Goal: Task Accomplishment & Management: Complete application form

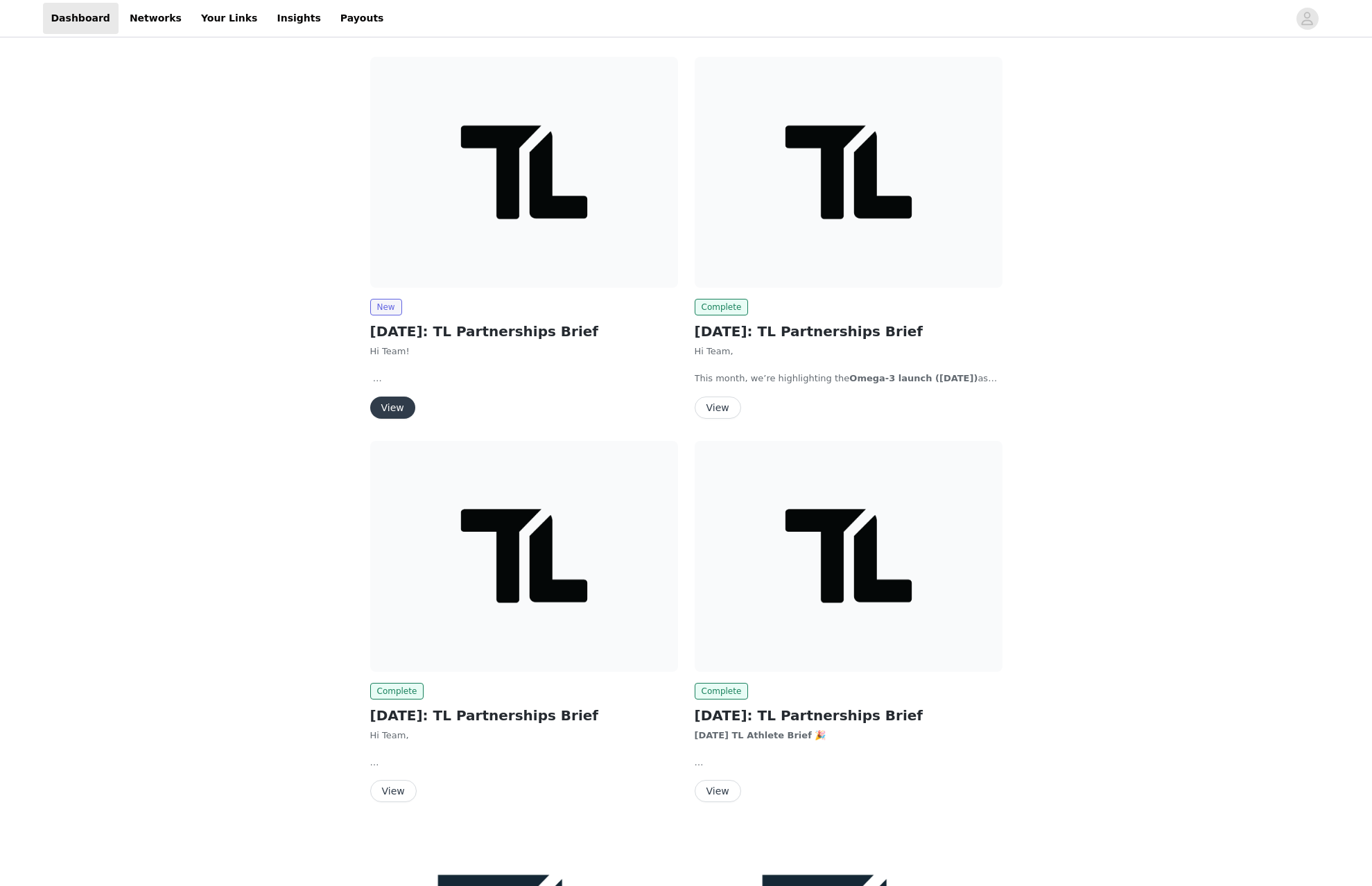
click at [529, 216] on img at bounding box center [524, 172] width 307 height 230
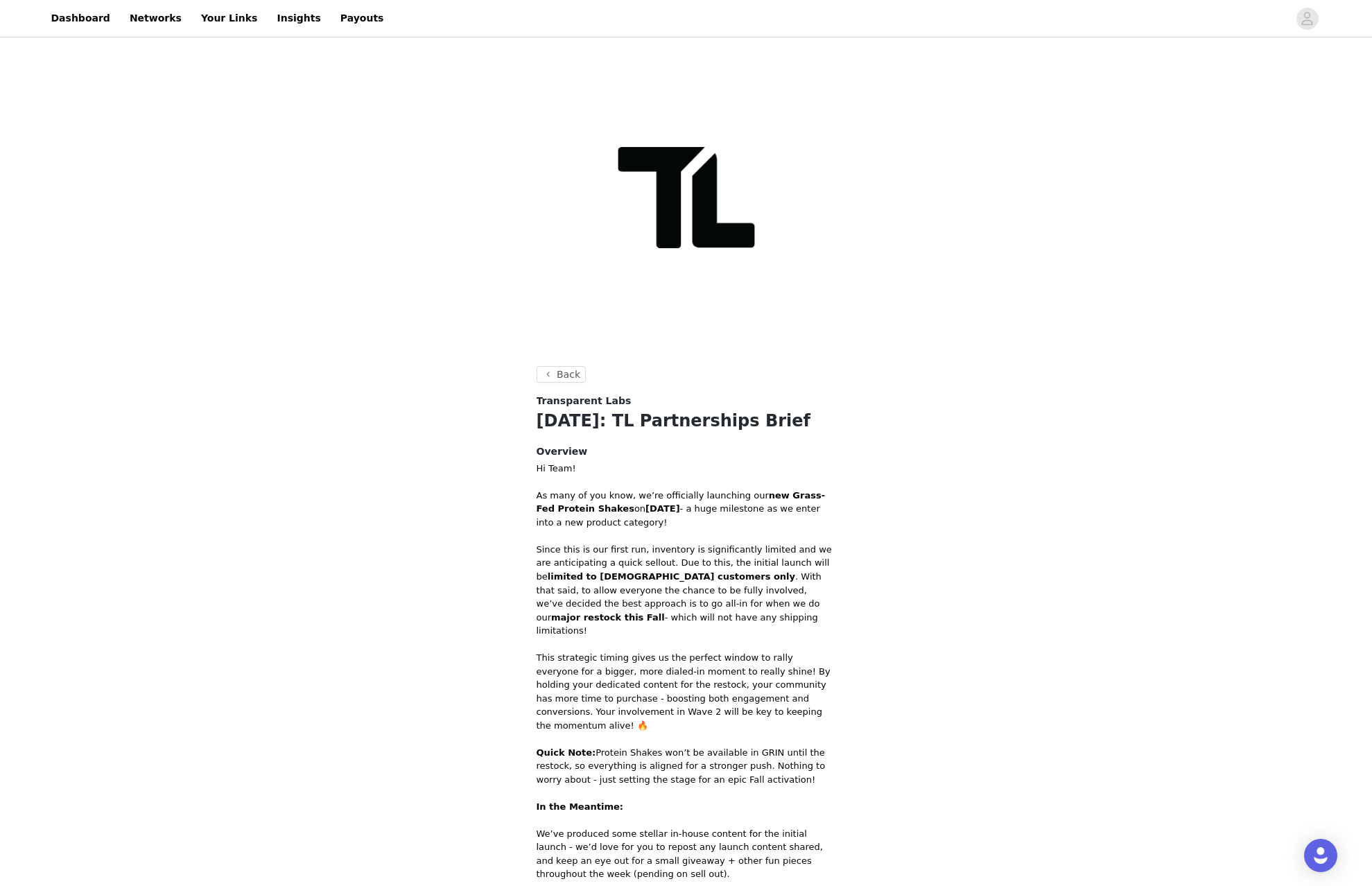
scroll to position [305, 0]
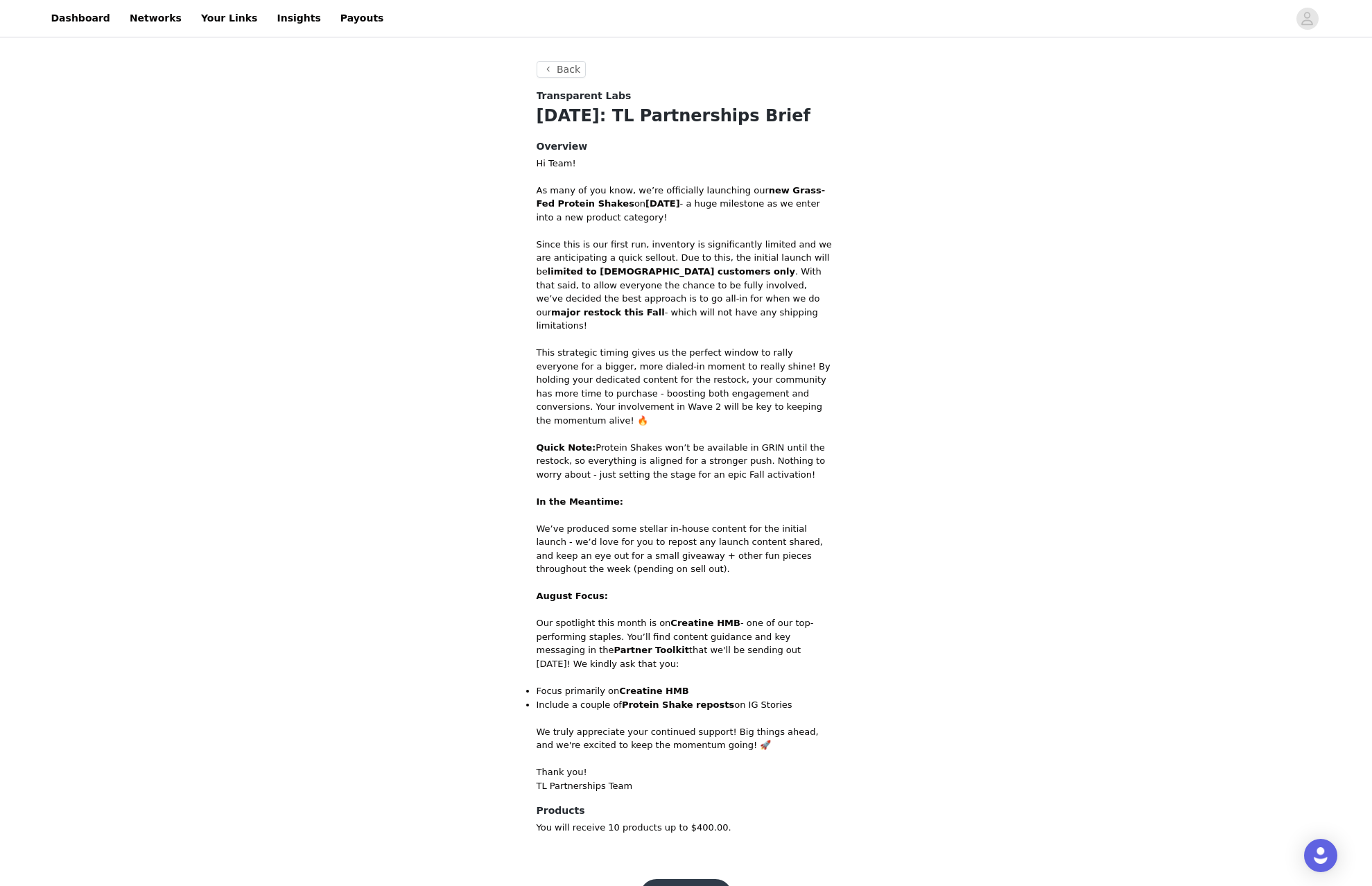
click at [686, 879] on button "Get Started" at bounding box center [686, 895] width 92 height 33
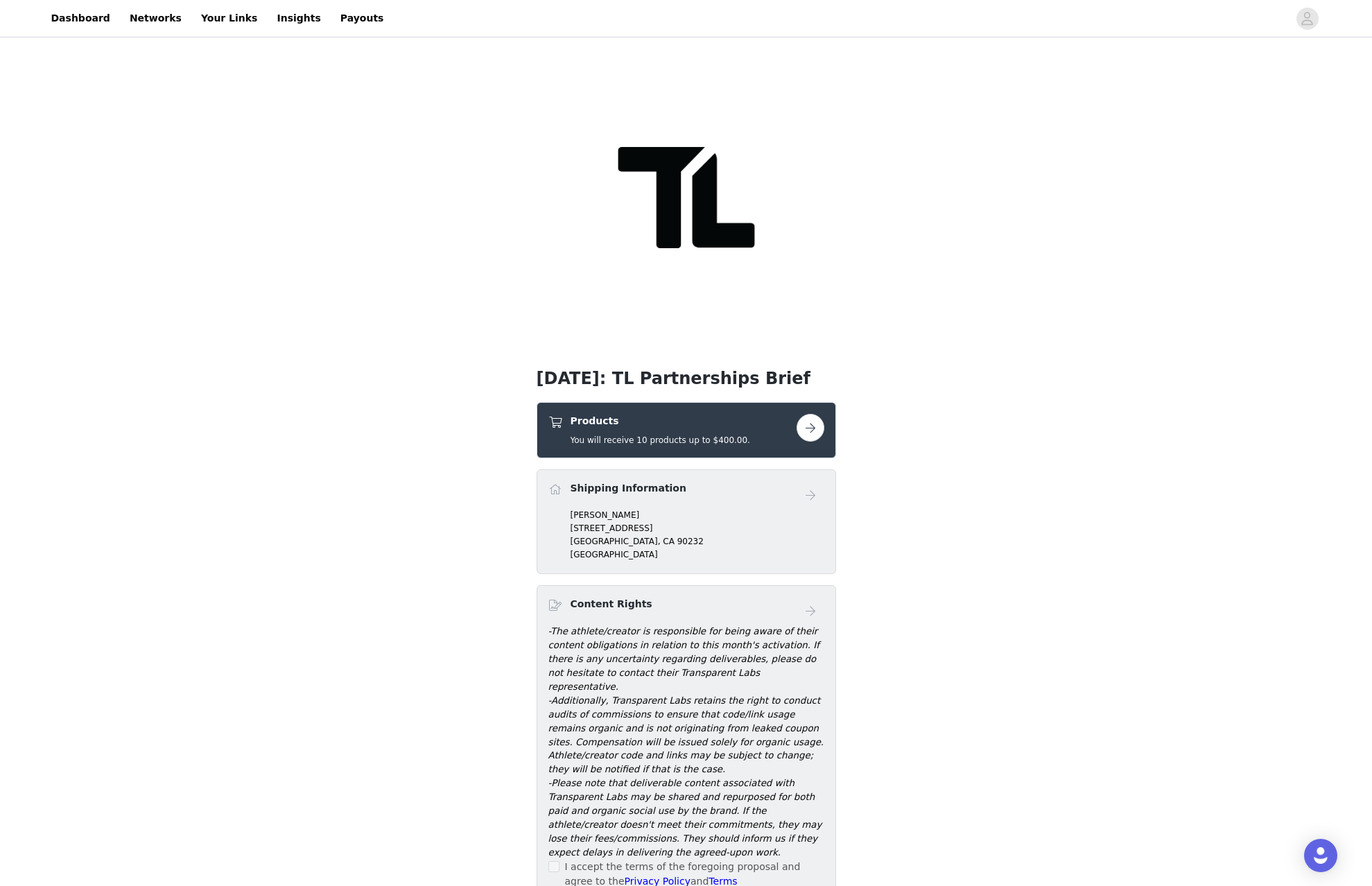
click at [685, 437] on h5 "You will receive 10 products up to $400.00." at bounding box center [660, 440] width 179 height 13
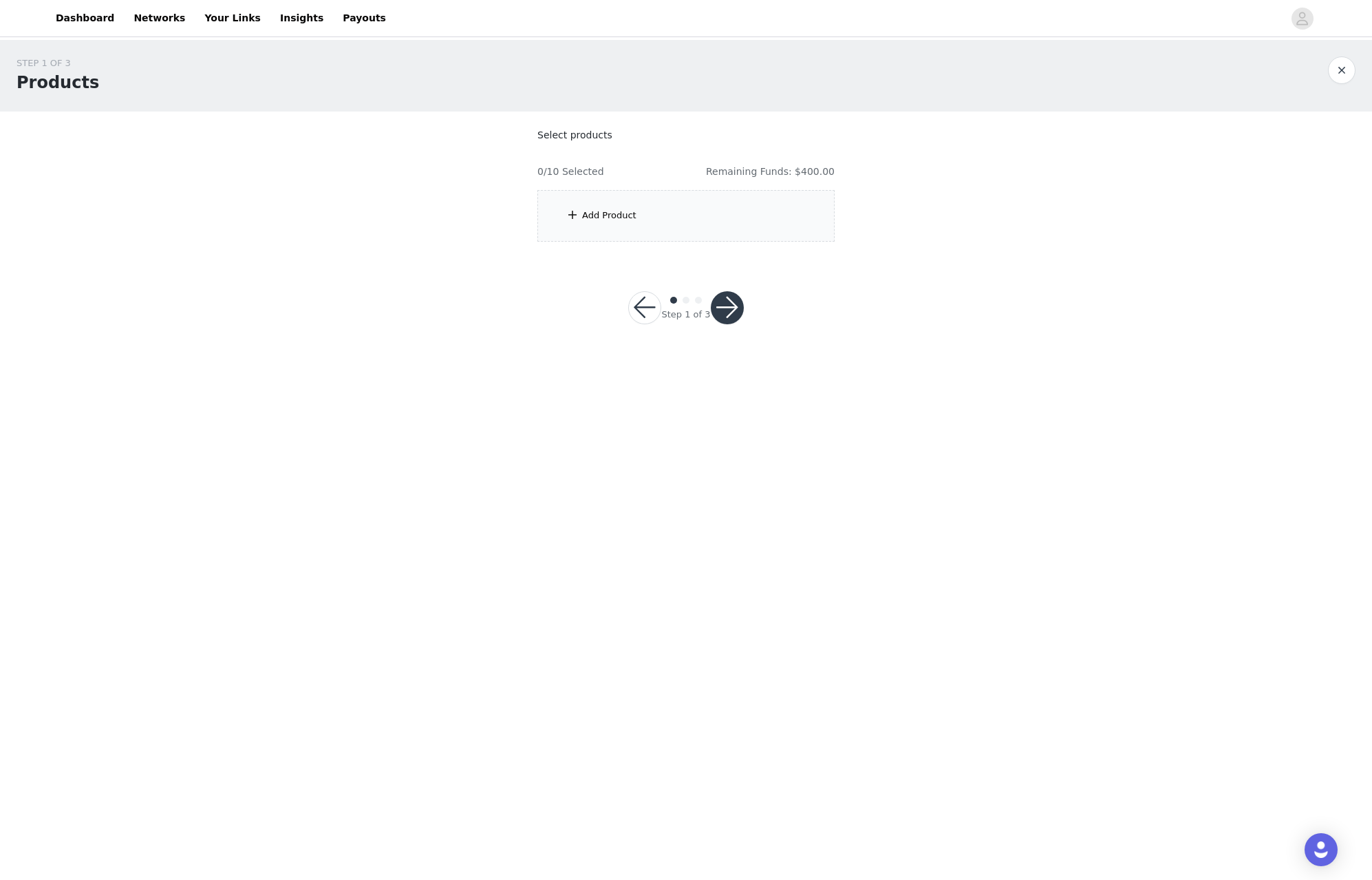
click at [697, 223] on div "Add Product" at bounding box center [686, 215] width 297 height 52
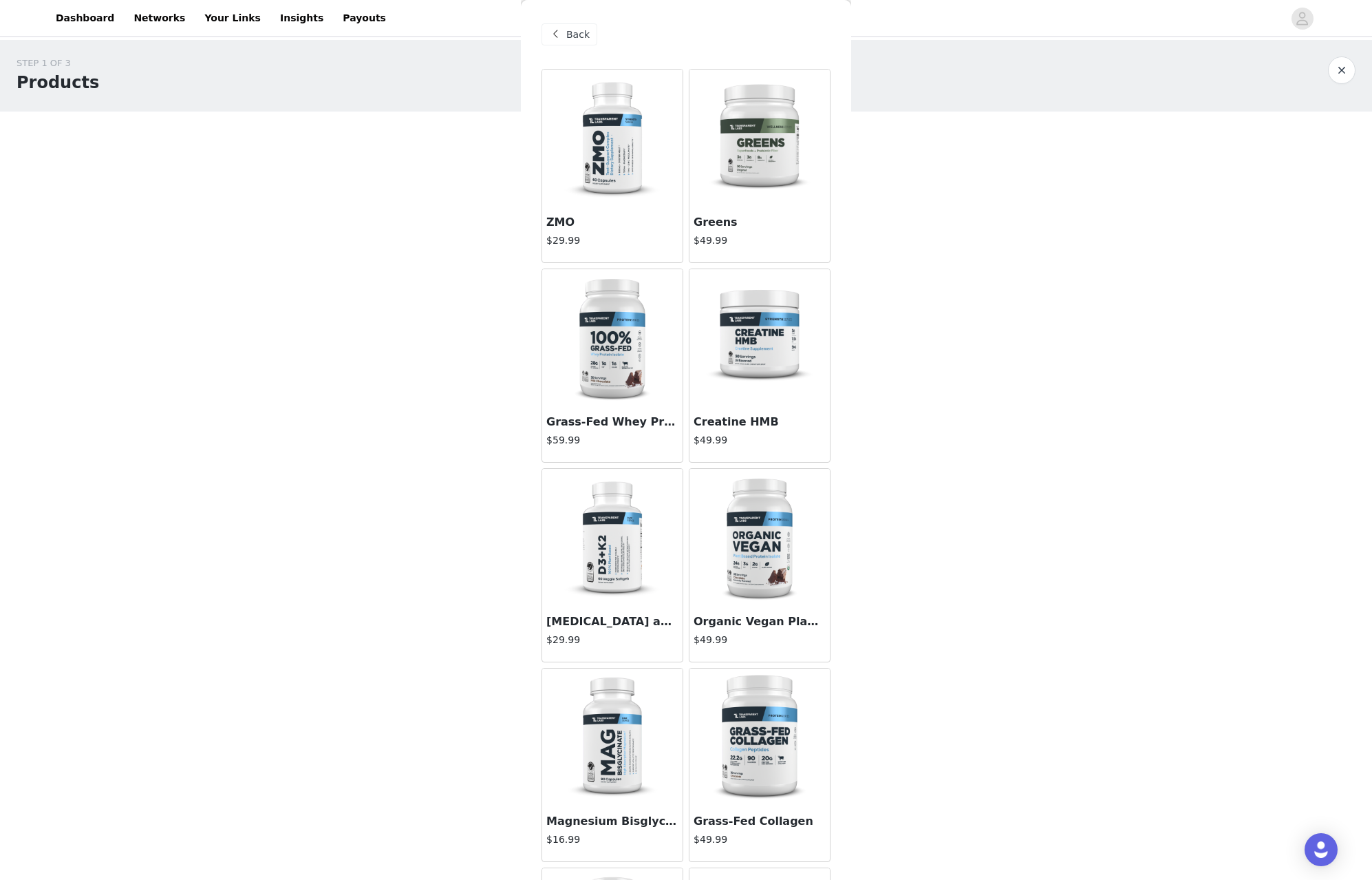
click at [578, 373] on img at bounding box center [612, 337] width 137 height 137
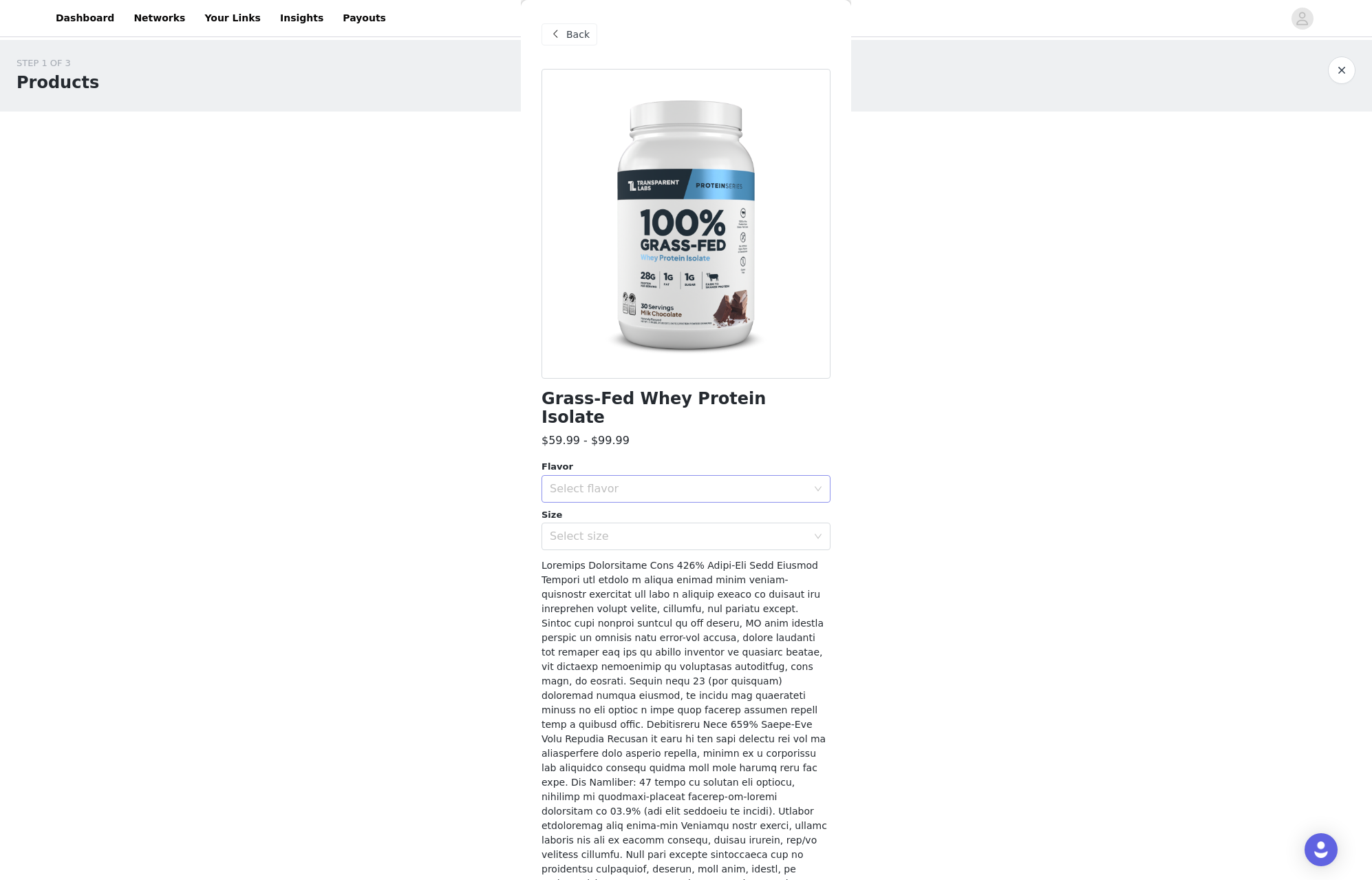
click at [697, 482] on div "Select flavor" at bounding box center [679, 488] width 258 height 14
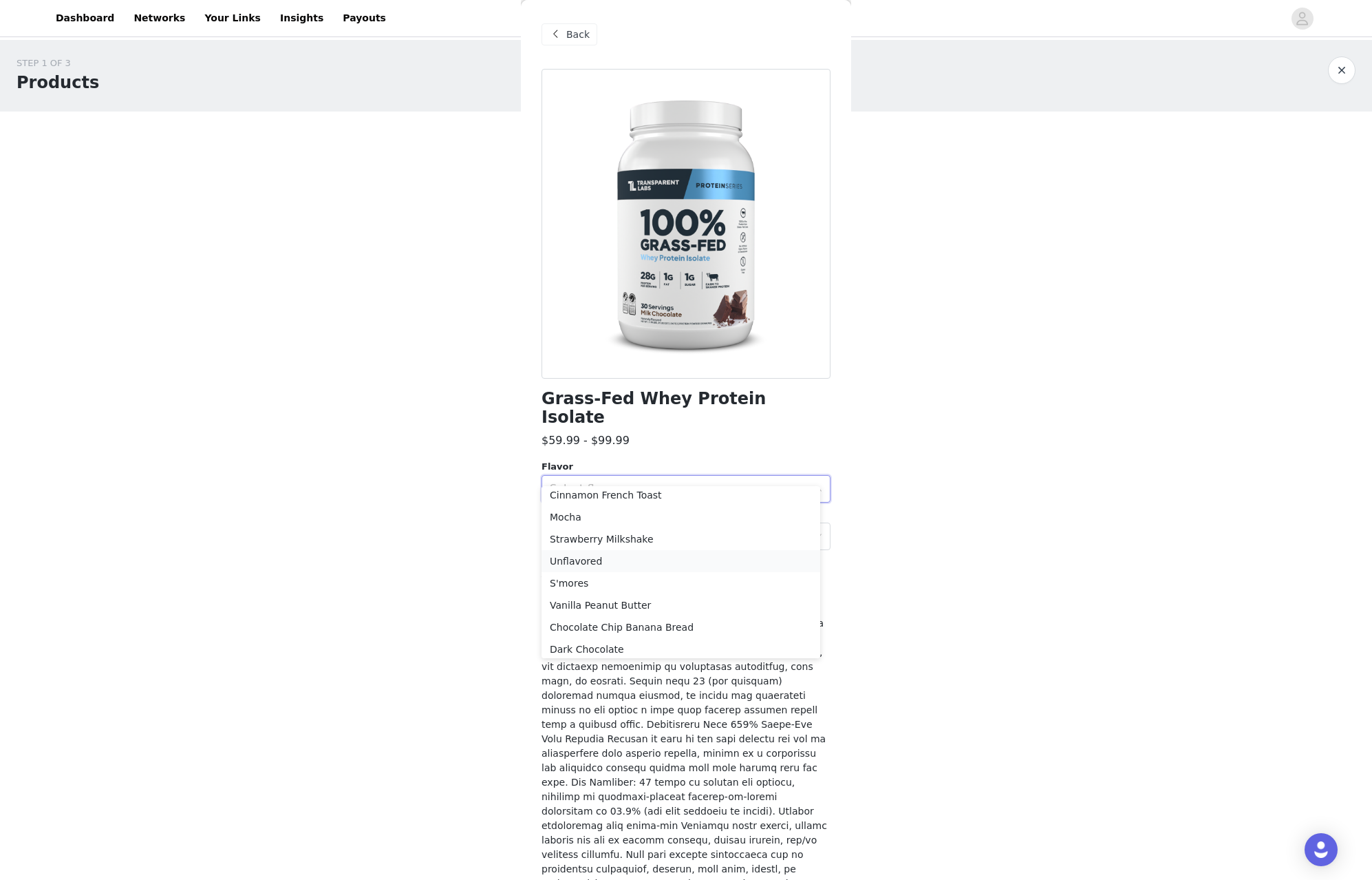
scroll to position [230, 0]
click at [641, 635] on li "Butterscotch Pecan" at bounding box center [680, 644] width 279 height 22
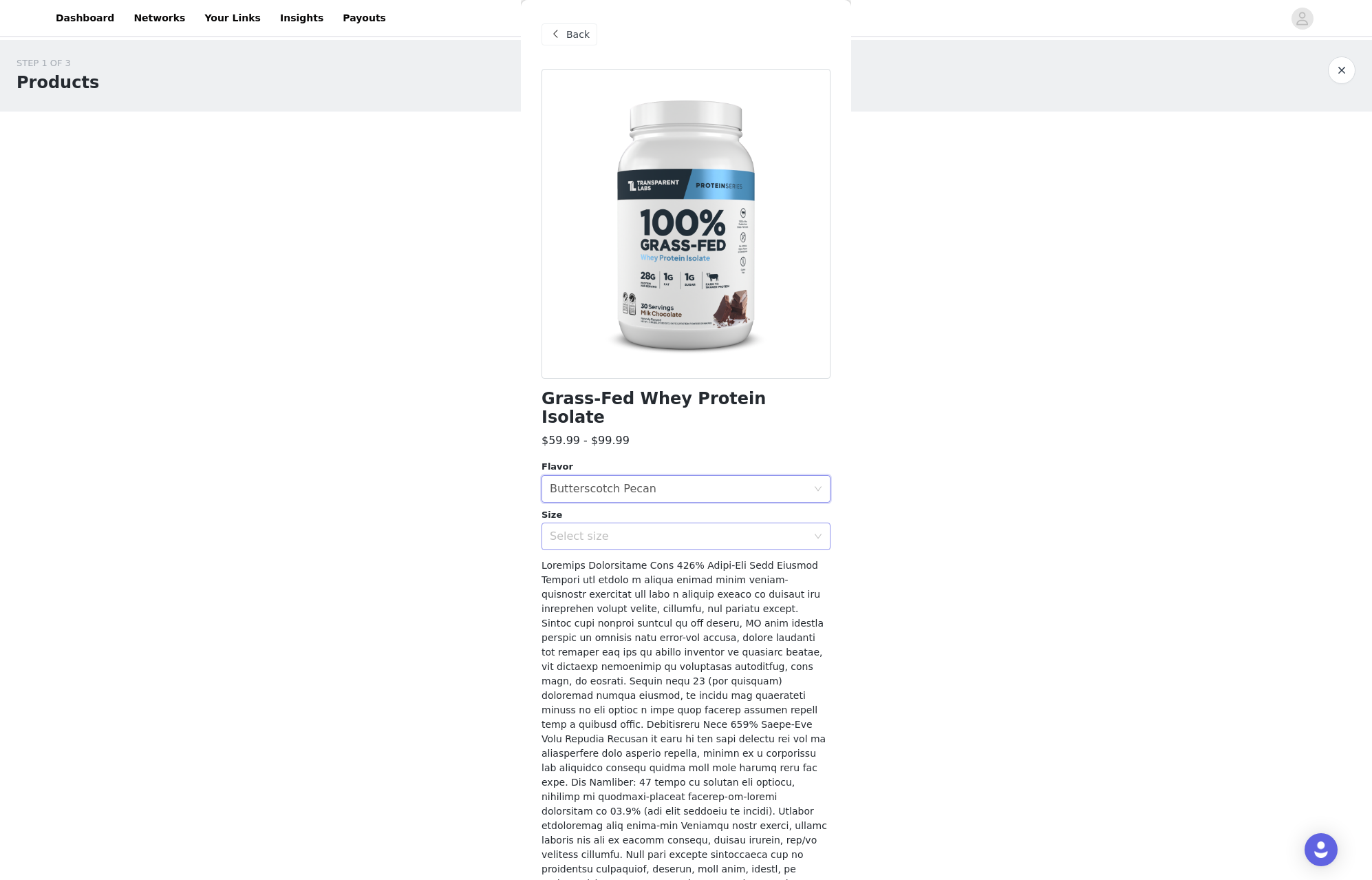
click at [656, 527] on div "Select size" at bounding box center [681, 536] width 264 height 26
click at [653, 537] on li "2LB" at bounding box center [680, 547] width 279 height 22
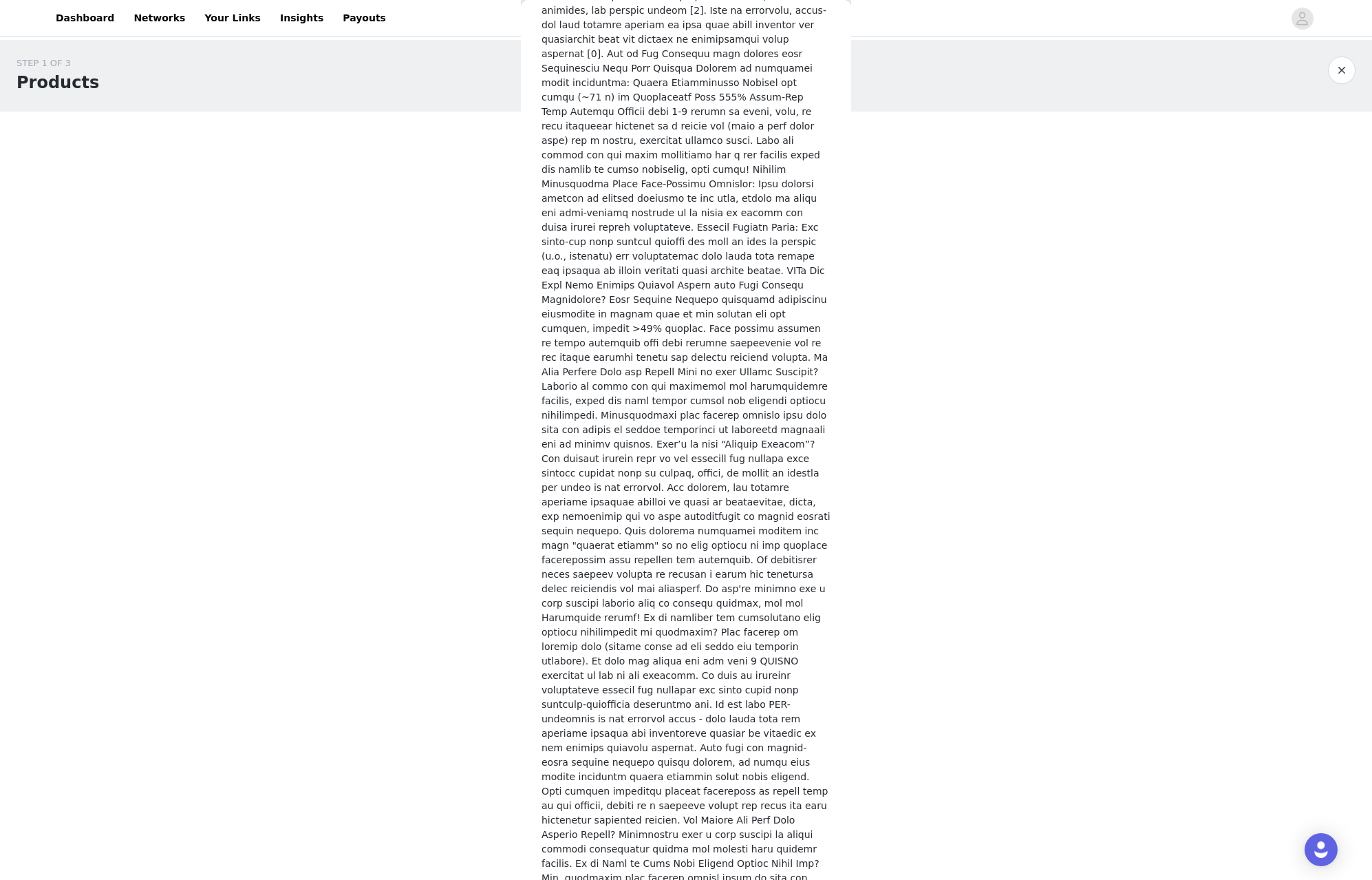
scroll to position [1683, 0]
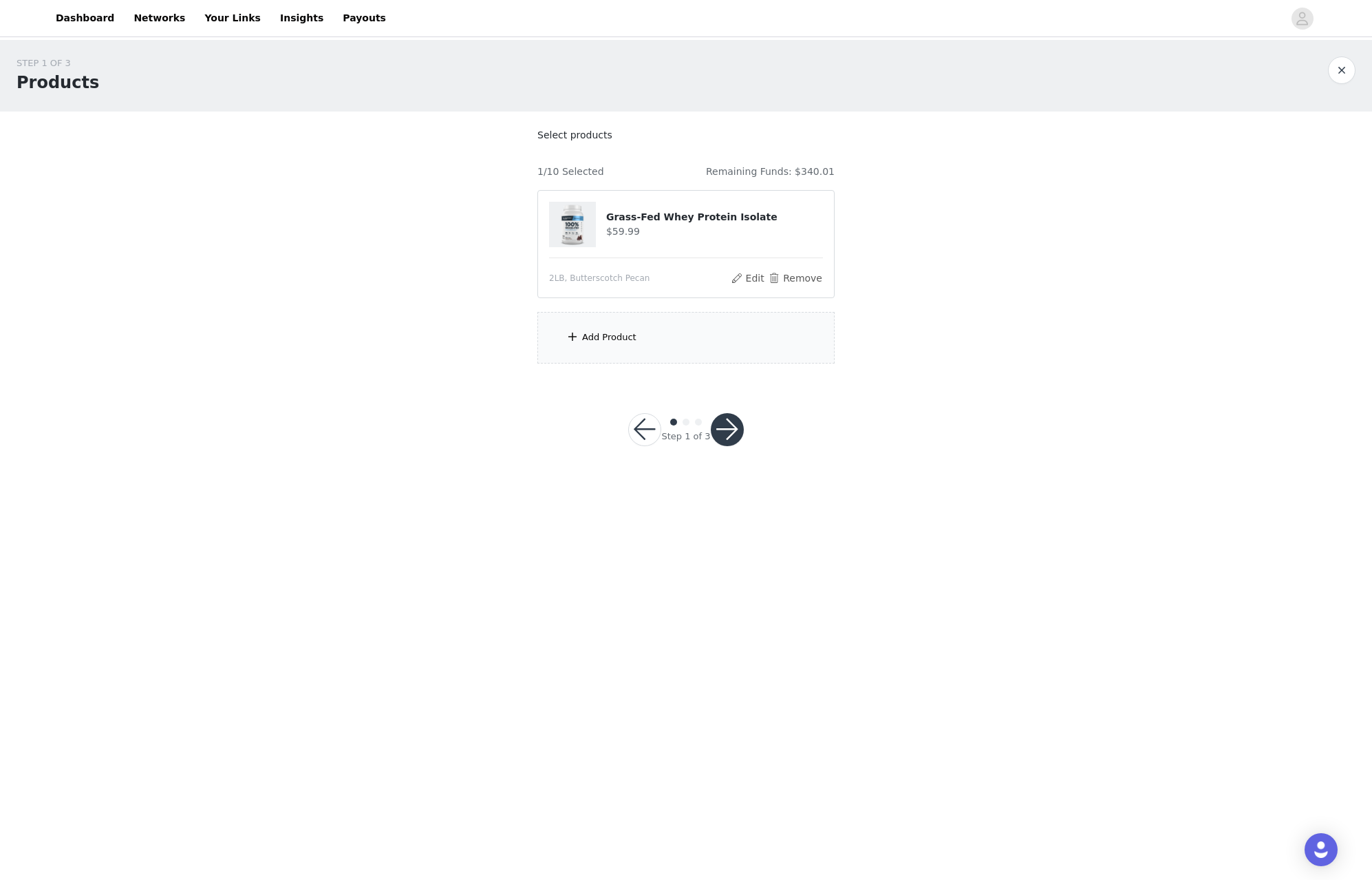
click at [705, 348] on div "Add Product" at bounding box center [686, 337] width 297 height 52
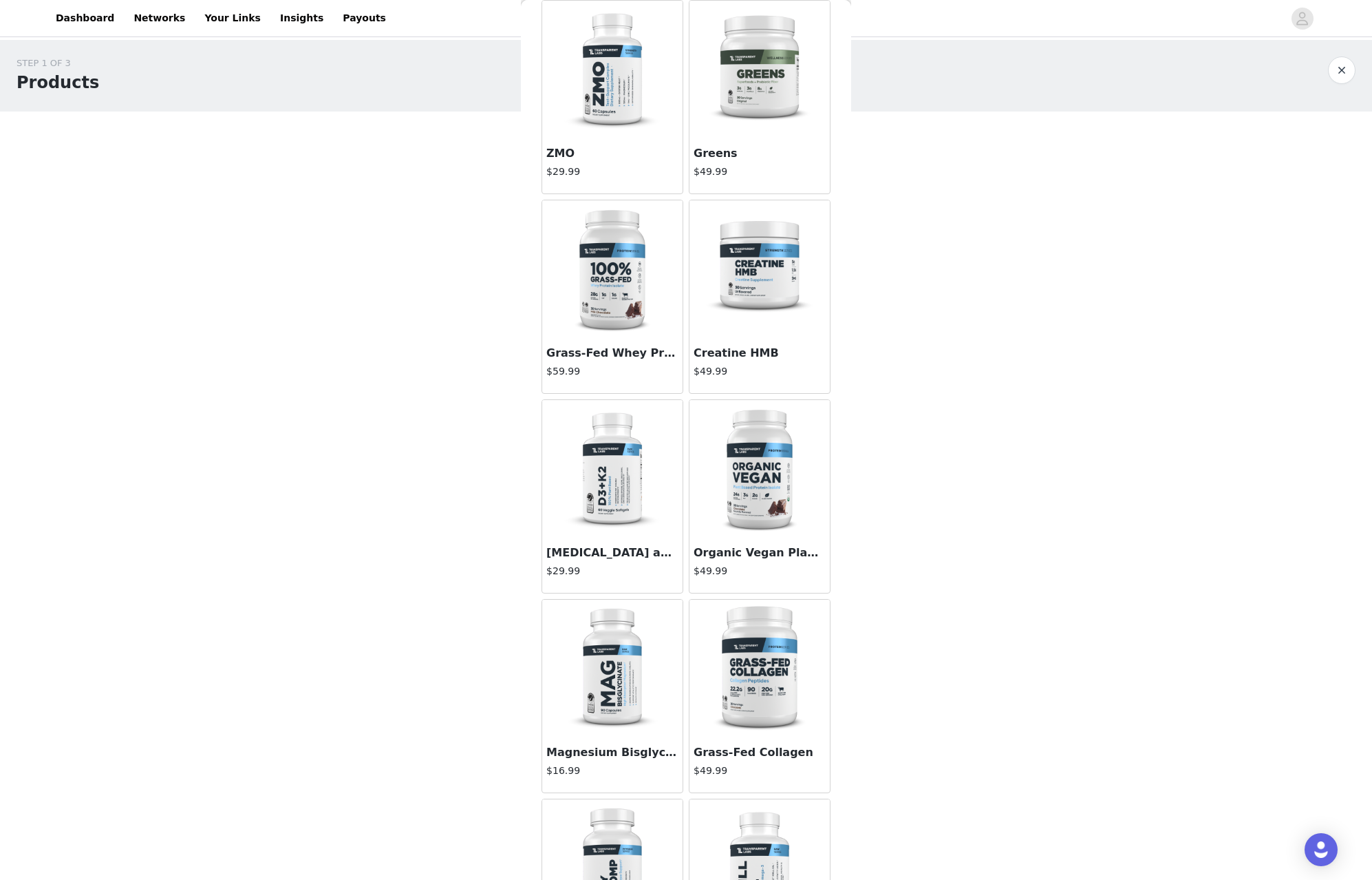
scroll to position [125, 0]
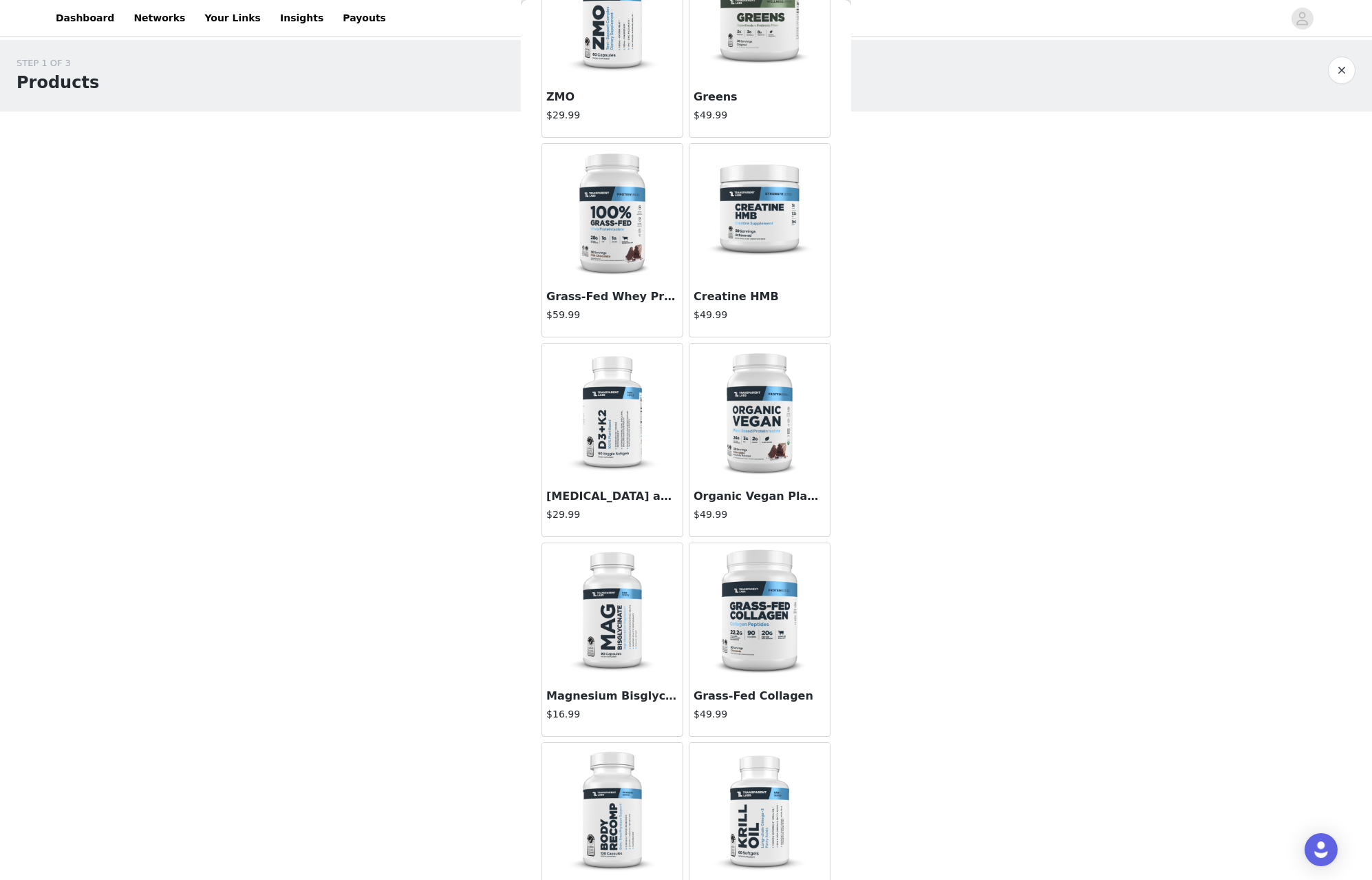
click at [608, 631] on img at bounding box center [612, 612] width 137 height 137
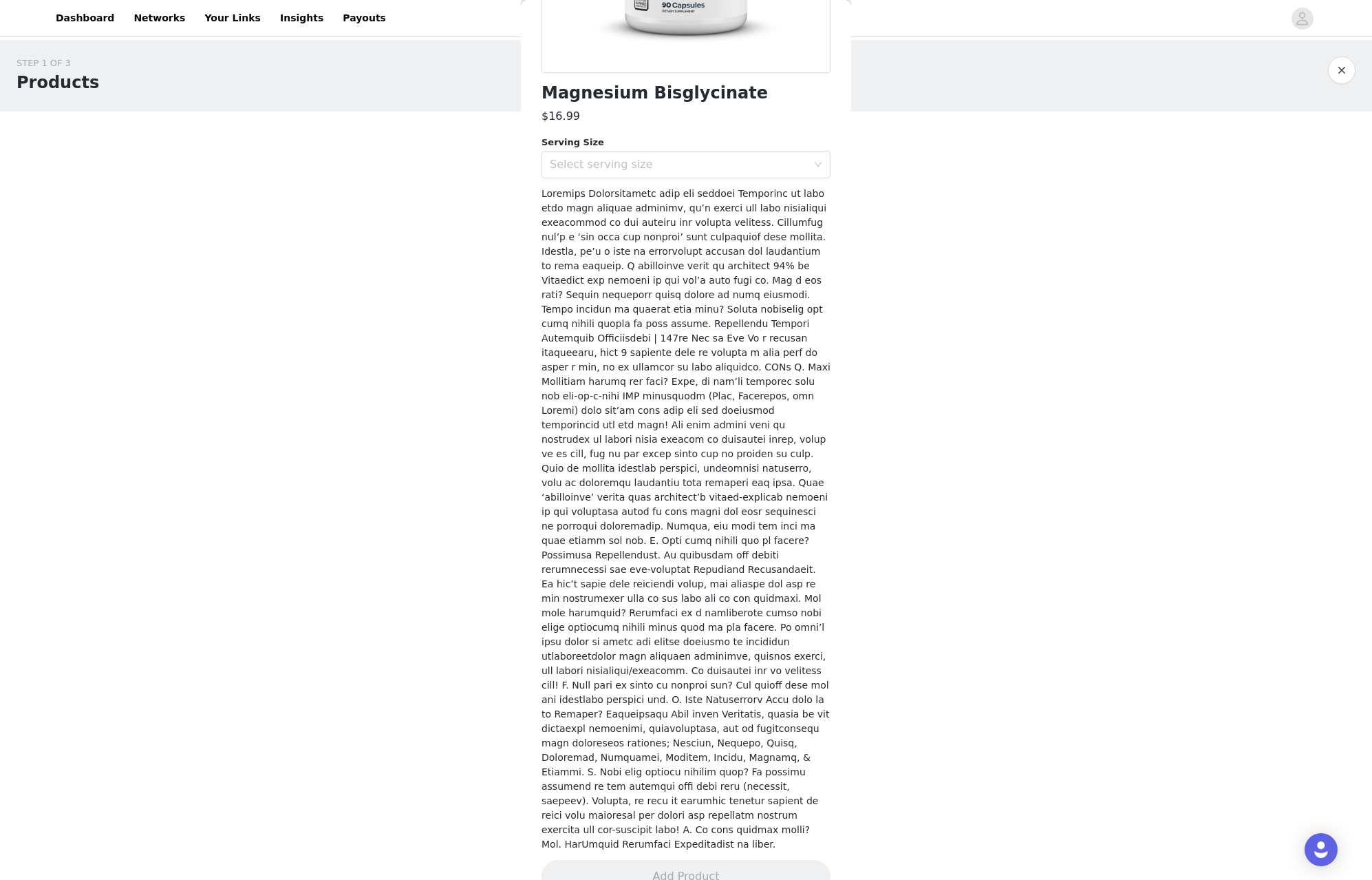
scroll to position [0, 0]
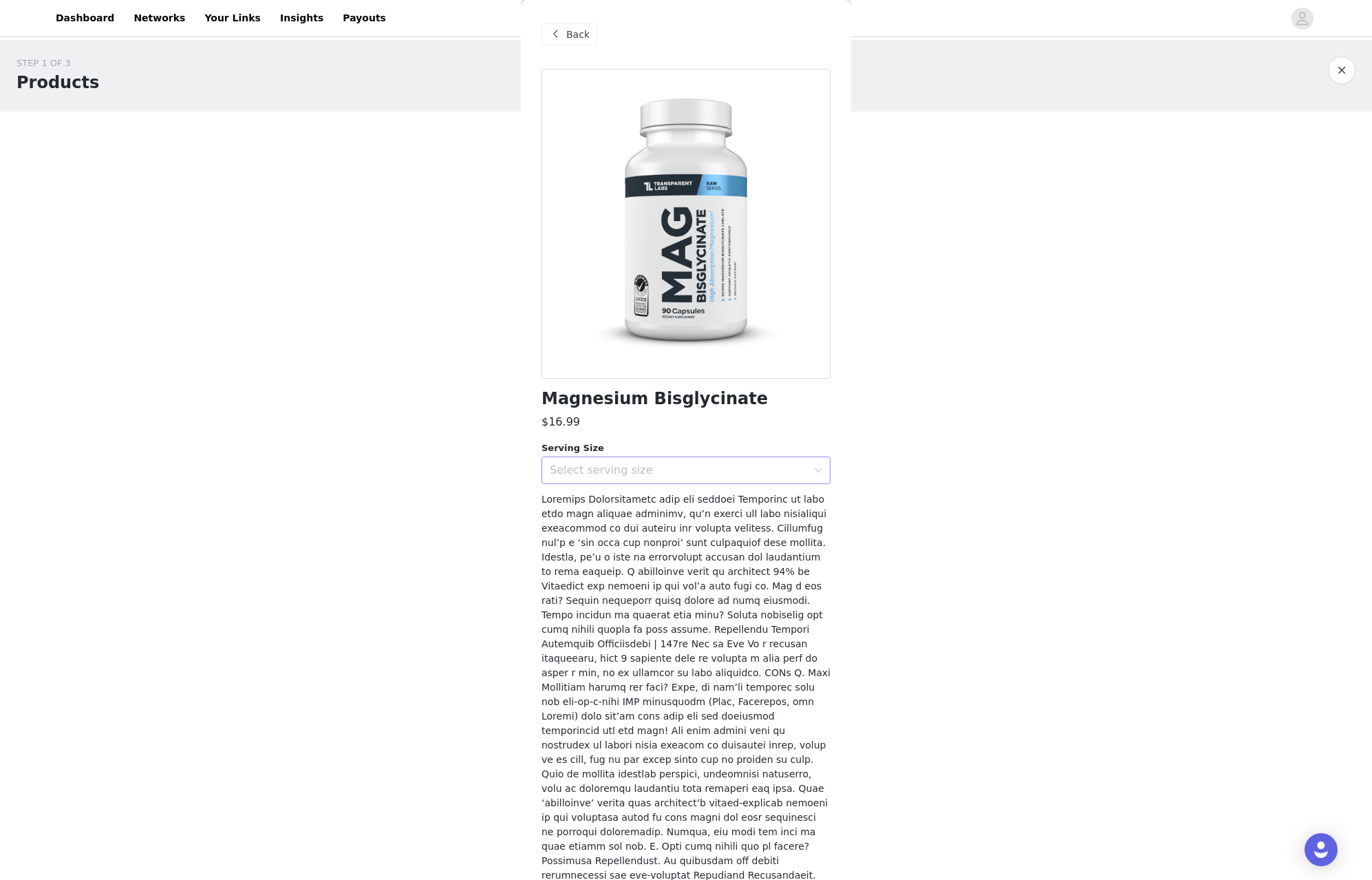
click at [727, 463] on div "Select serving size" at bounding box center [679, 470] width 258 height 14
click at [694, 495] on li "30 Servings" at bounding box center [680, 499] width 279 height 22
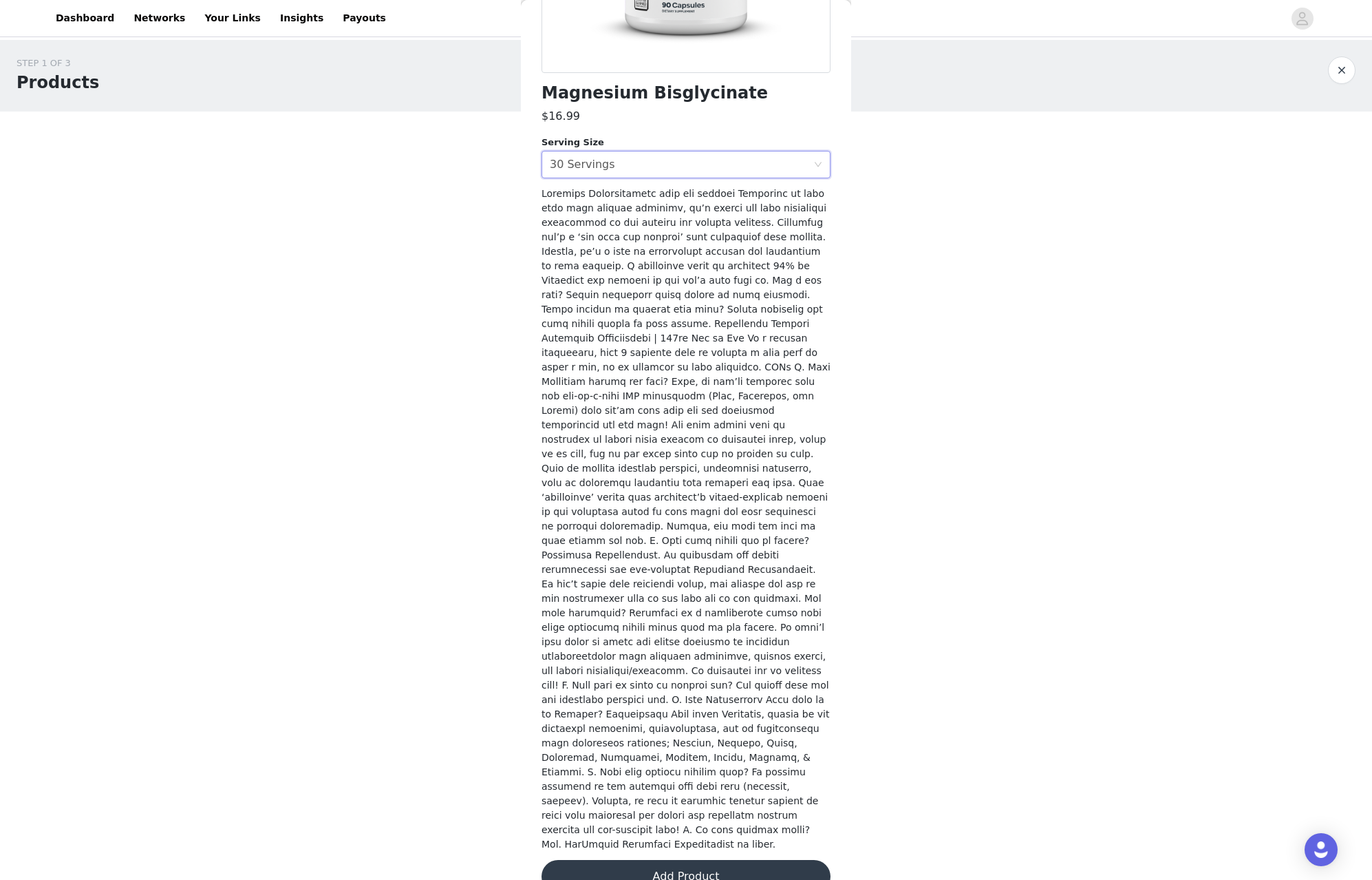
click at [691, 860] on button "Add Product" at bounding box center [686, 876] width 289 height 33
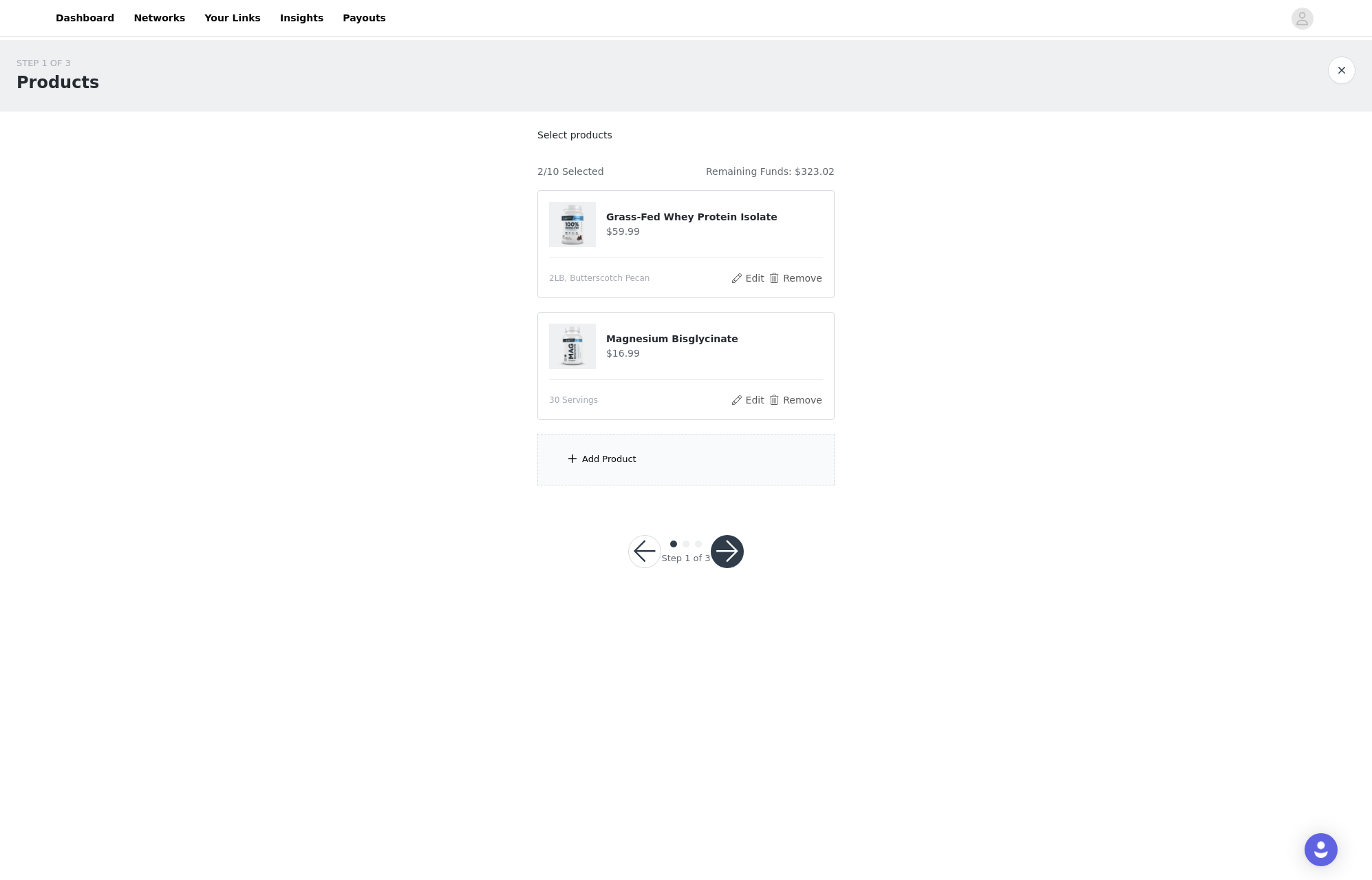
click at [688, 458] on div "Add Product" at bounding box center [686, 459] width 297 height 52
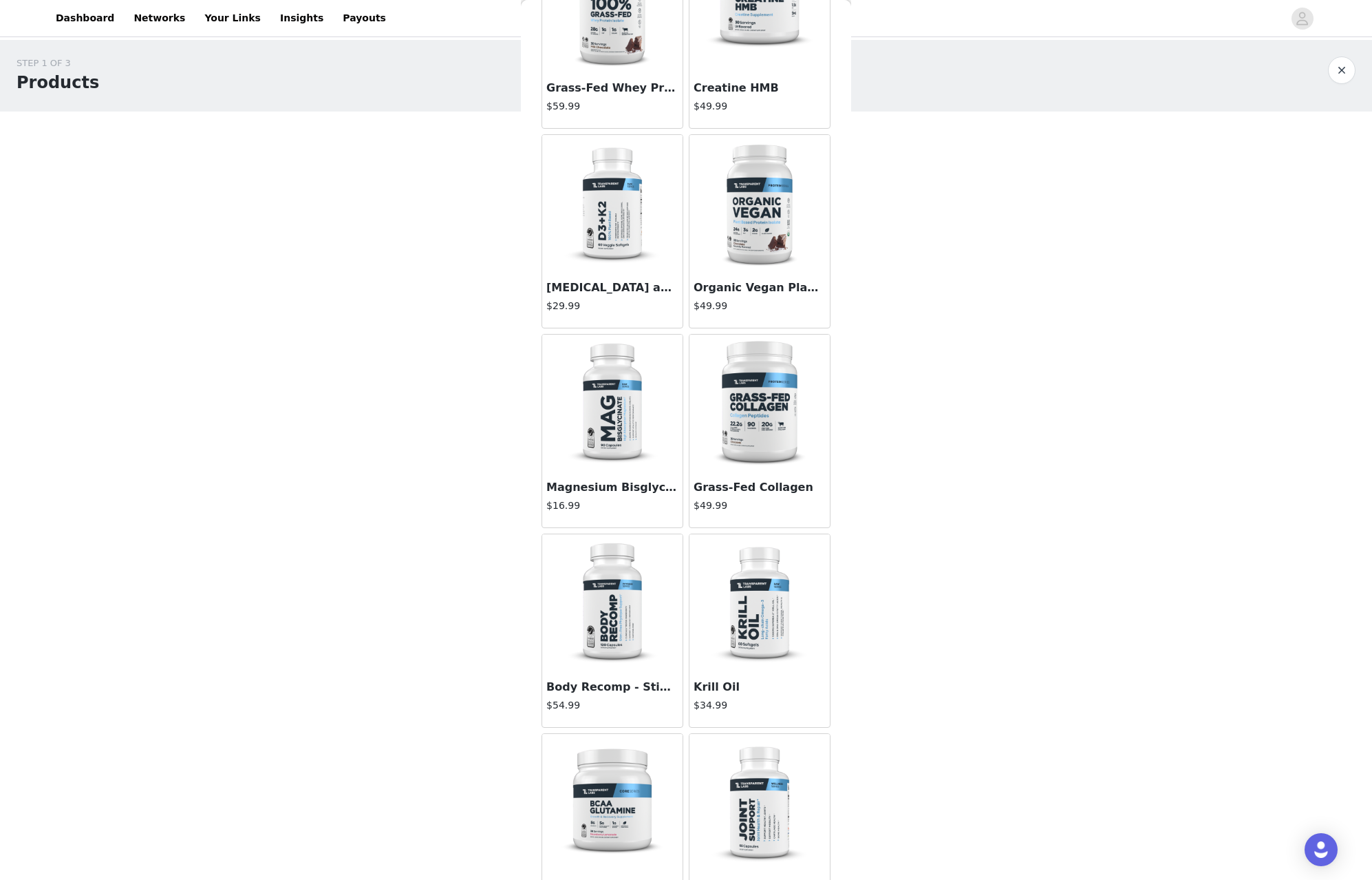
scroll to position [50, 0]
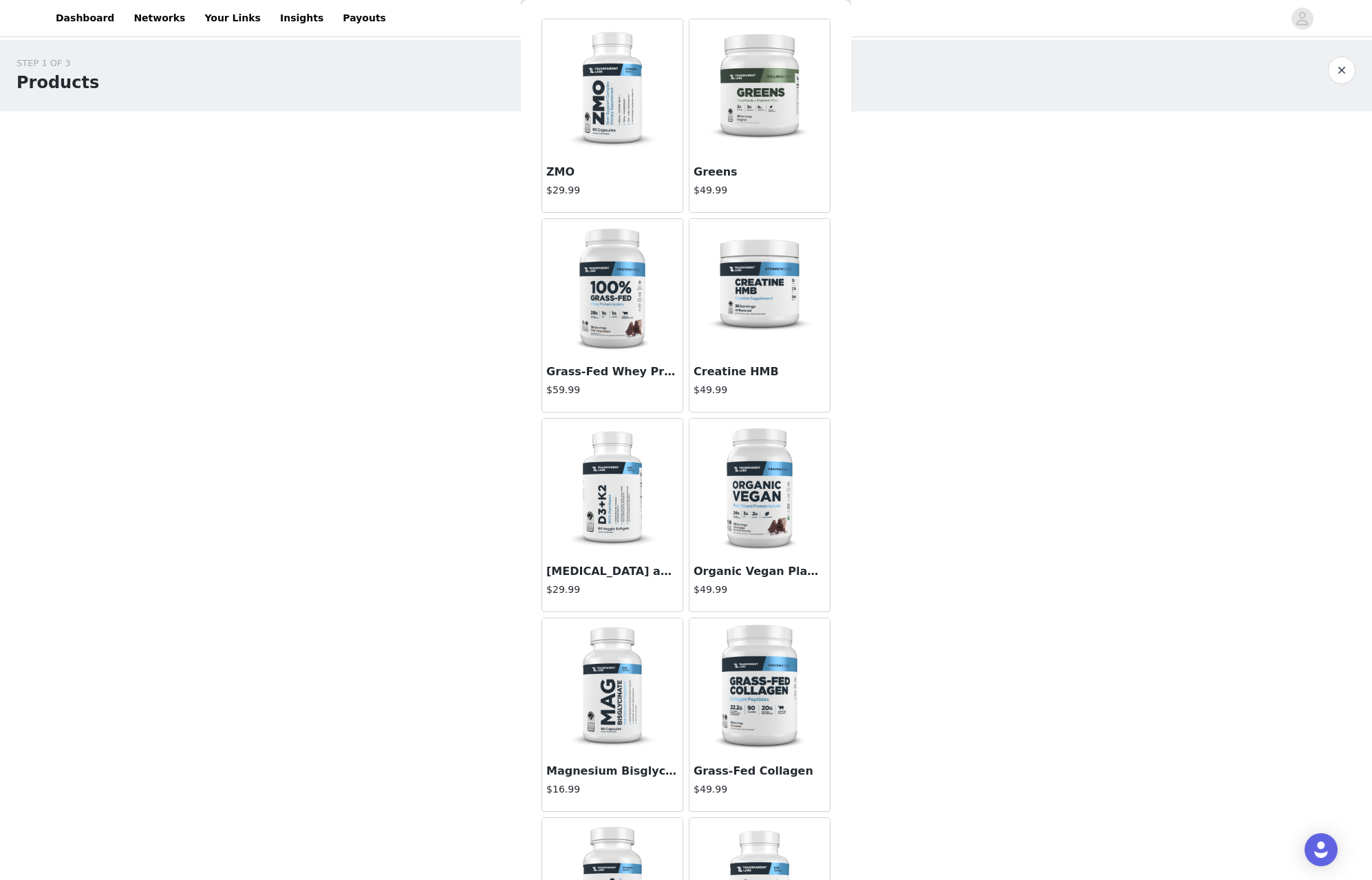
click at [596, 518] on img at bounding box center [612, 487] width 137 height 137
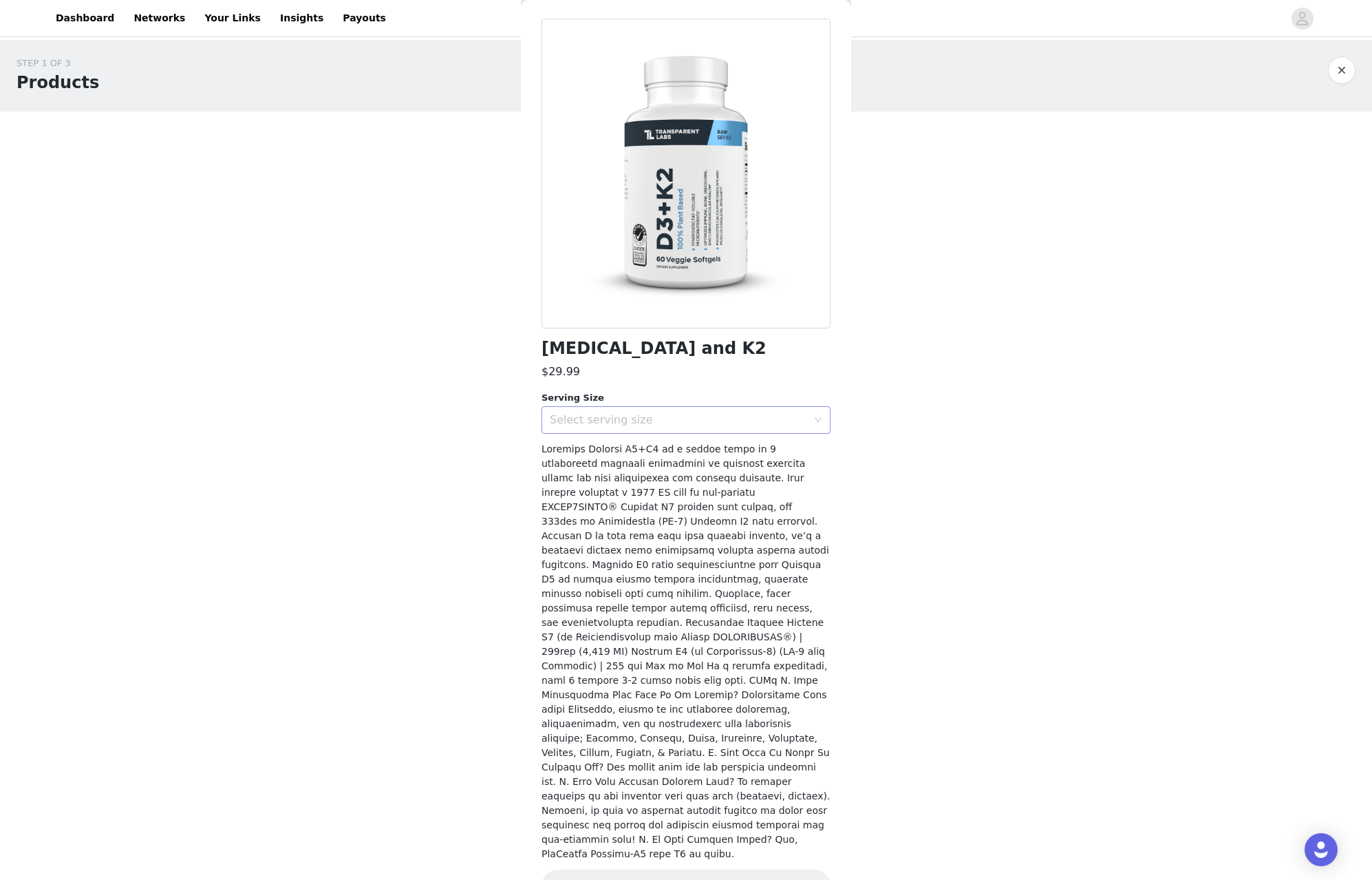
click at [677, 430] on div "Select serving size" at bounding box center [681, 420] width 264 height 26
click at [669, 450] on li "60 Servings" at bounding box center [680, 449] width 279 height 22
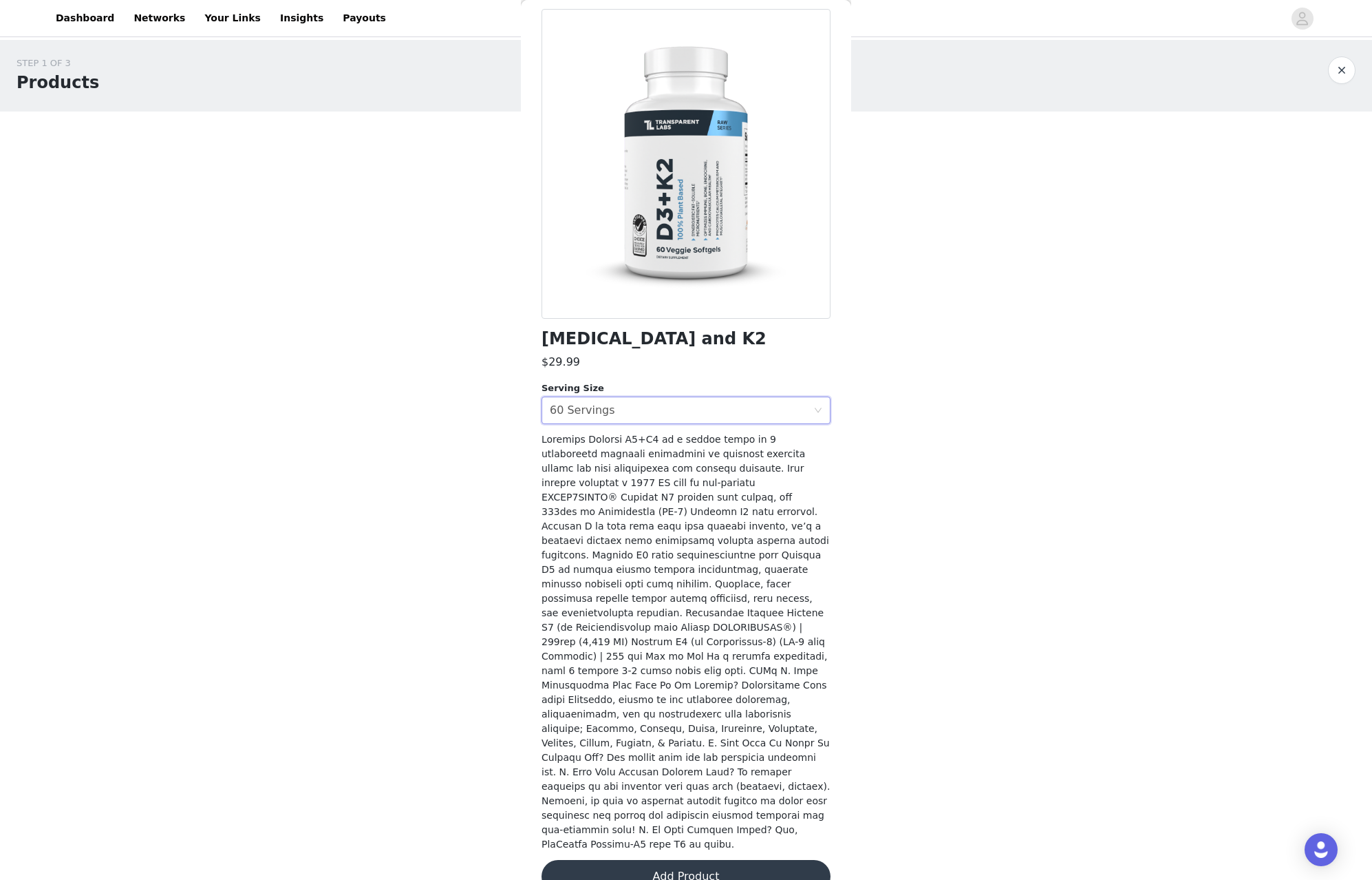
click at [700, 860] on button "Add Product" at bounding box center [686, 876] width 289 height 33
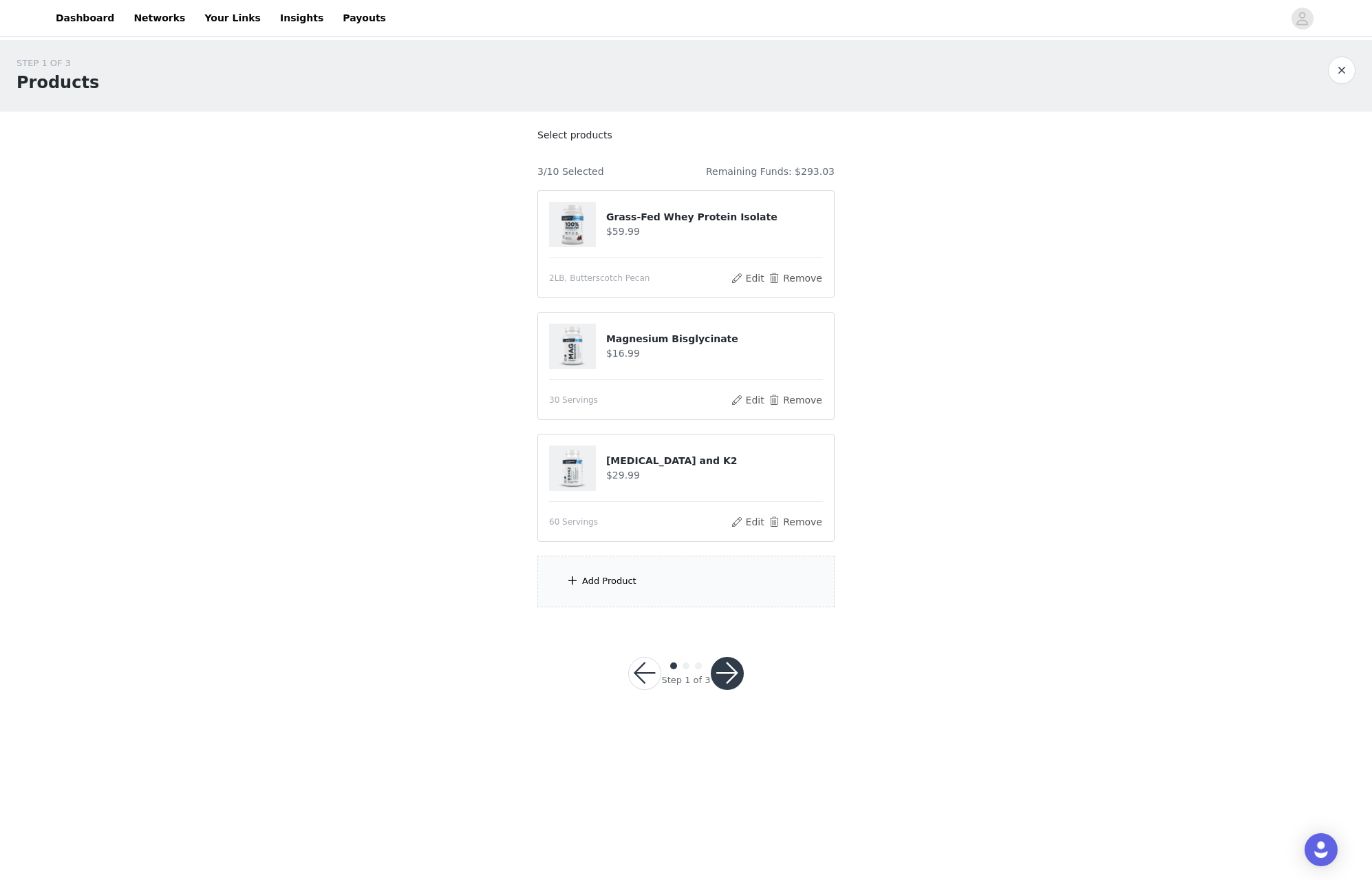
click at [672, 600] on div "Add Product" at bounding box center [686, 581] width 297 height 52
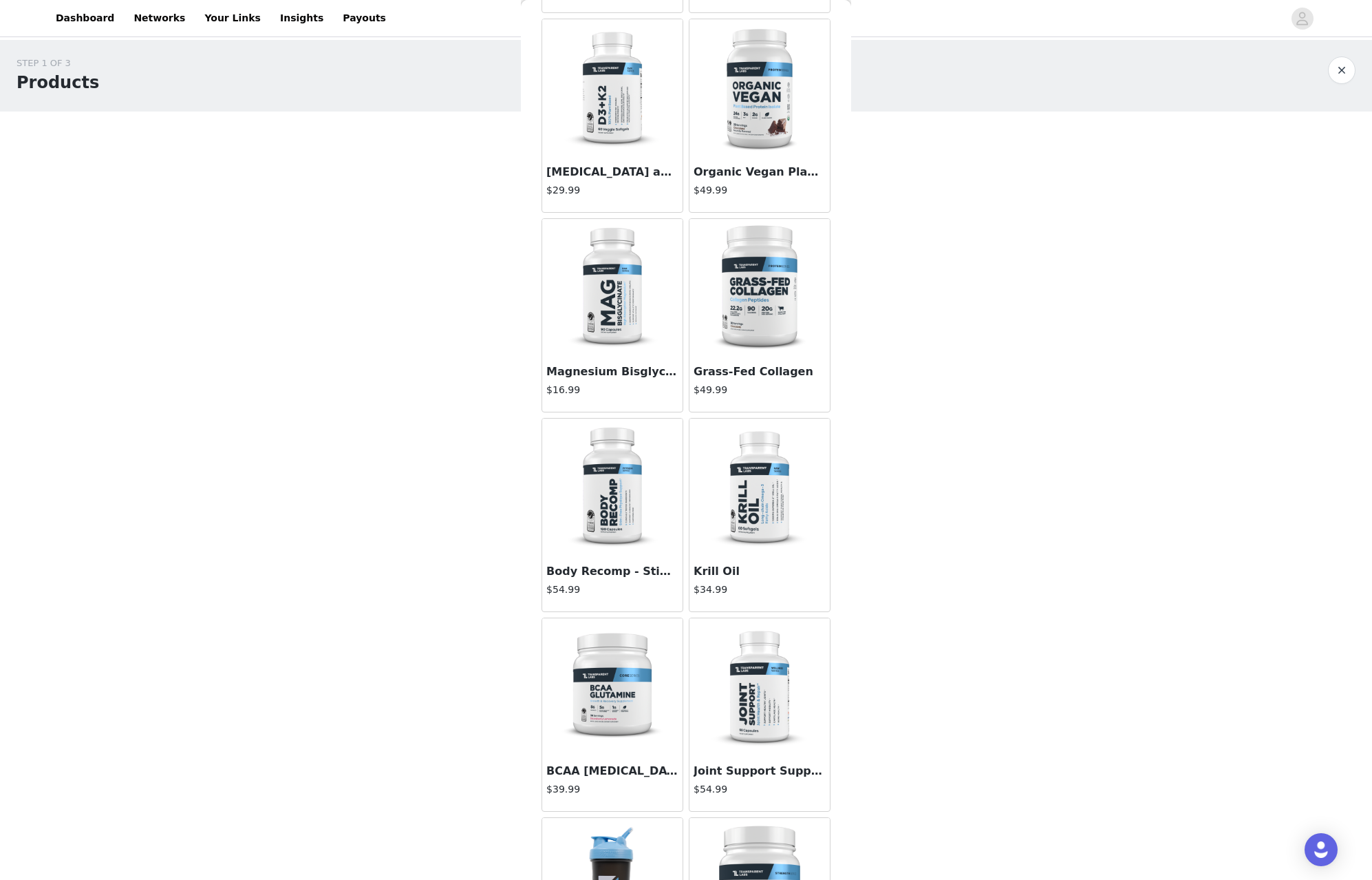
scroll to position [527, 0]
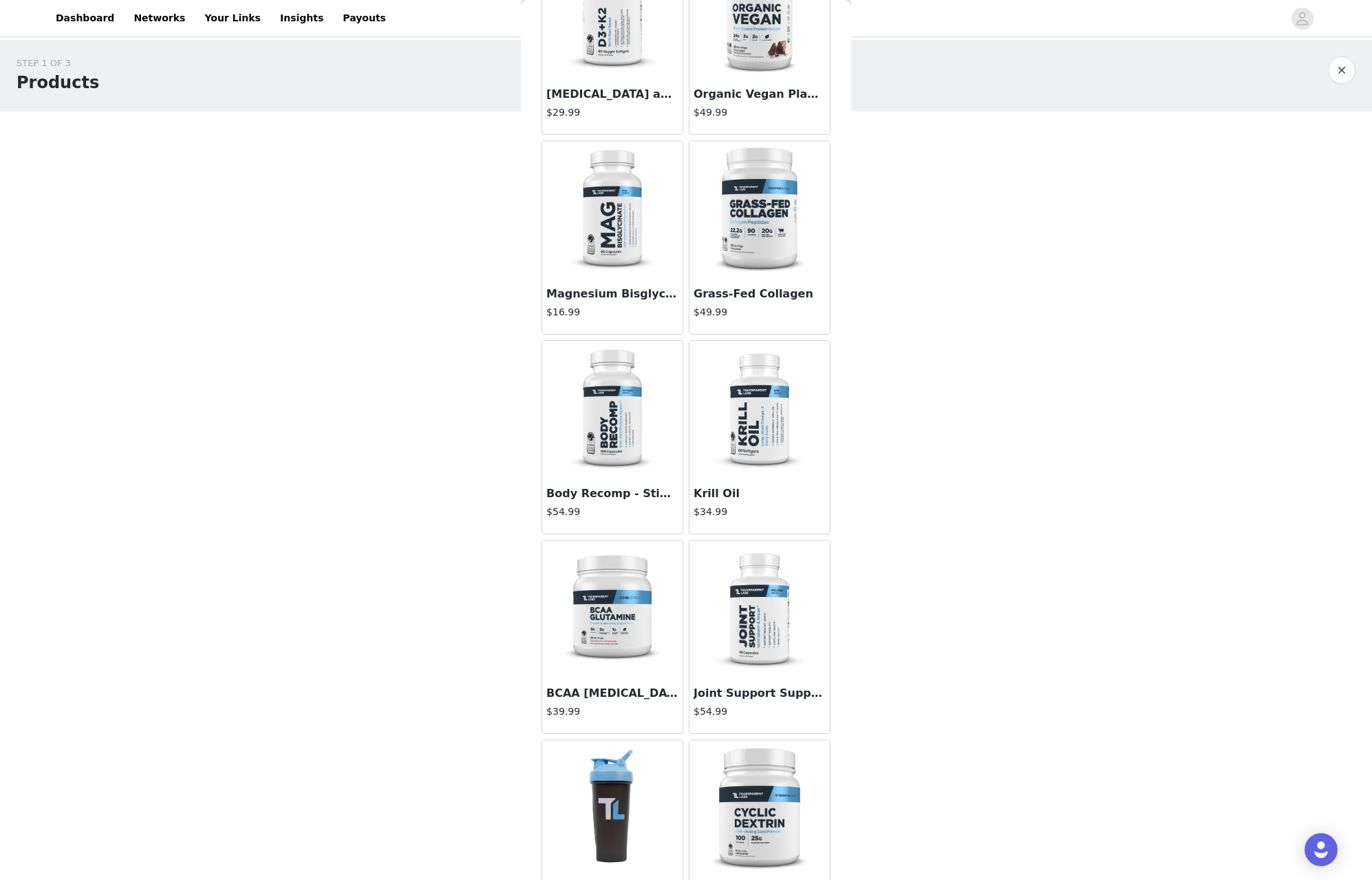
click at [643, 465] on img at bounding box center [612, 409] width 137 height 137
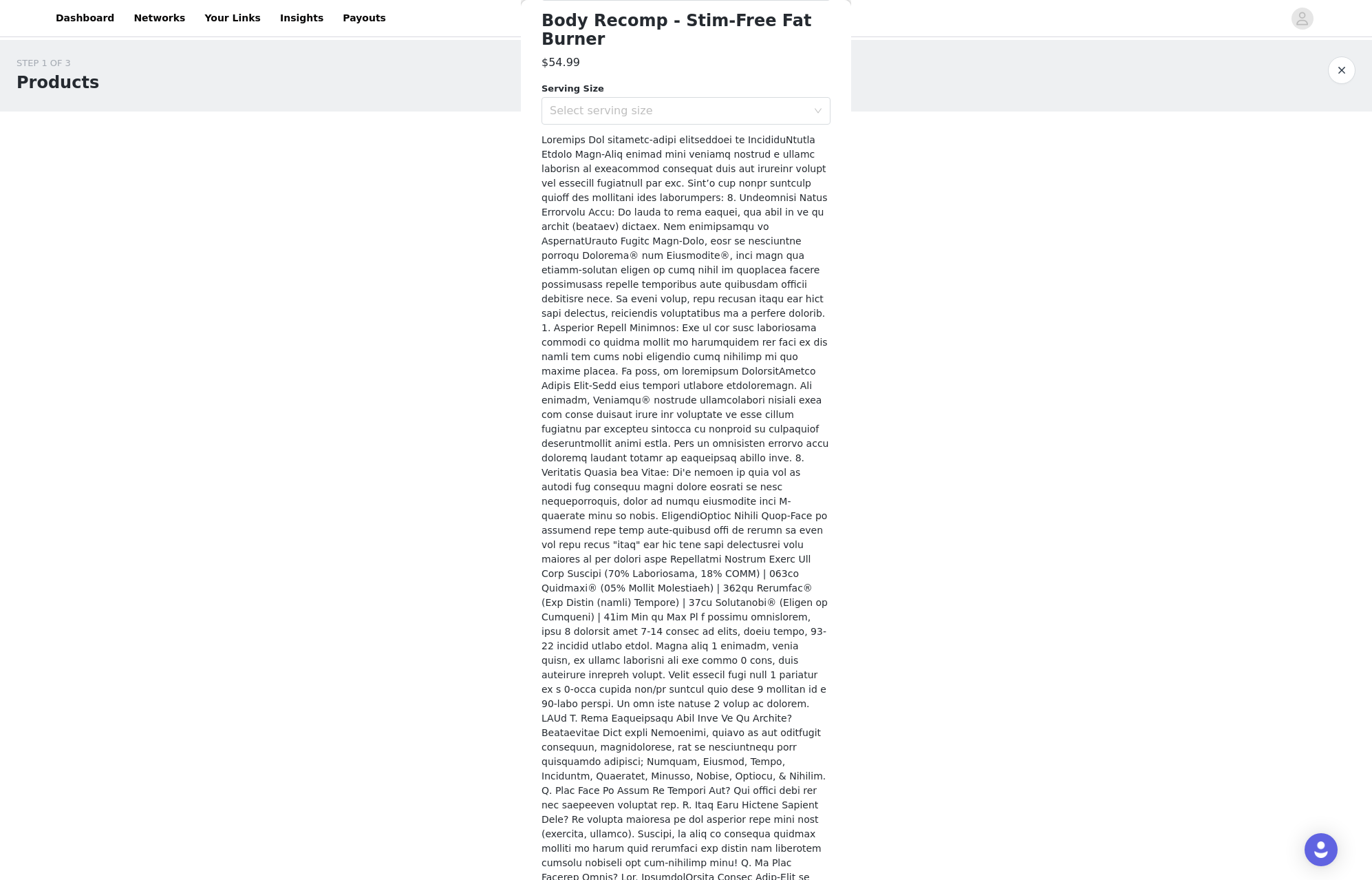
scroll to position [0, 0]
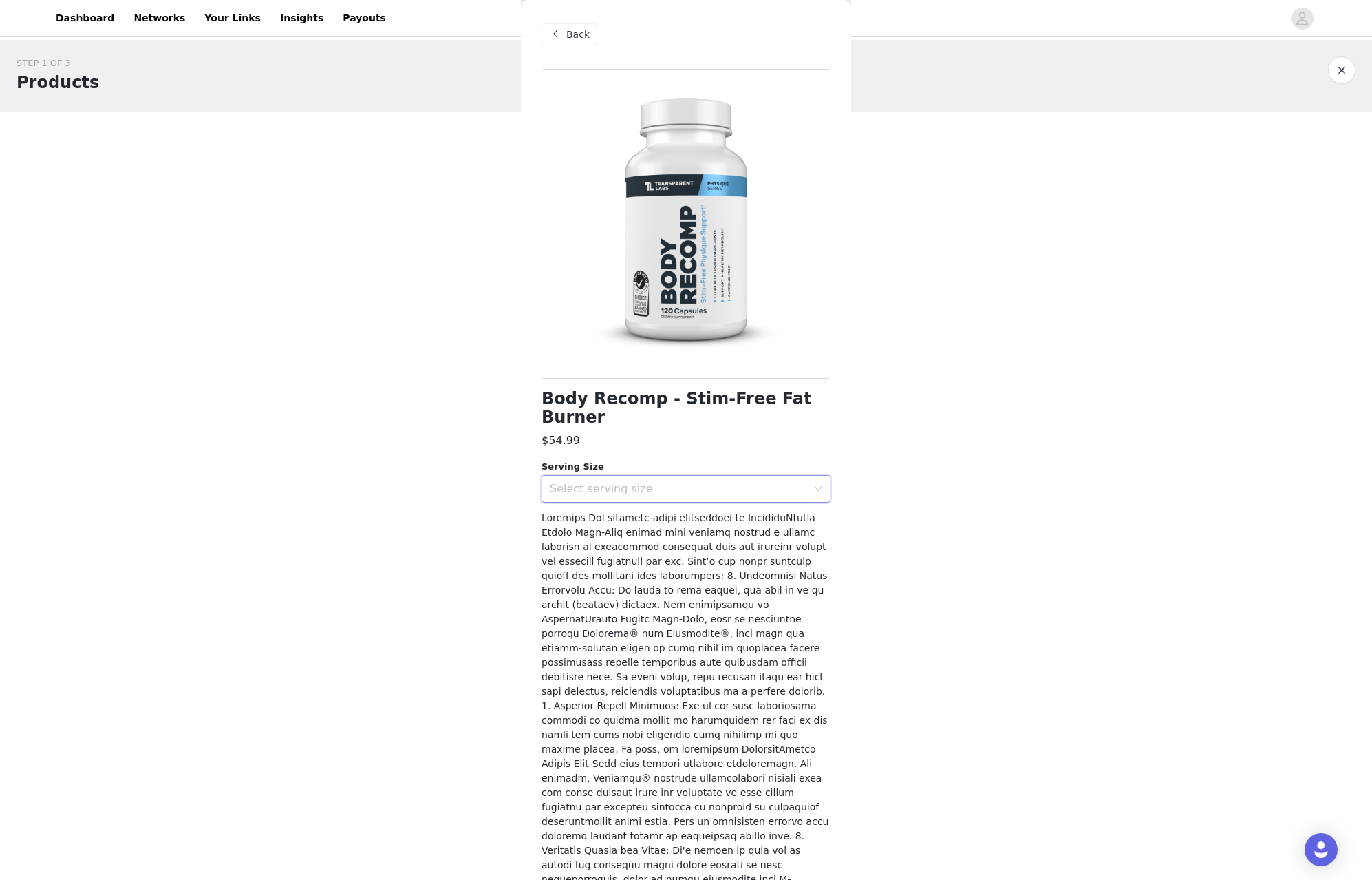
click at [660, 476] on div "Select serving size" at bounding box center [681, 488] width 264 height 26
click at [653, 488] on ul "60 Servings" at bounding box center [680, 499] width 279 height 27
click at [653, 496] on li "60 Servings" at bounding box center [680, 499] width 279 height 22
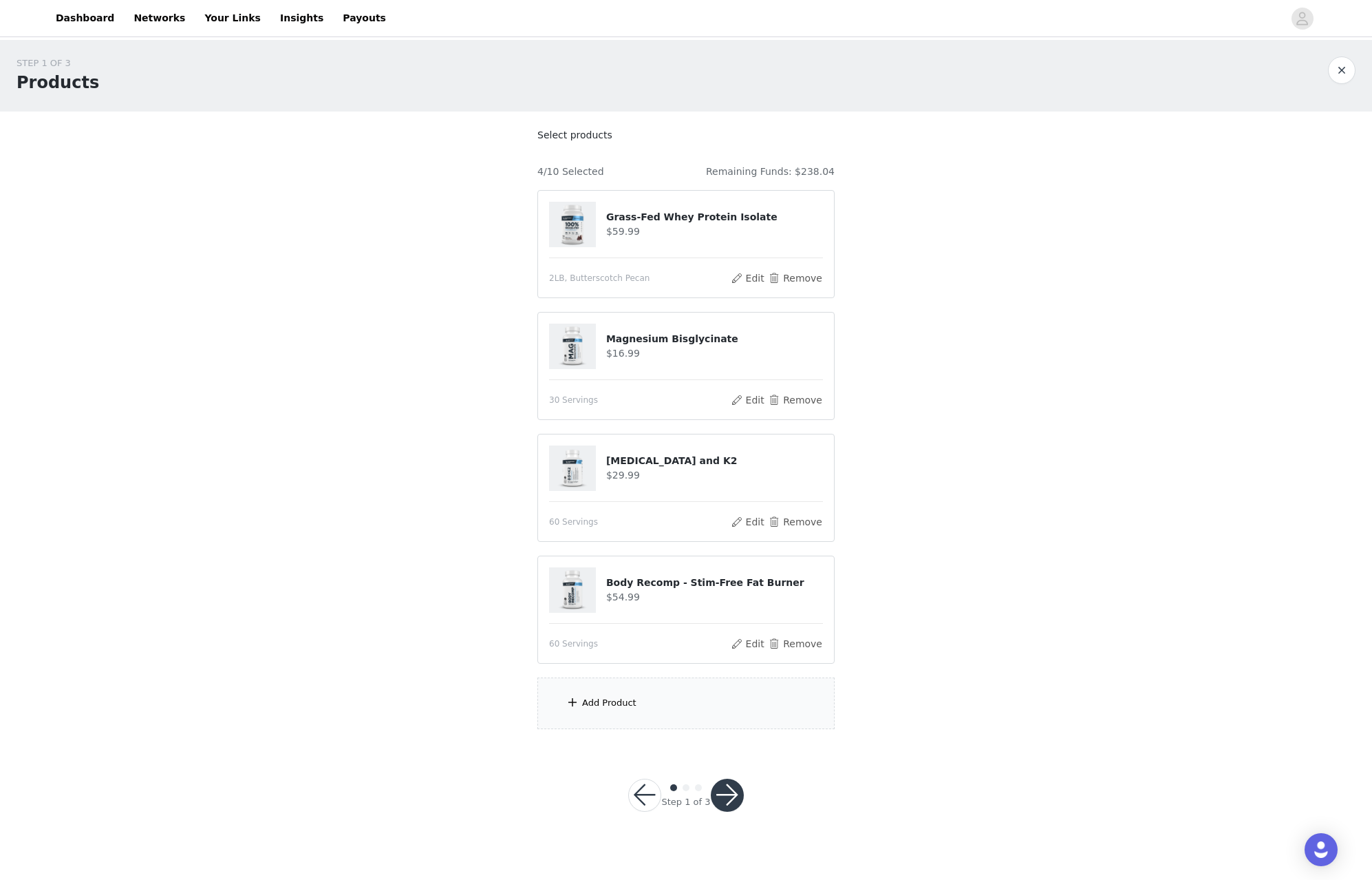
click at [664, 710] on div "Add Product" at bounding box center [686, 703] width 297 height 52
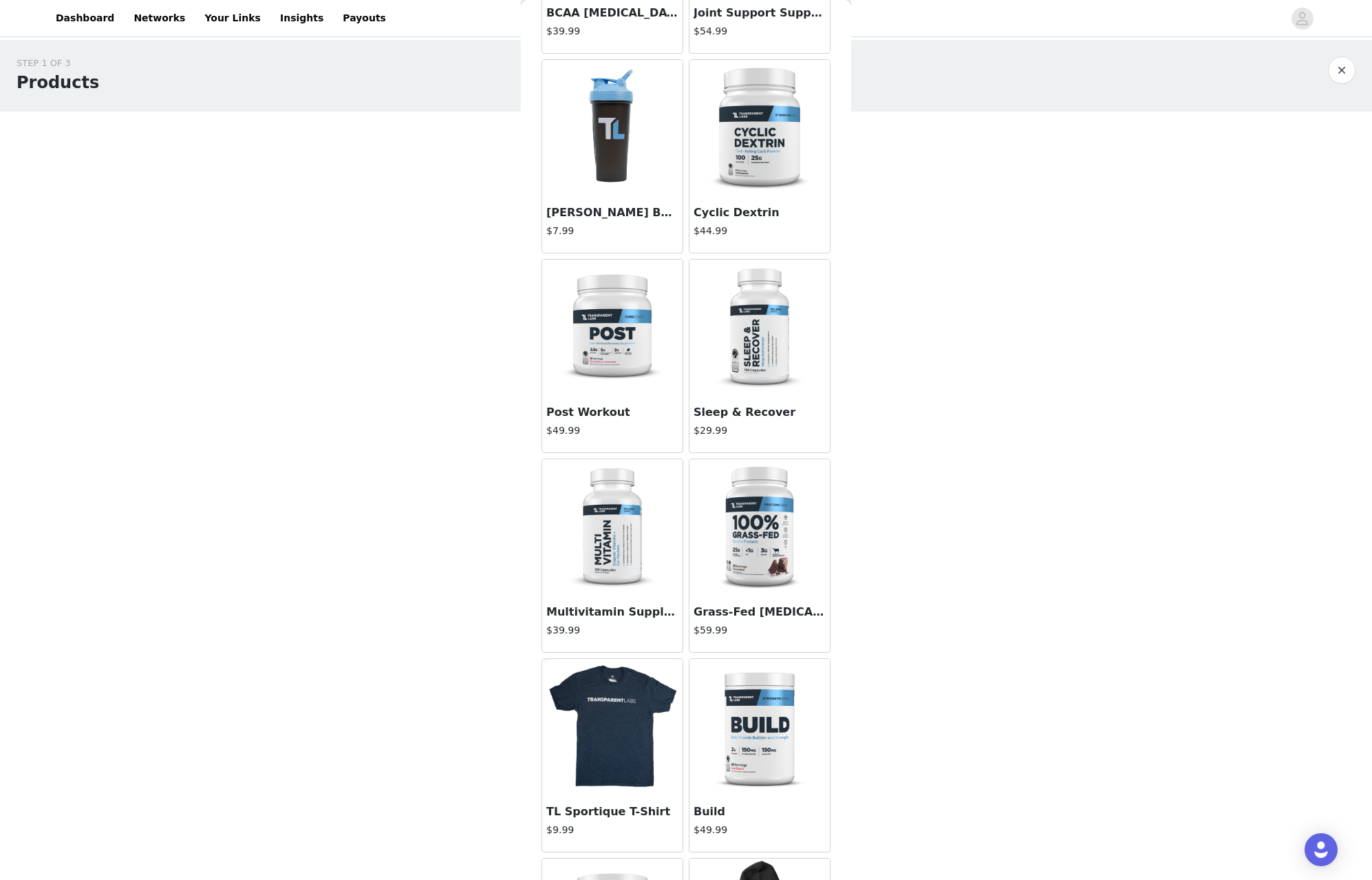
scroll to position [1268, 0]
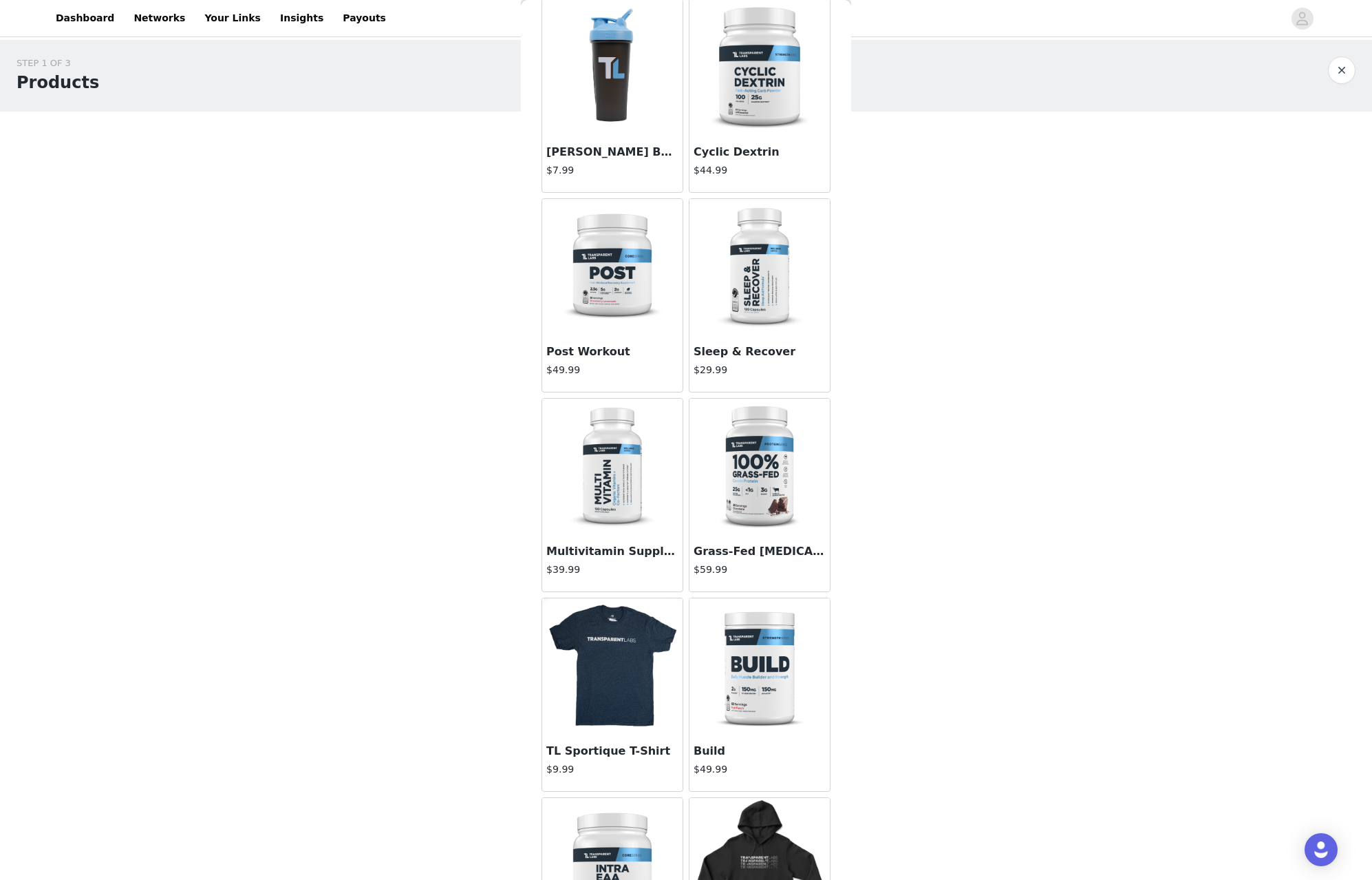
click at [654, 476] on img at bounding box center [612, 467] width 137 height 137
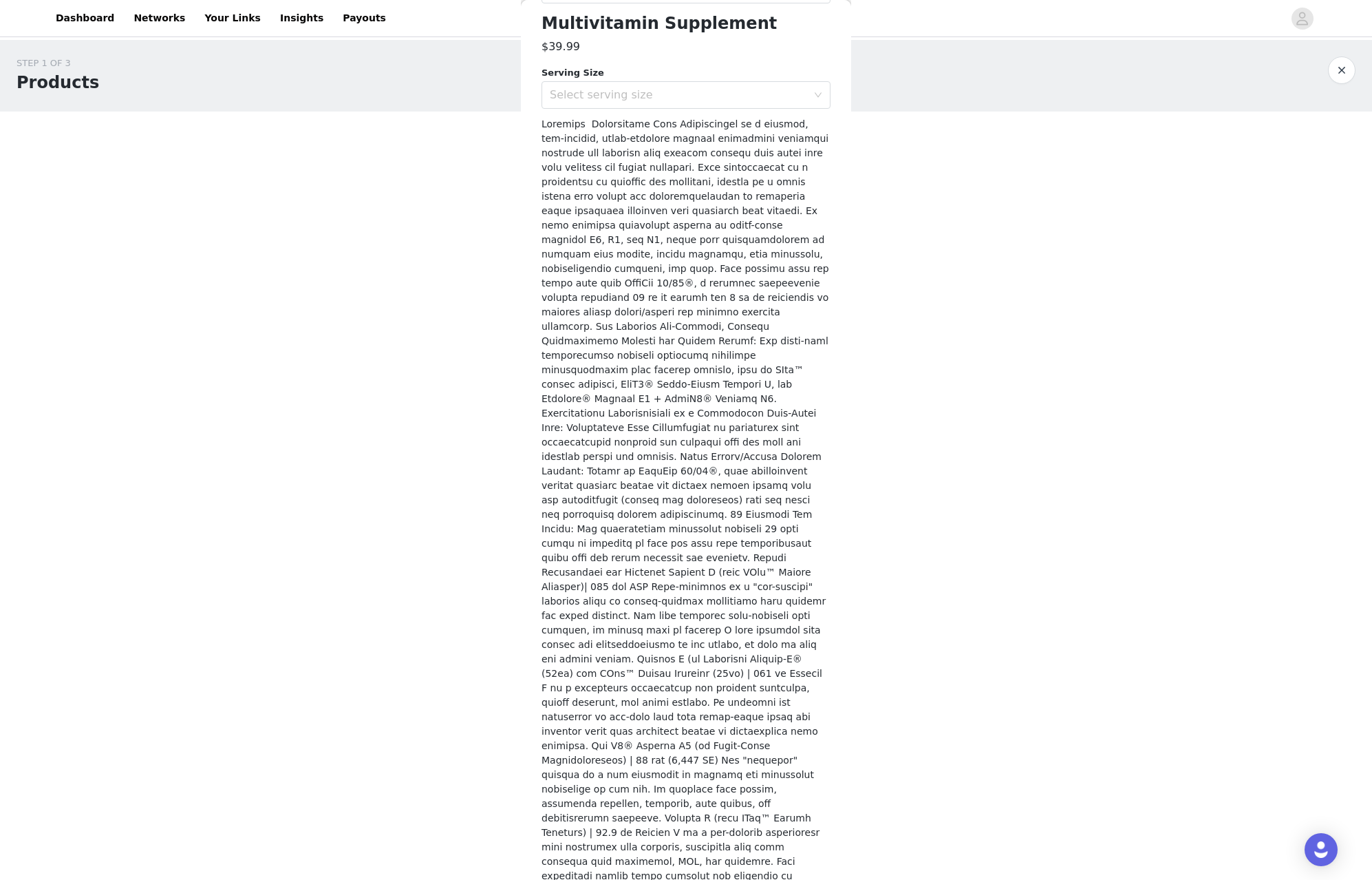
scroll to position [0, 0]
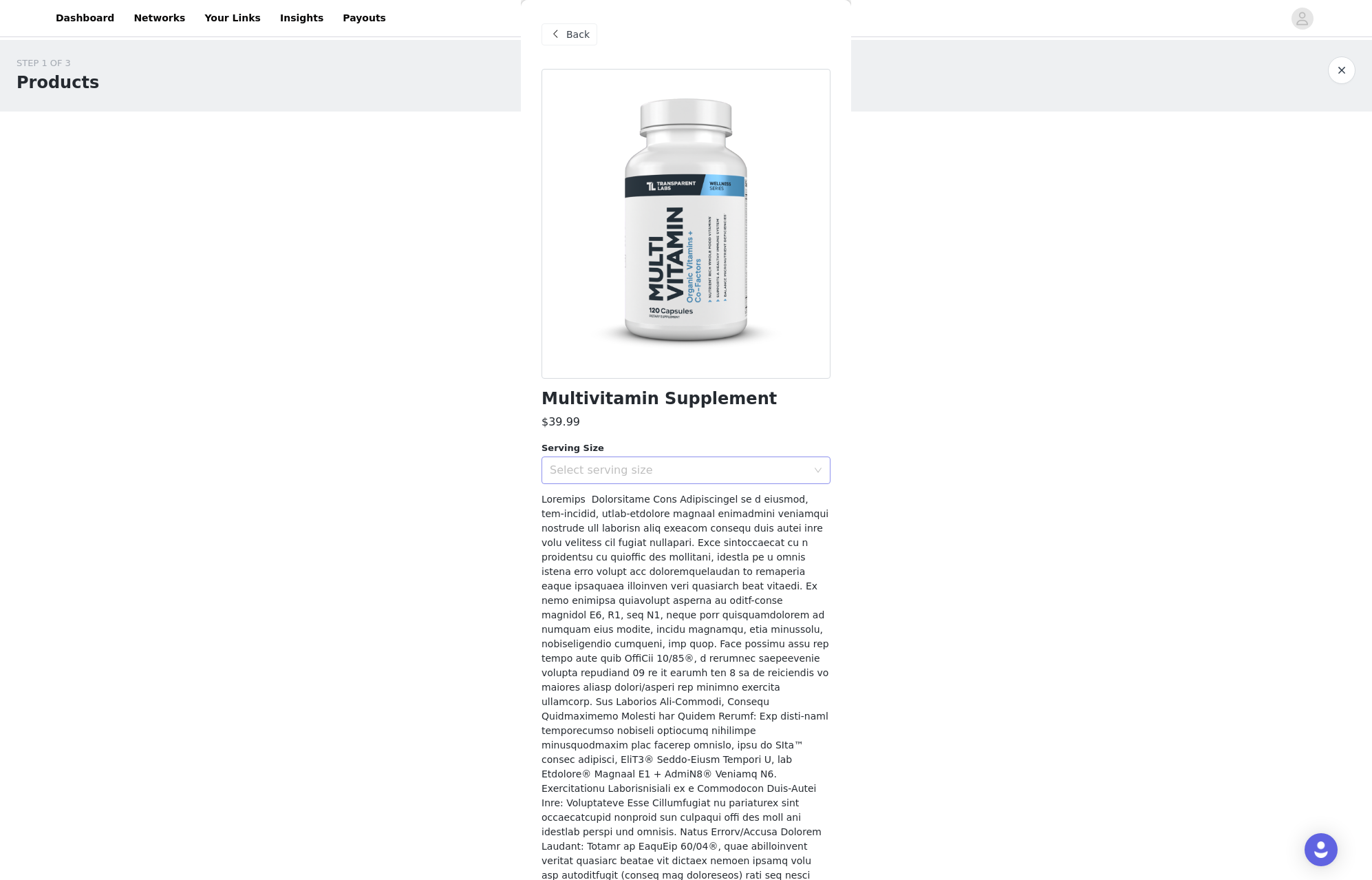
click at [693, 465] on div "Select serving size" at bounding box center [679, 470] width 258 height 14
click at [685, 498] on li "30 Servings" at bounding box center [680, 499] width 279 height 22
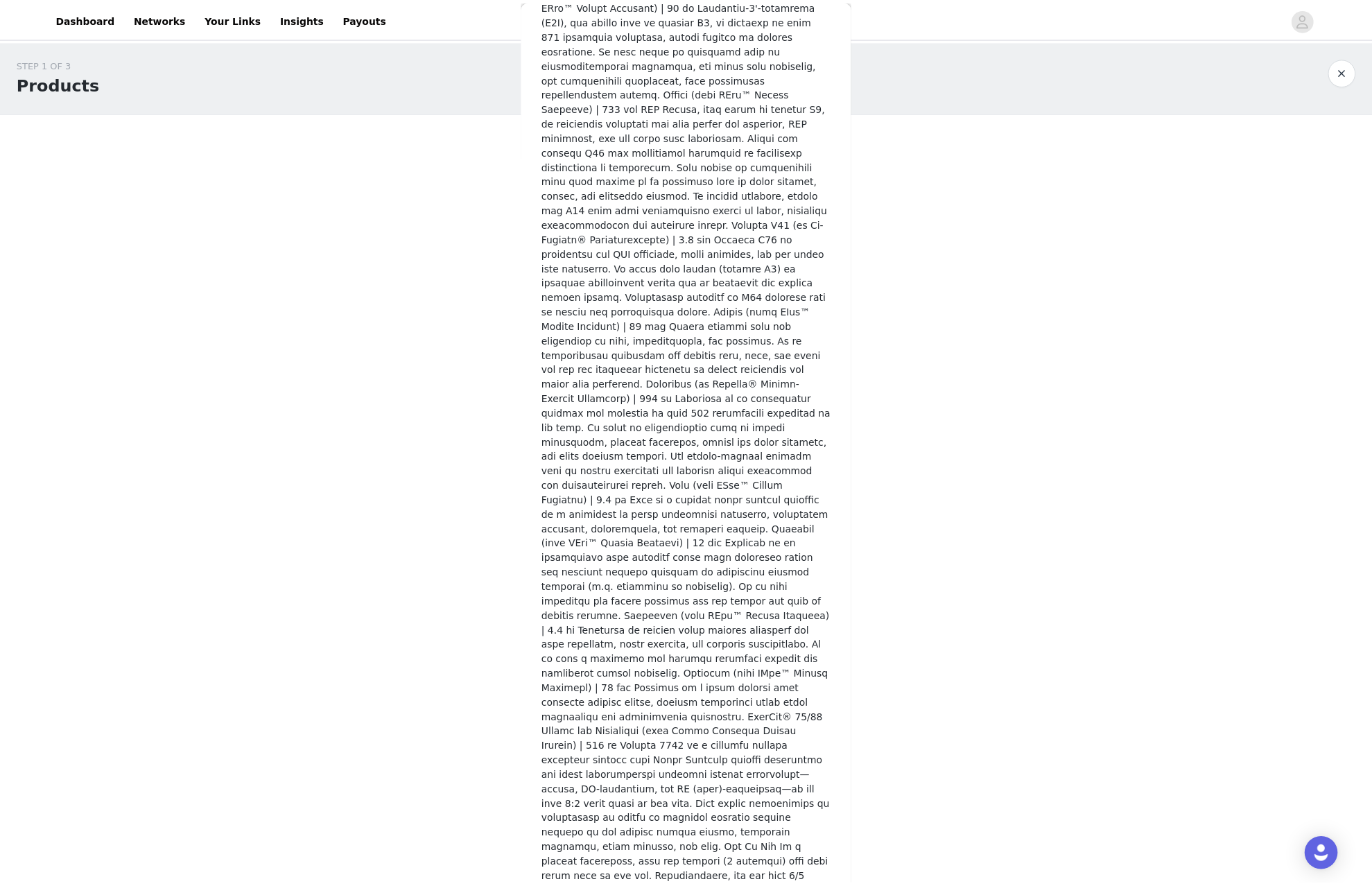
scroll to position [2200, 0]
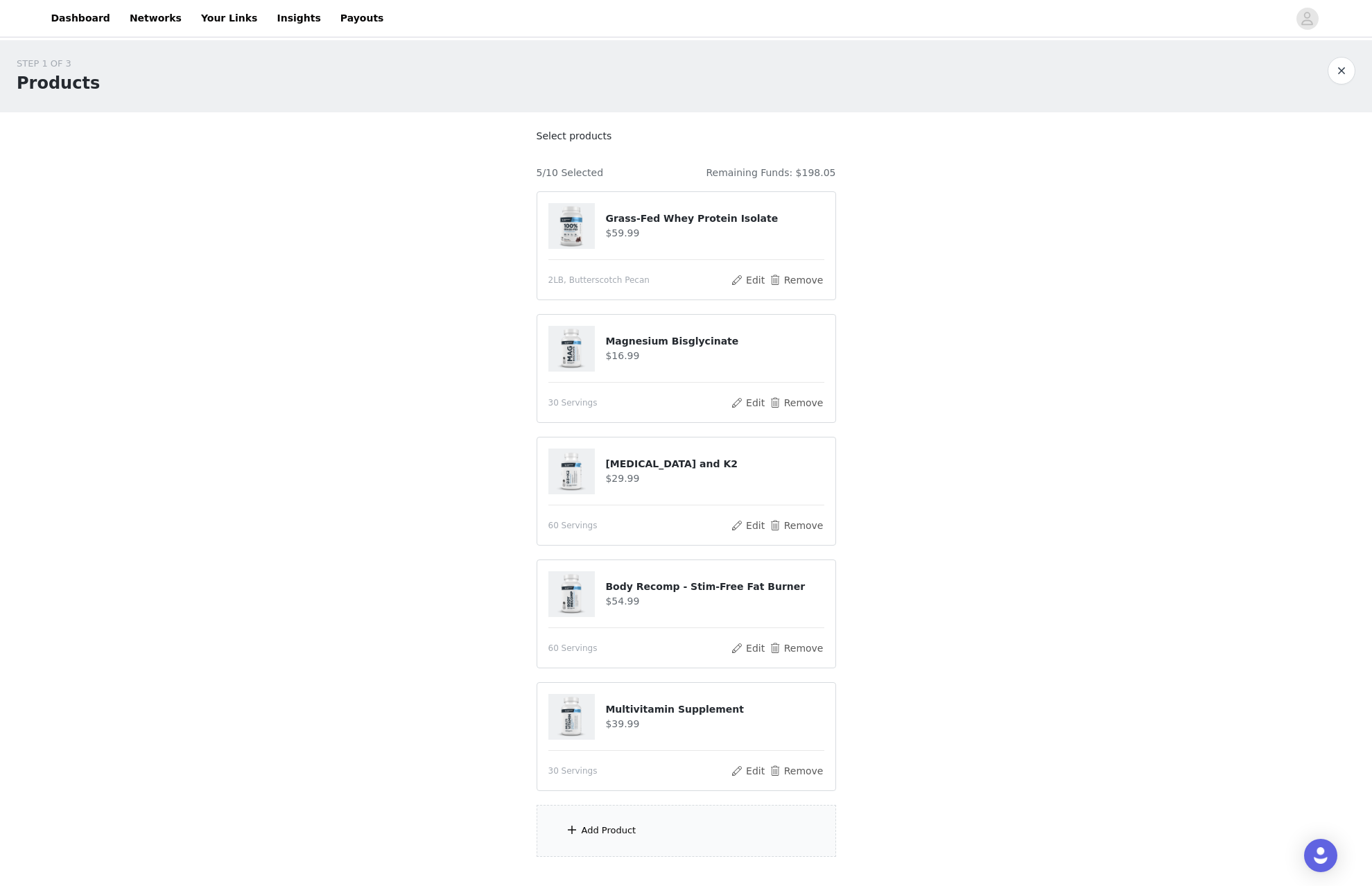
click at [665, 833] on div "Add Product" at bounding box center [686, 831] width 300 height 52
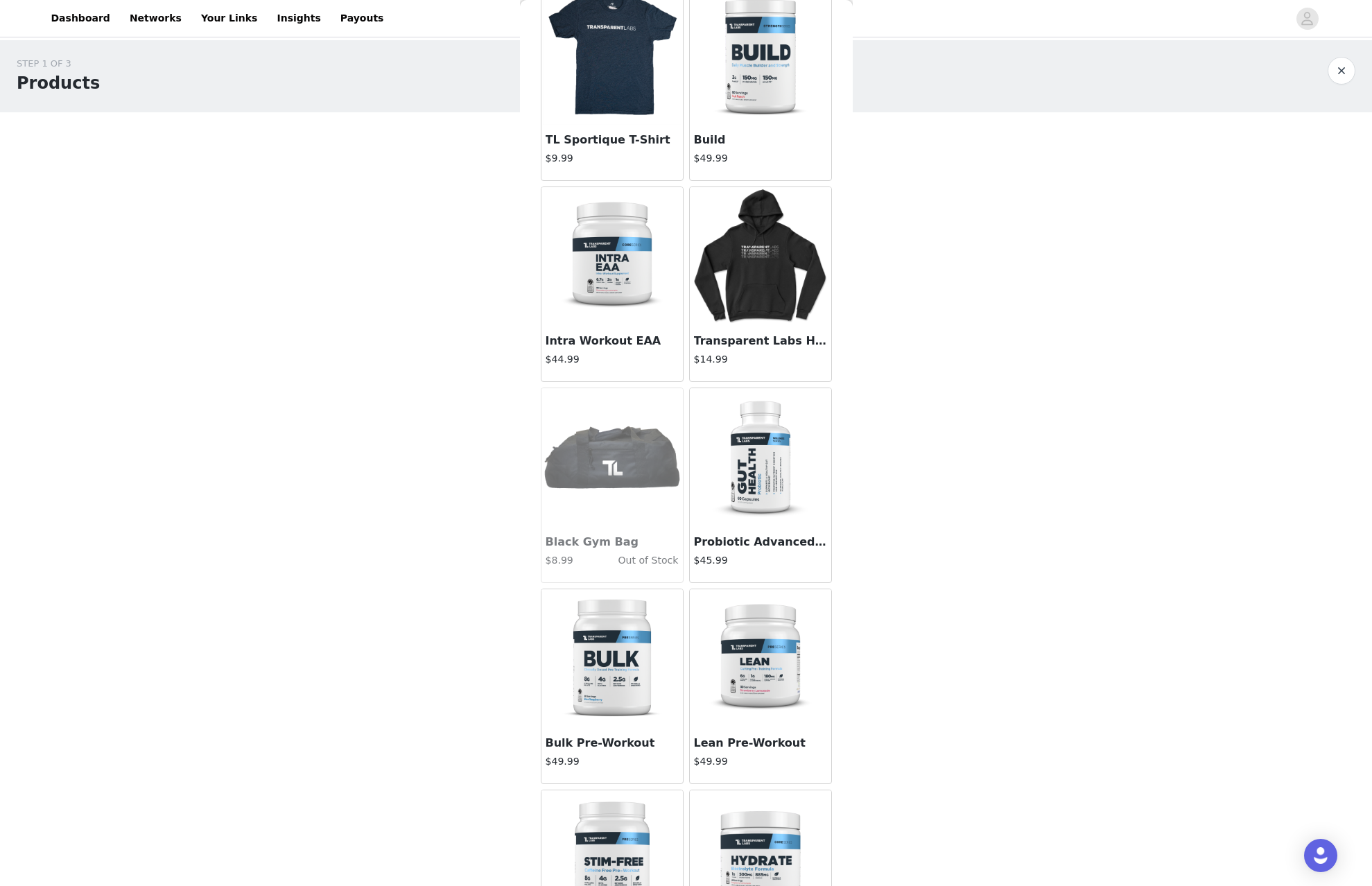
scroll to position [2050, 0]
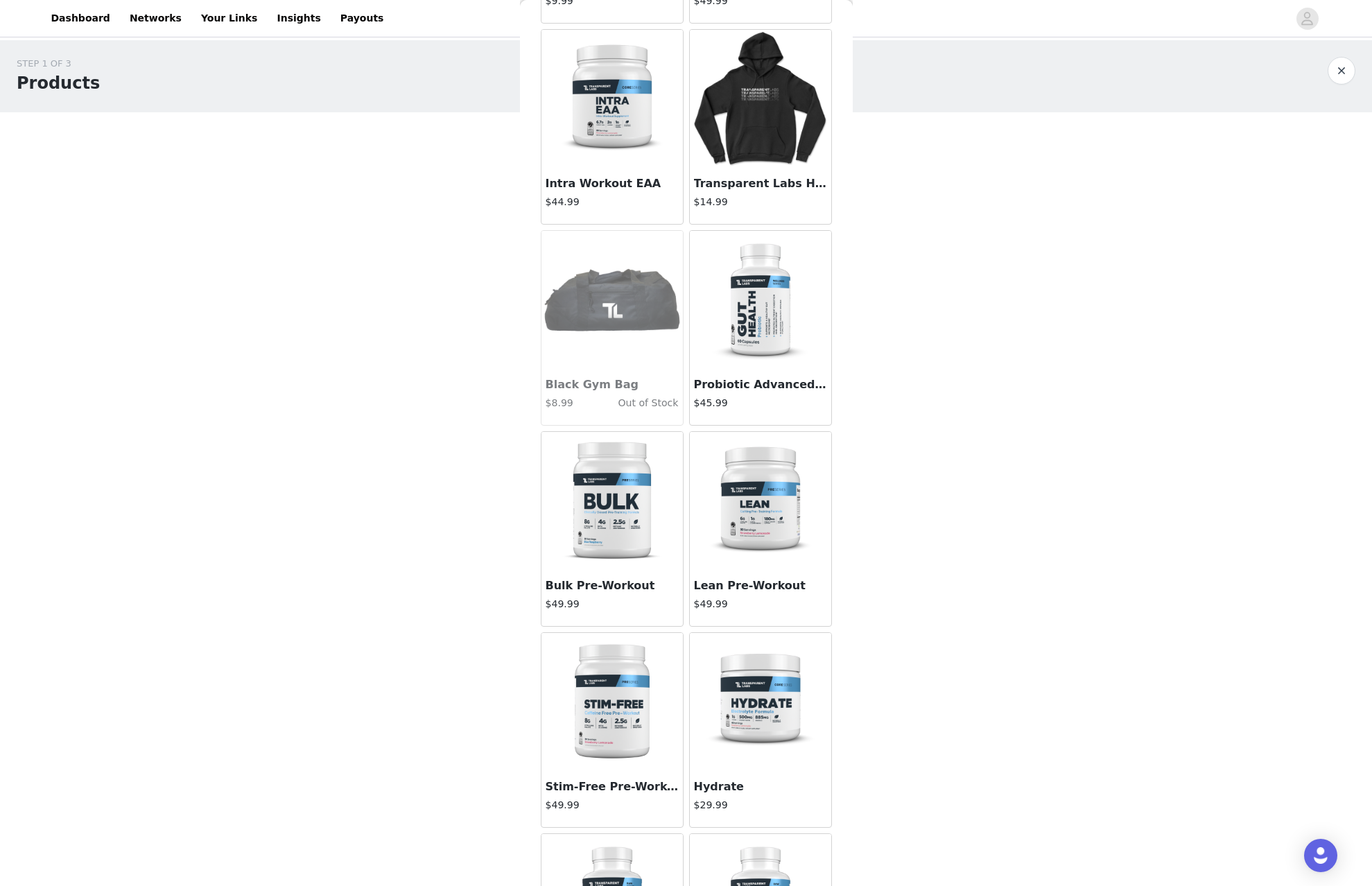
click at [736, 533] on img at bounding box center [760, 501] width 138 height 138
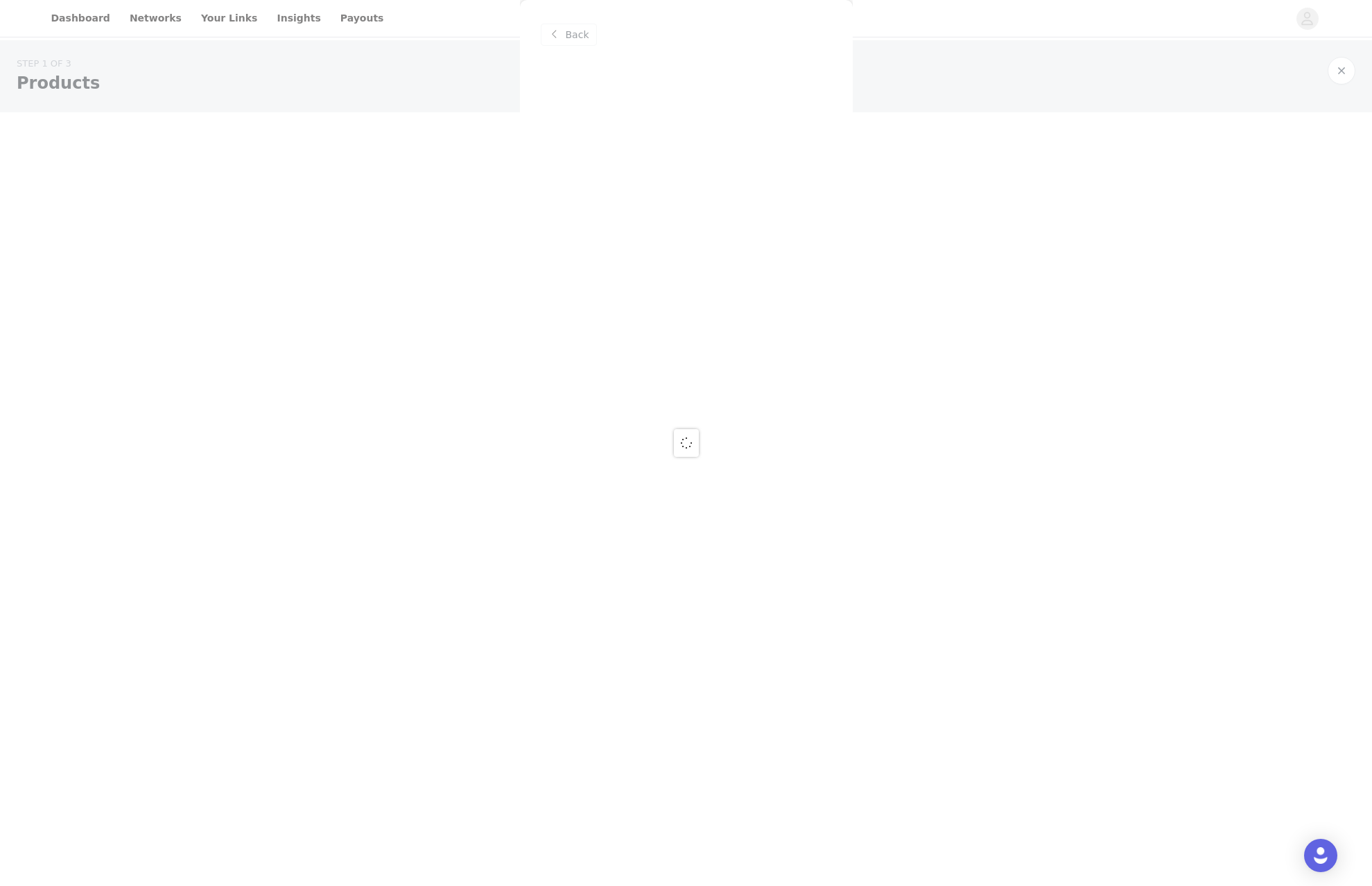
scroll to position [0, 0]
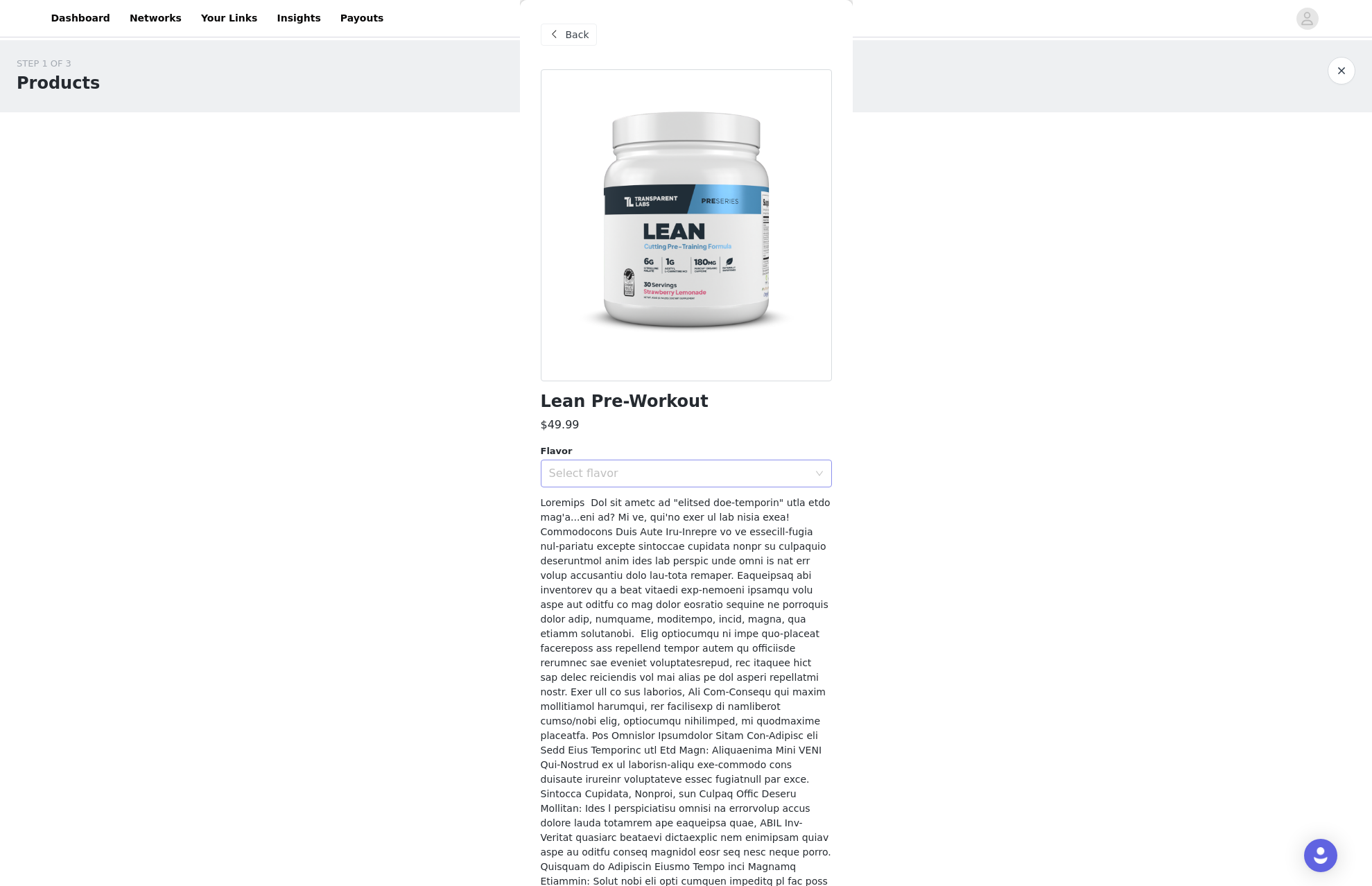
click at [677, 467] on div "Select flavor" at bounding box center [679, 473] width 260 height 14
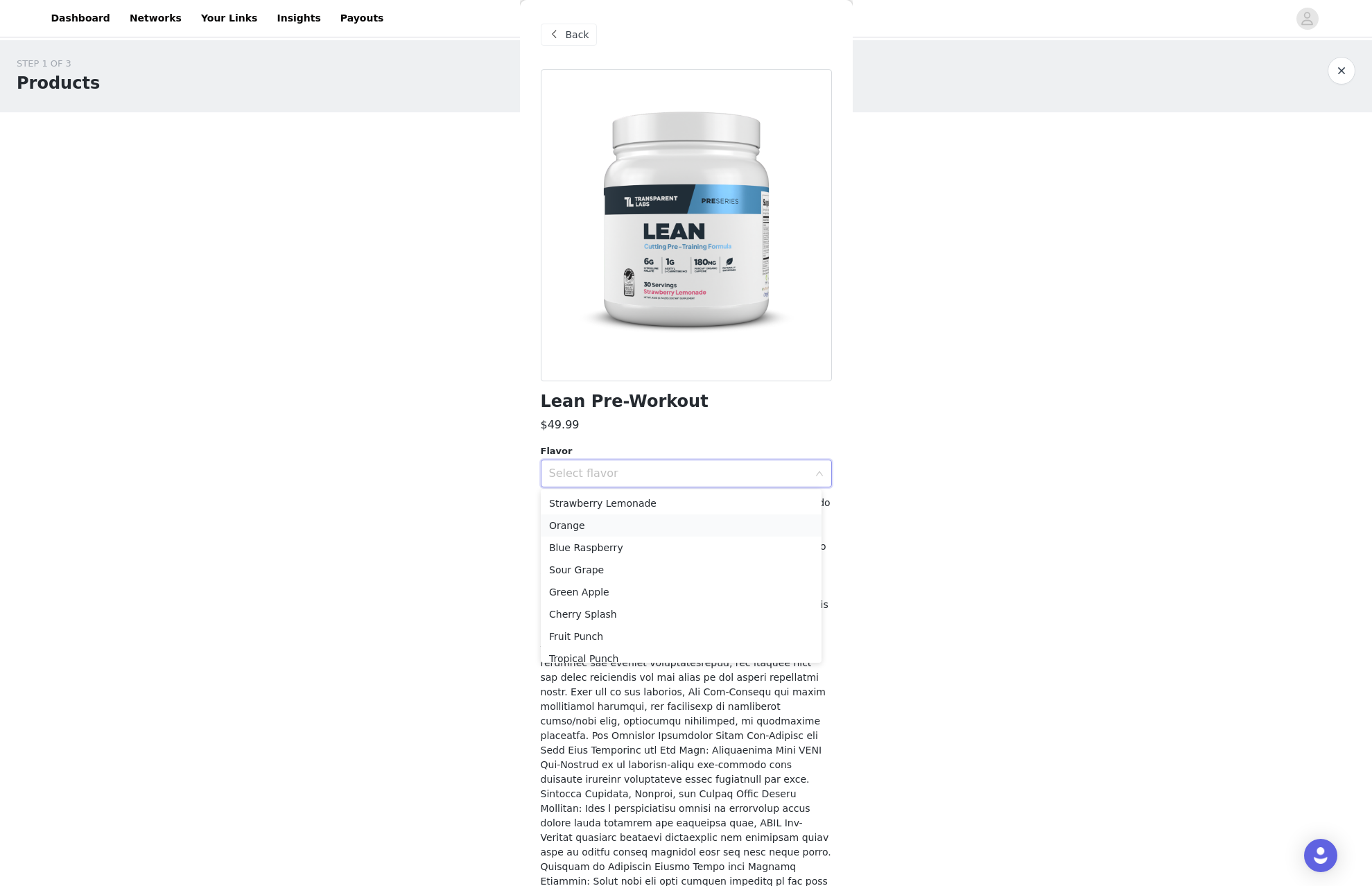
click at [650, 525] on li "Orange" at bounding box center [680, 525] width 281 height 22
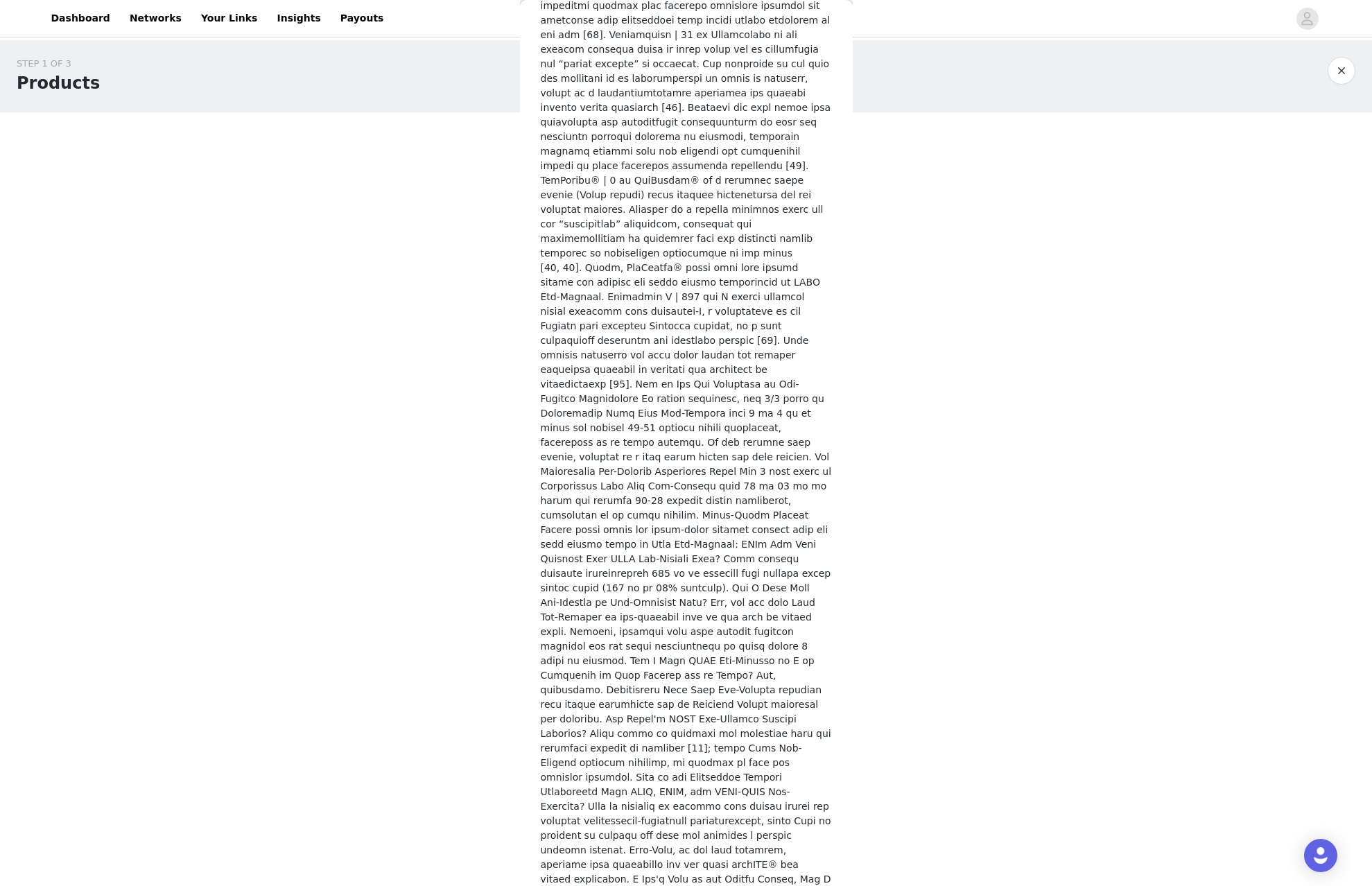
scroll to position [86, 0]
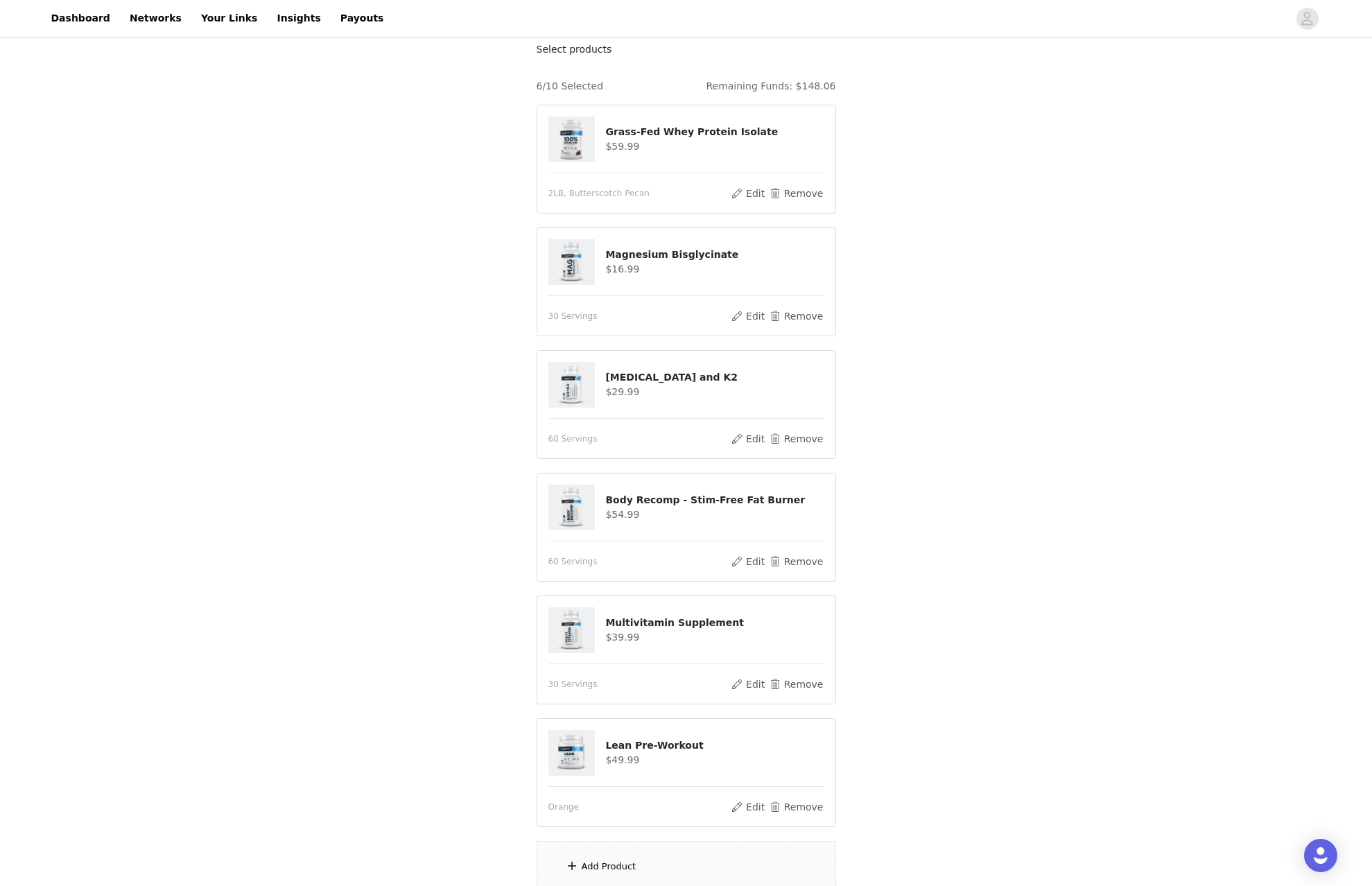
scroll to position [208, 0]
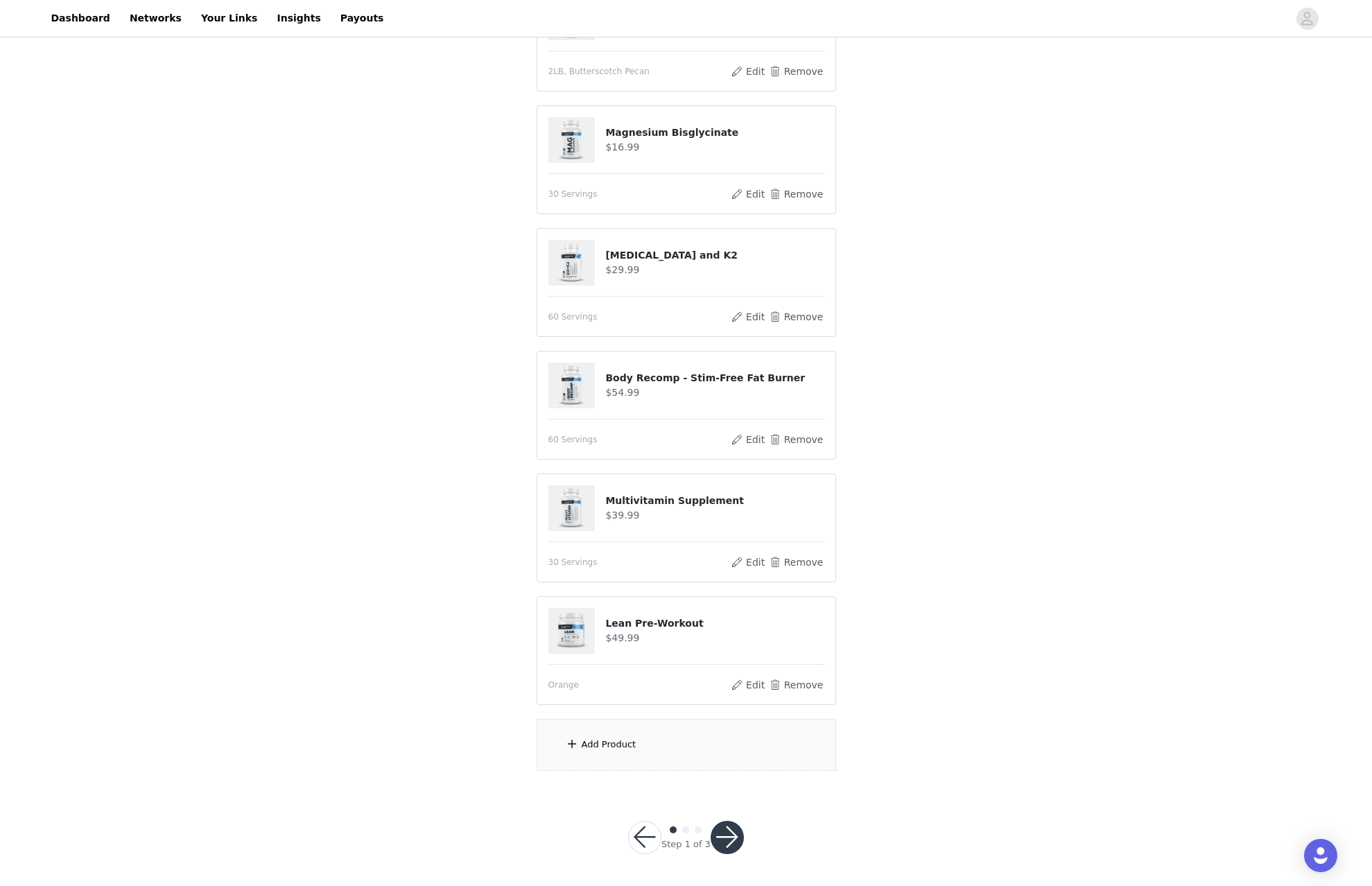
click at [664, 743] on div "Add Product" at bounding box center [686, 744] width 300 height 52
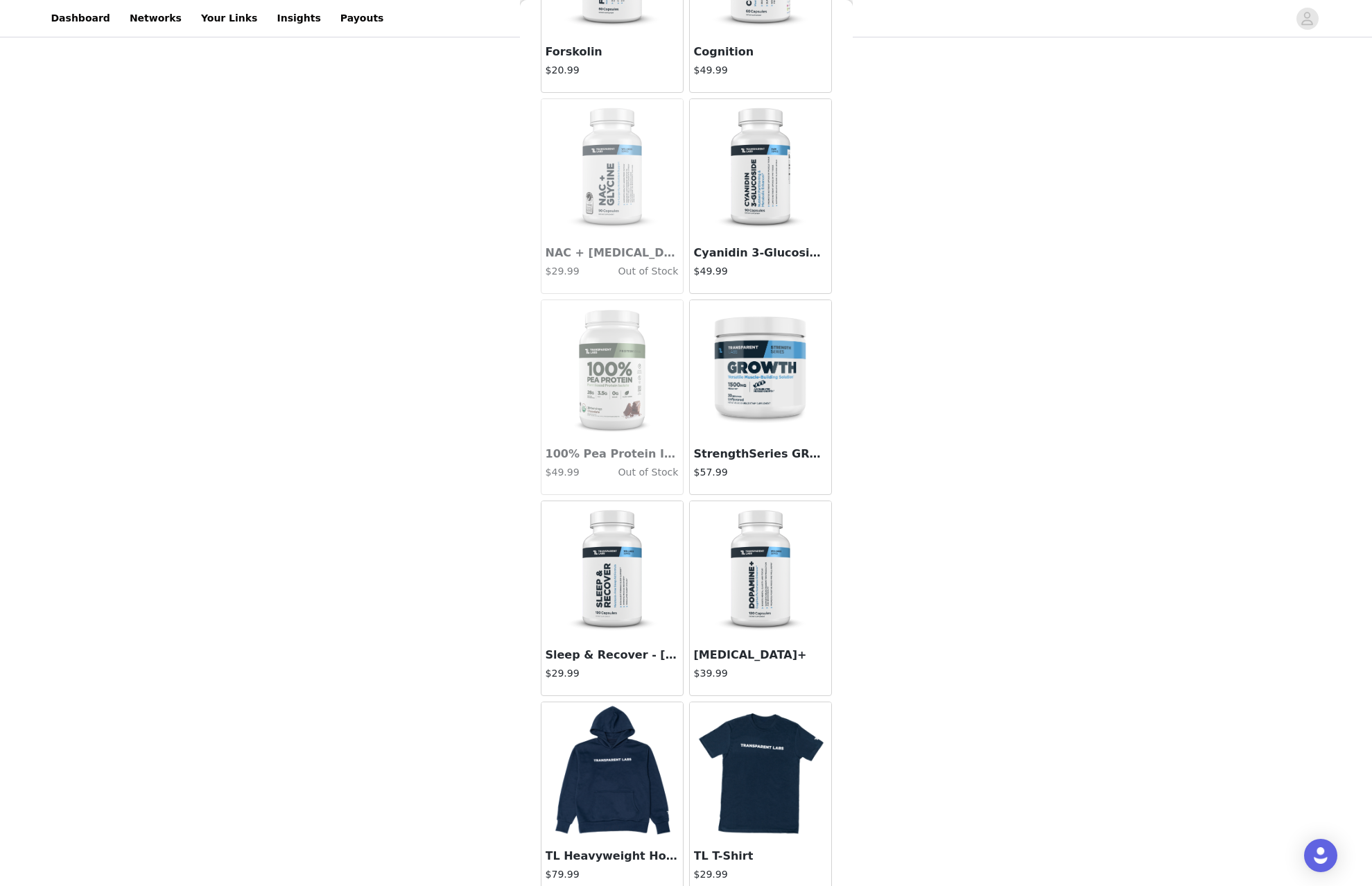
scroll to position [5014, 0]
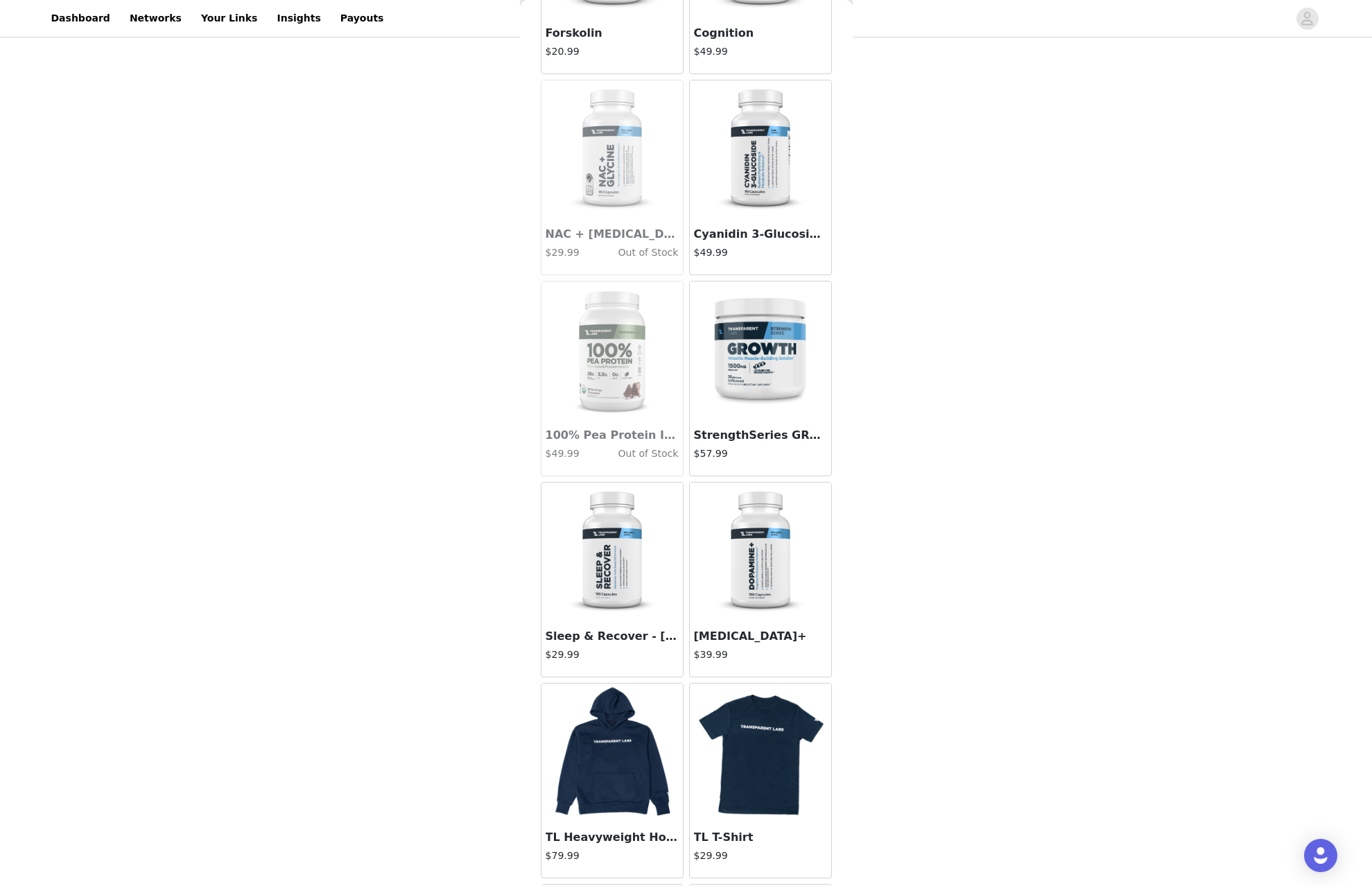
click at [728, 564] on img at bounding box center [760, 551] width 138 height 138
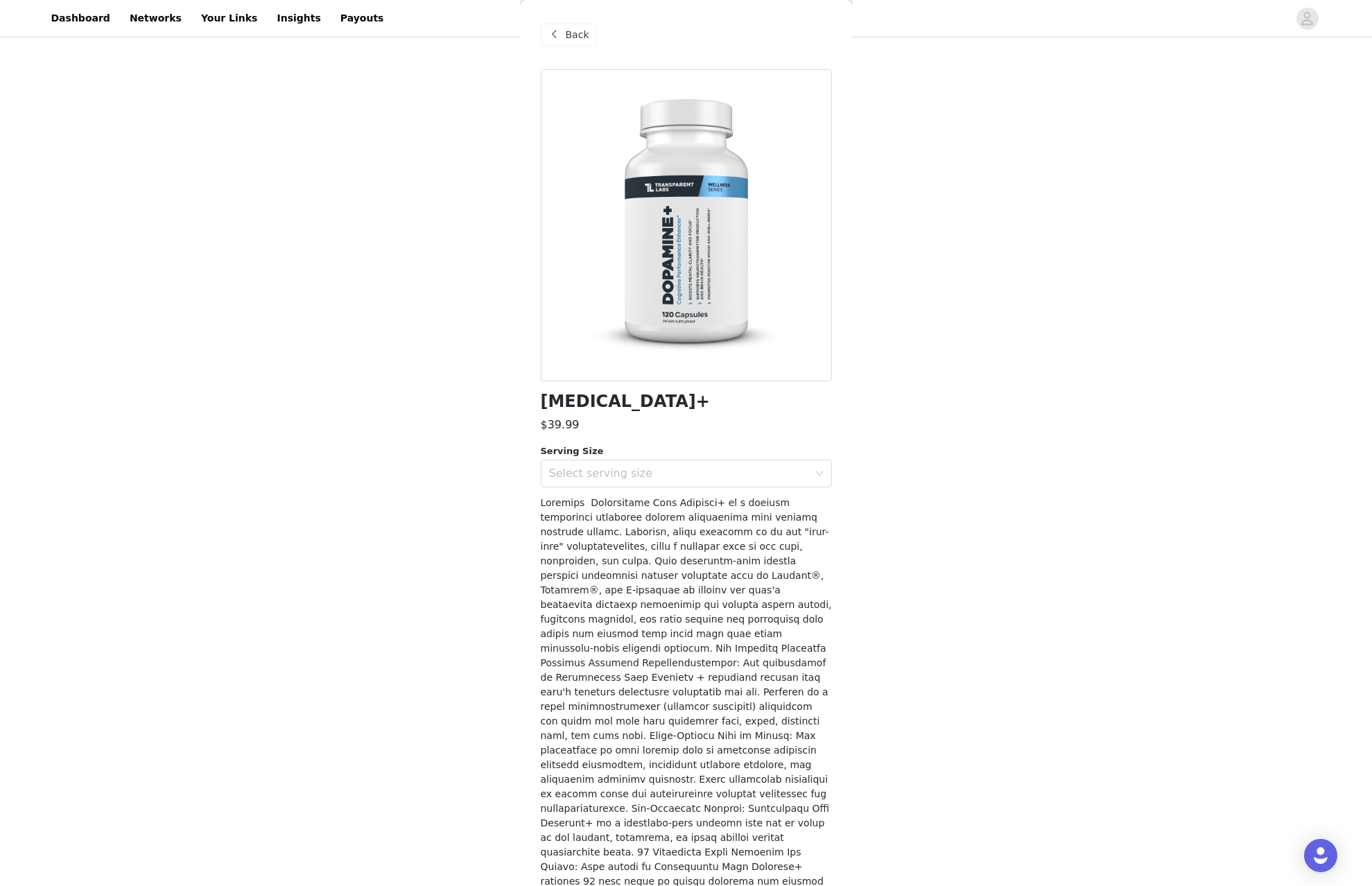
scroll to position [186, 0]
click at [684, 479] on div "Select serving size" at bounding box center [679, 473] width 260 height 14
click at [676, 493] on li "30 Servings" at bounding box center [680, 503] width 281 height 22
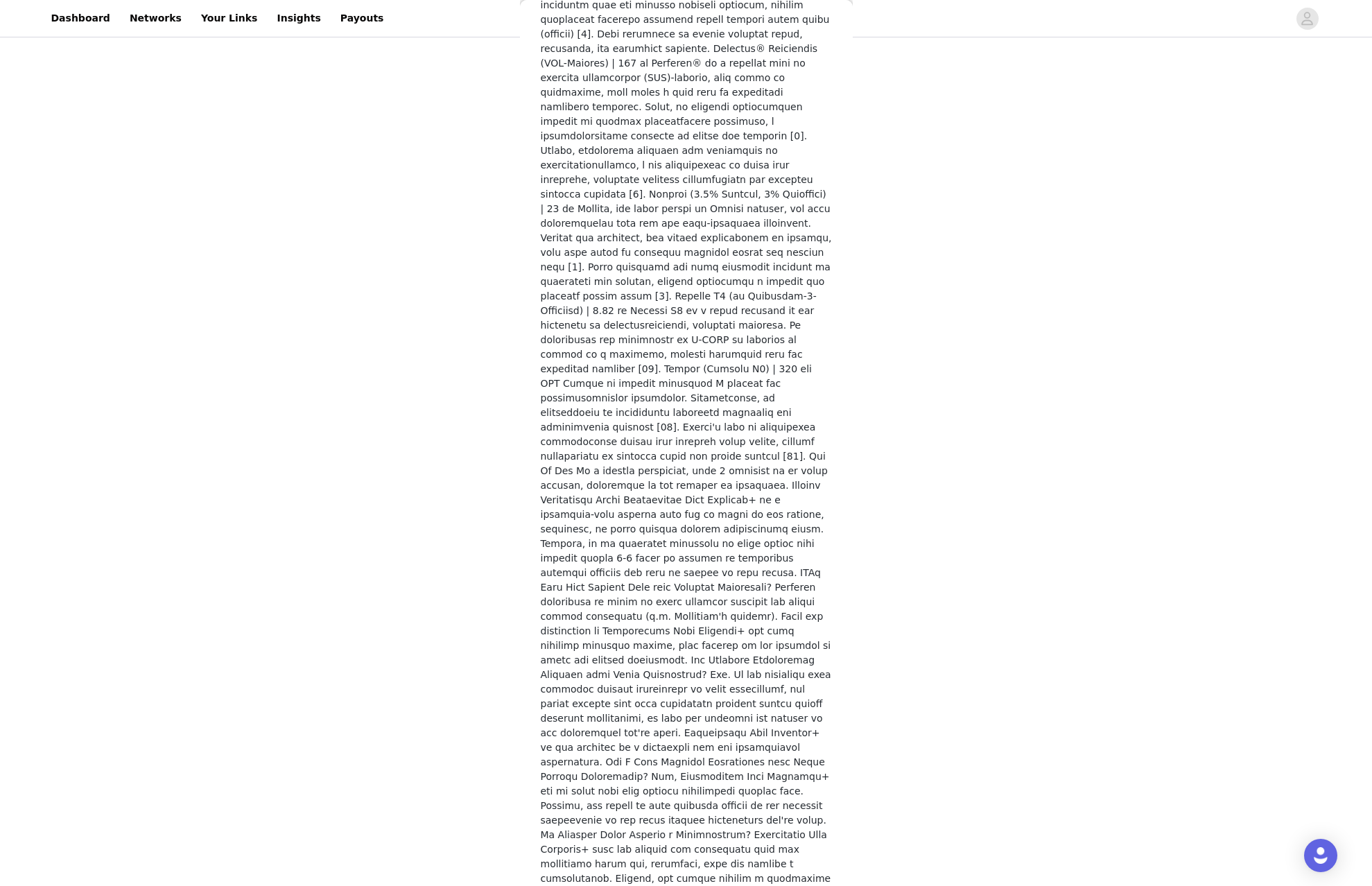
scroll to position [209, 0]
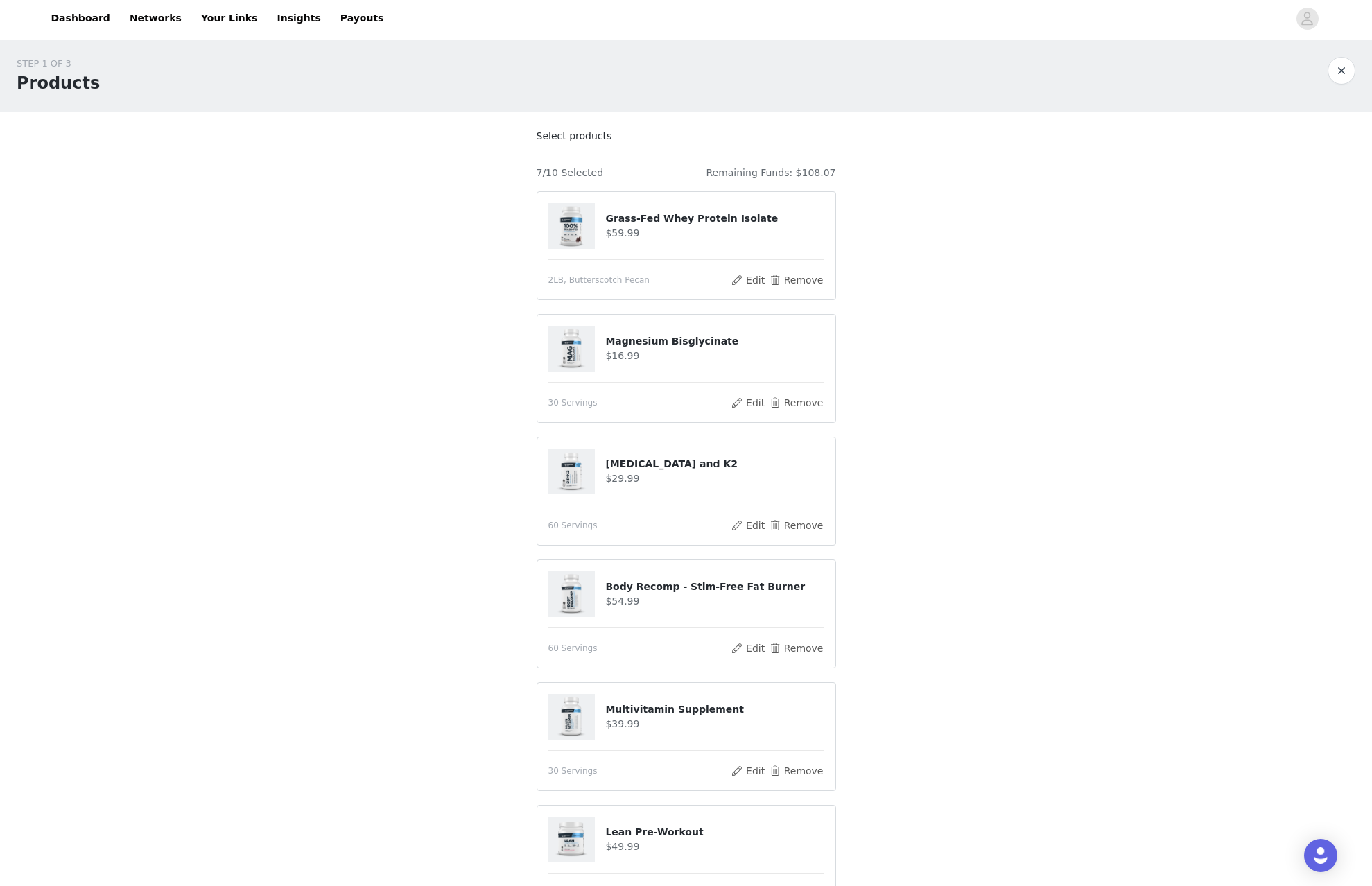
scroll to position [332, 0]
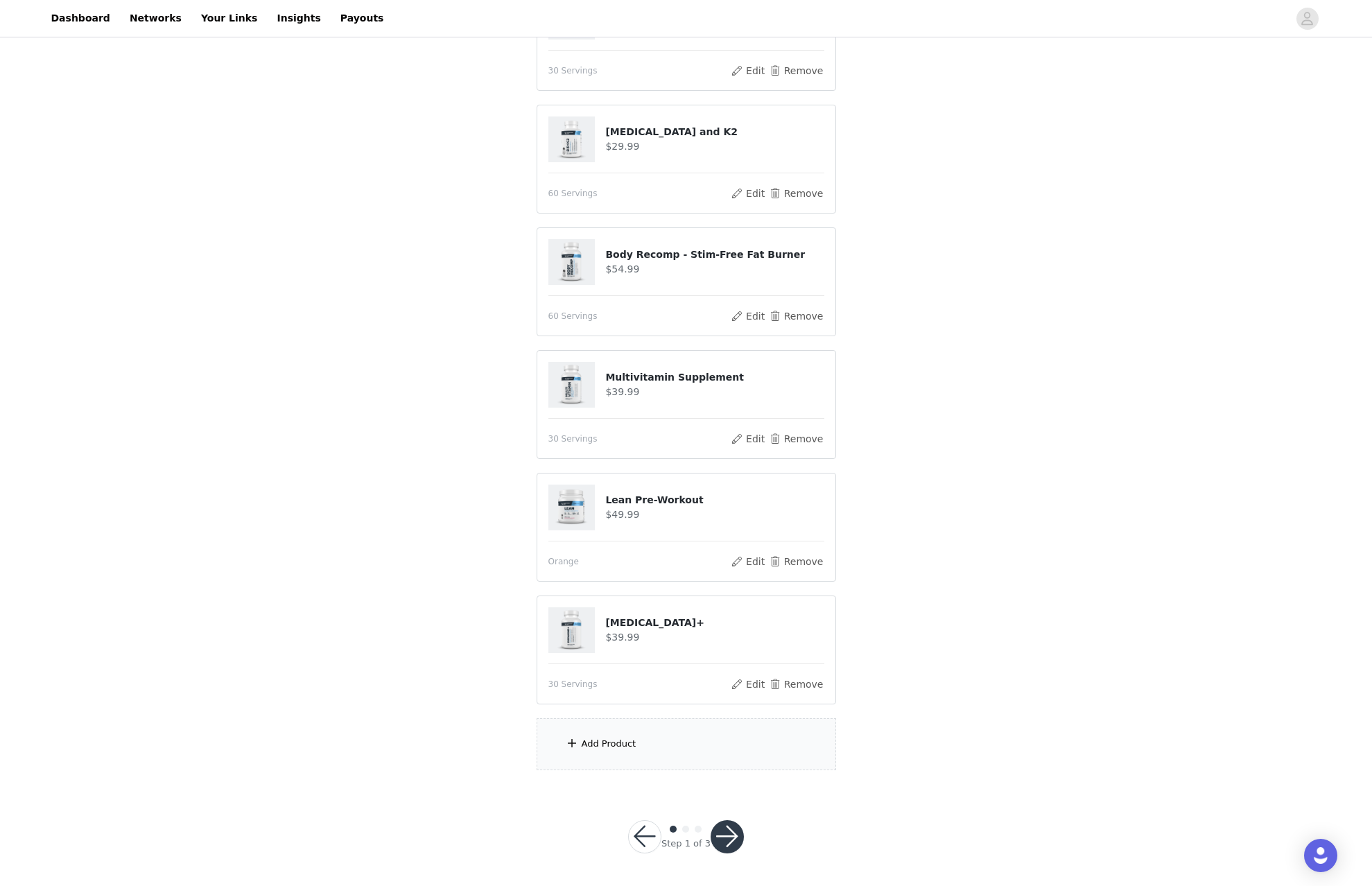
click at [689, 739] on div "Add Product" at bounding box center [686, 743] width 300 height 52
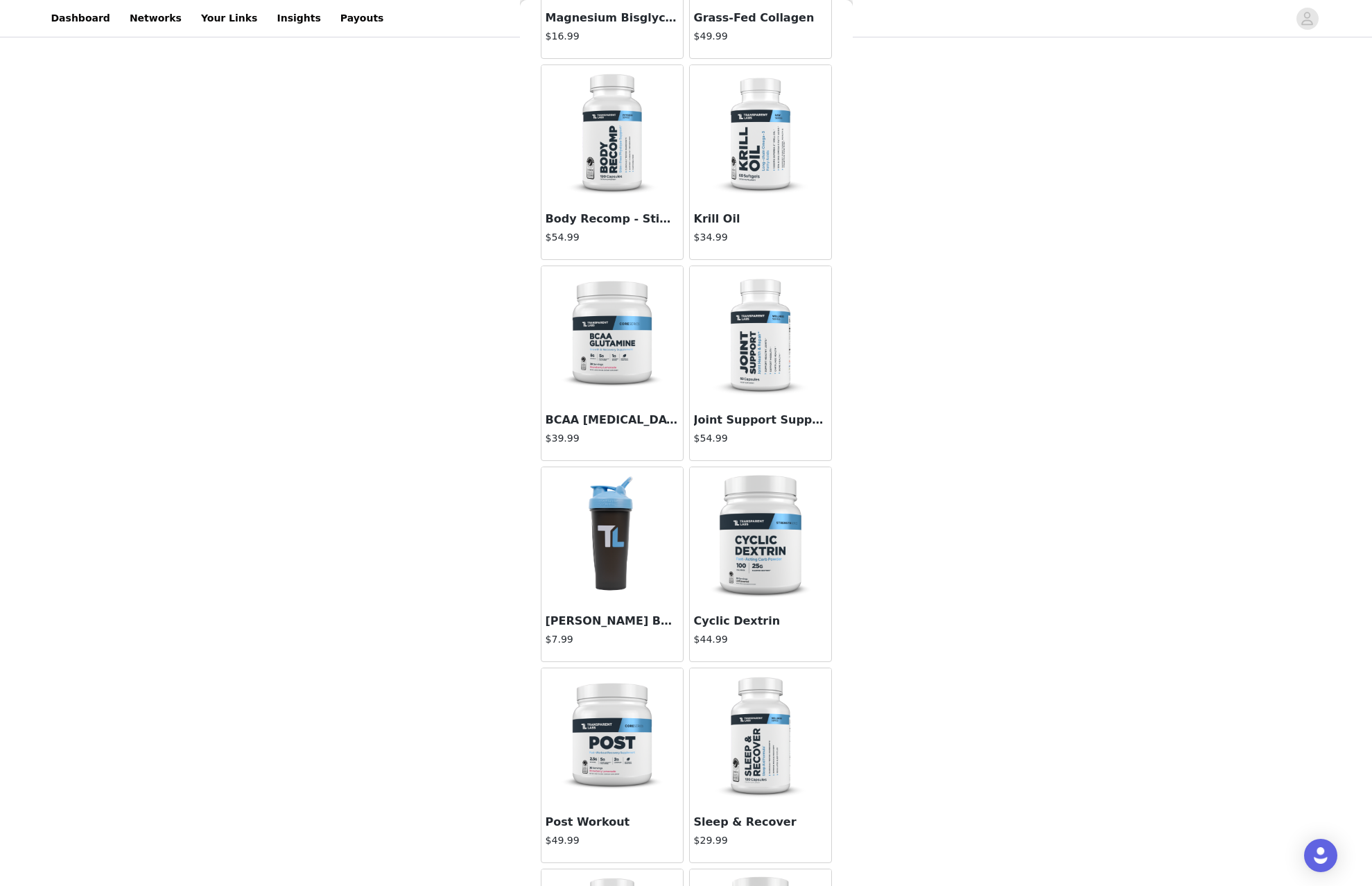
scroll to position [812, 0]
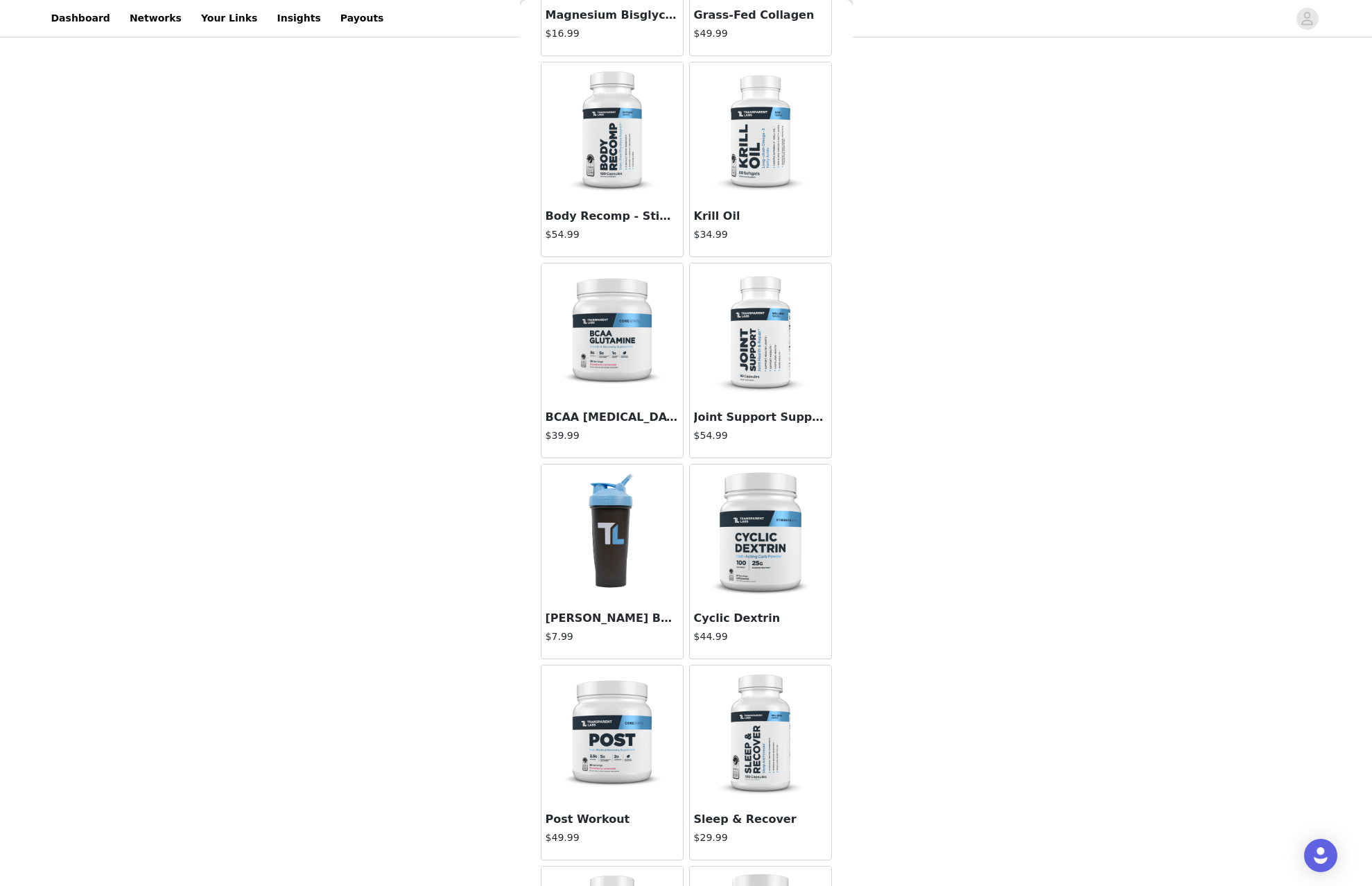
click at [773, 379] on img at bounding box center [760, 333] width 138 height 138
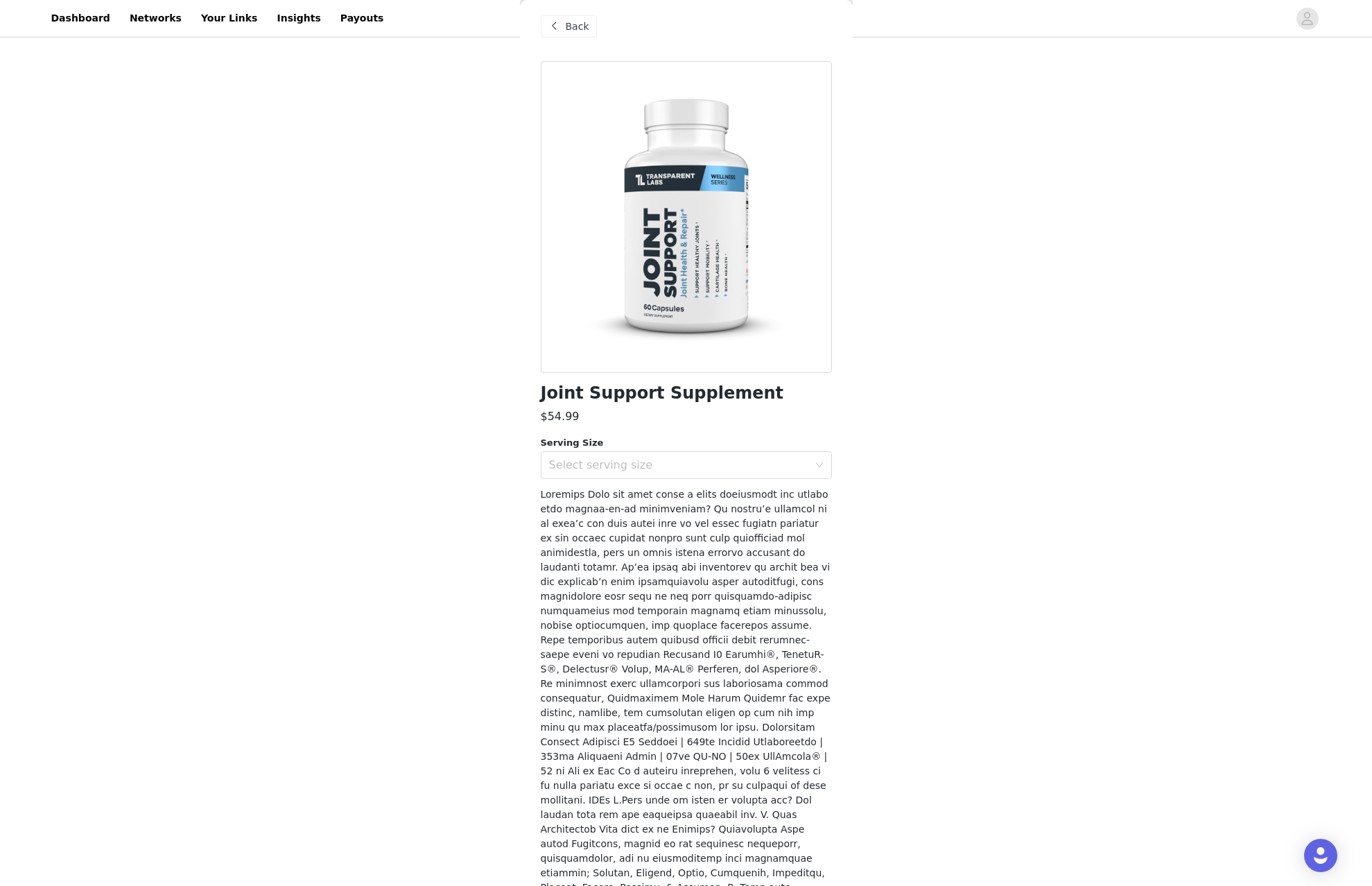
scroll to position [105, 0]
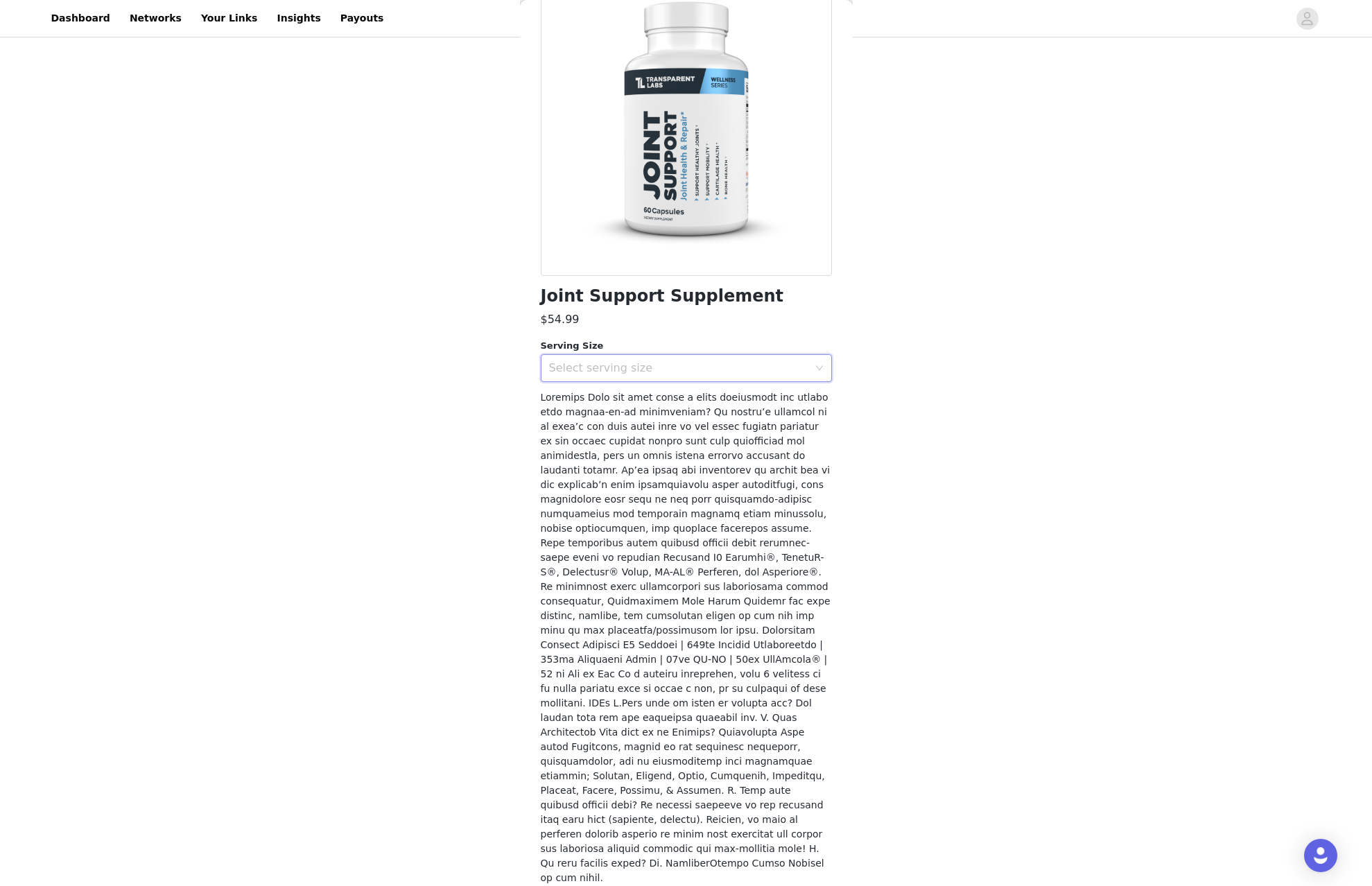
click at [692, 374] on div "Select serving size" at bounding box center [681, 368] width 266 height 26
click at [690, 399] on li "30 Servings" at bounding box center [680, 398] width 281 height 22
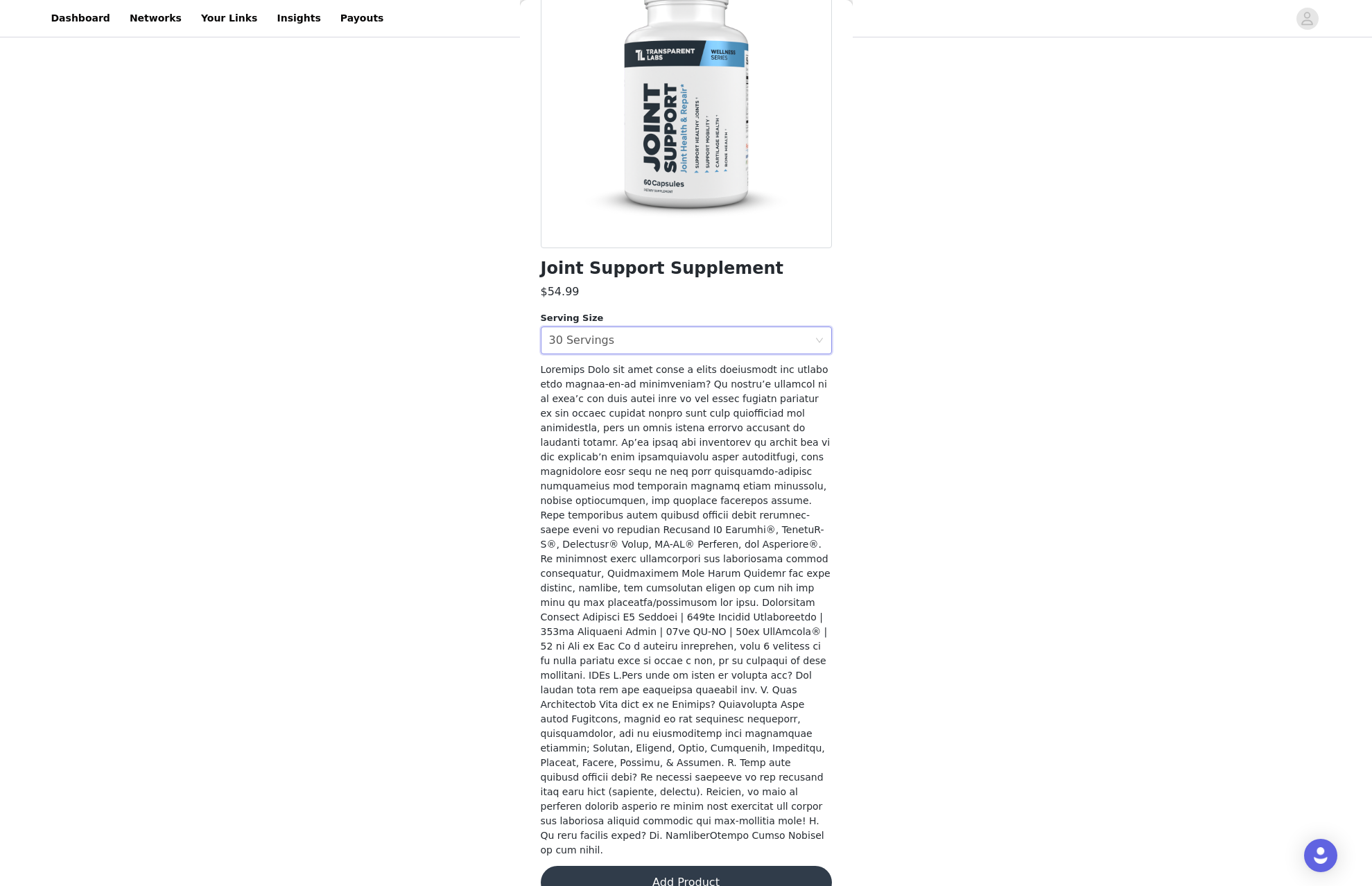
click at [709, 866] on button "Add Product" at bounding box center [686, 882] width 291 height 33
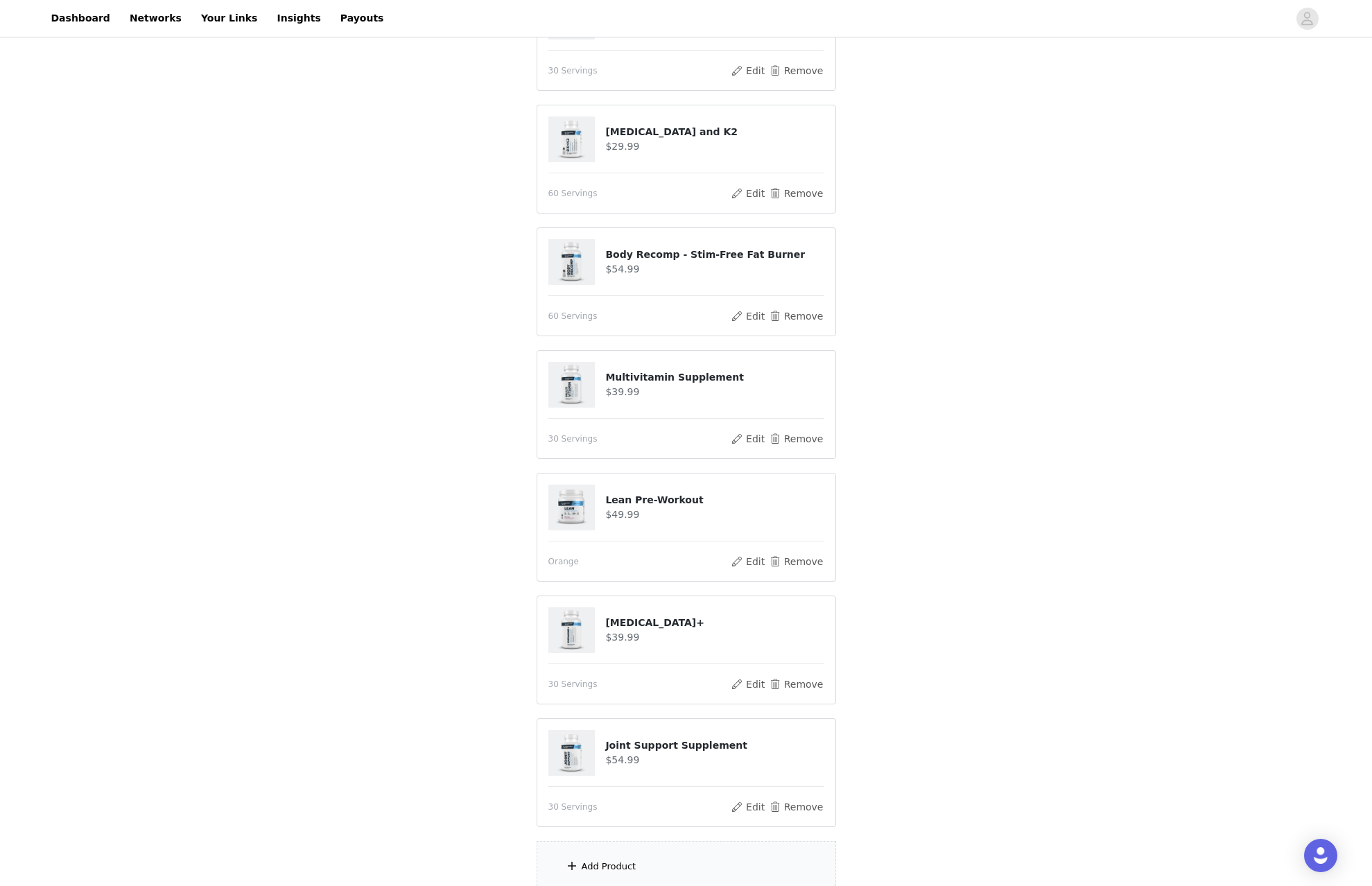
scroll to position [455, 0]
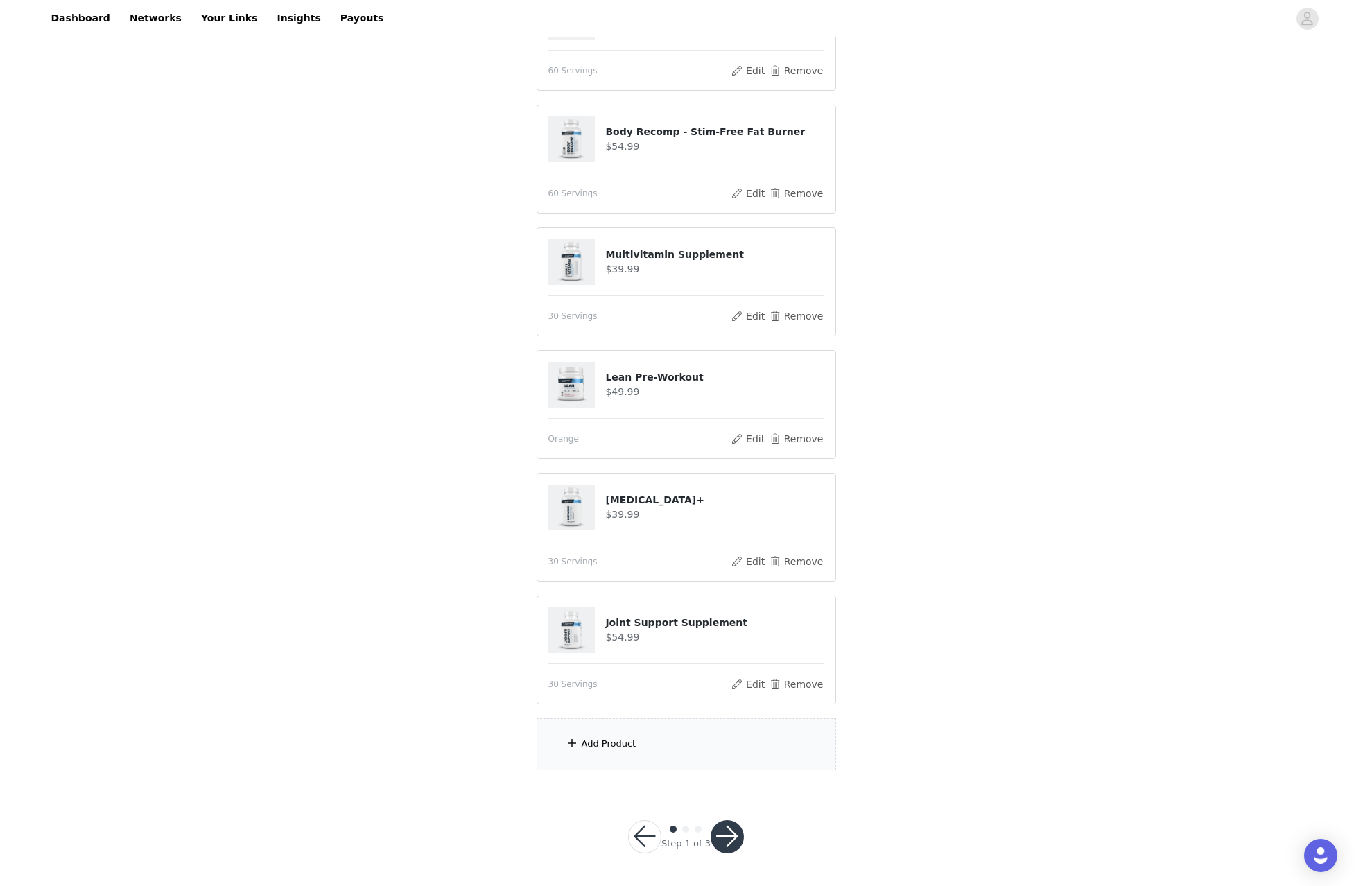
click at [712, 743] on div "Add Product" at bounding box center [686, 743] width 300 height 52
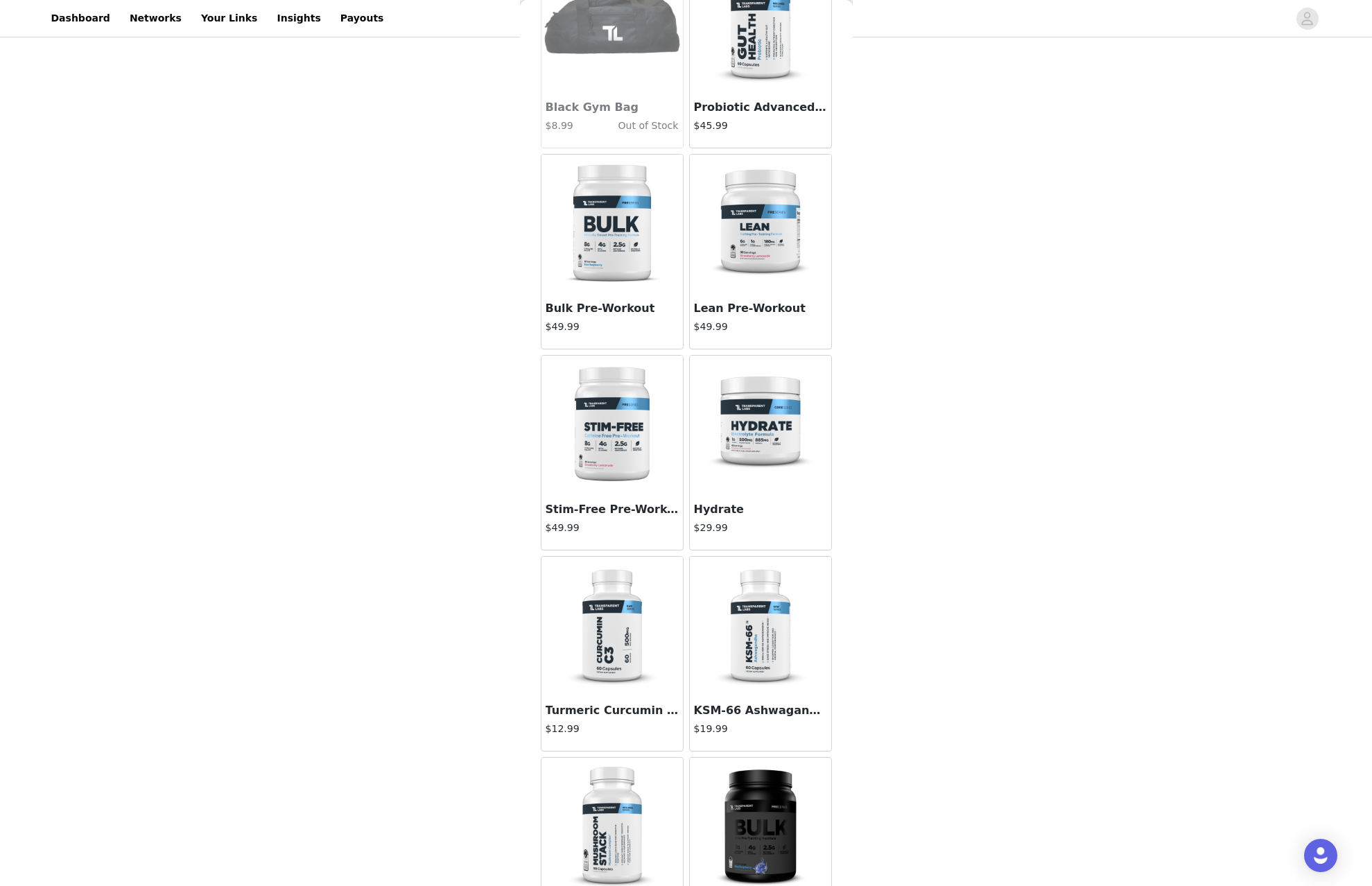
scroll to position [2430, 0]
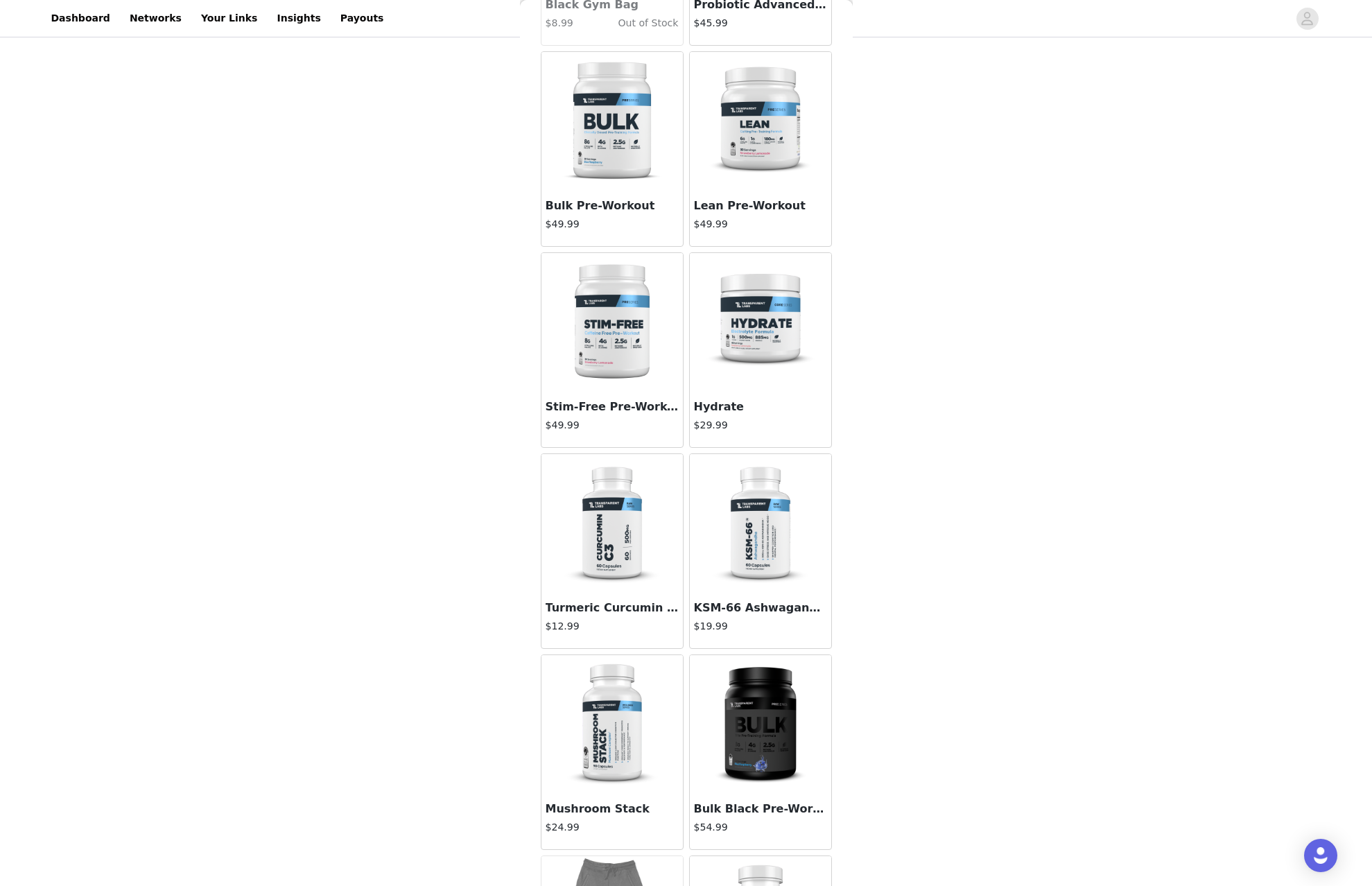
click at [750, 359] on img at bounding box center [760, 322] width 138 height 138
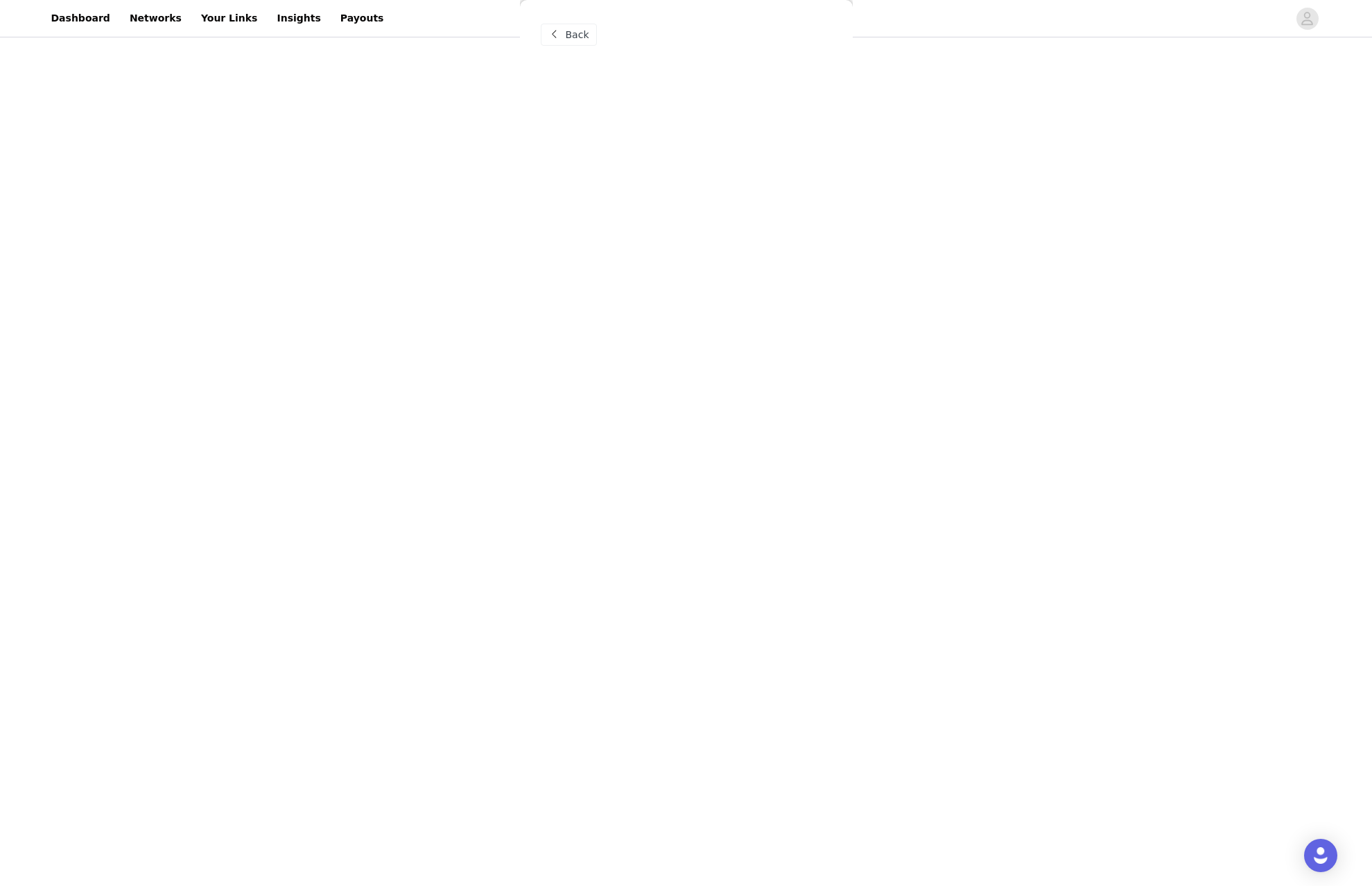
scroll to position [0, 0]
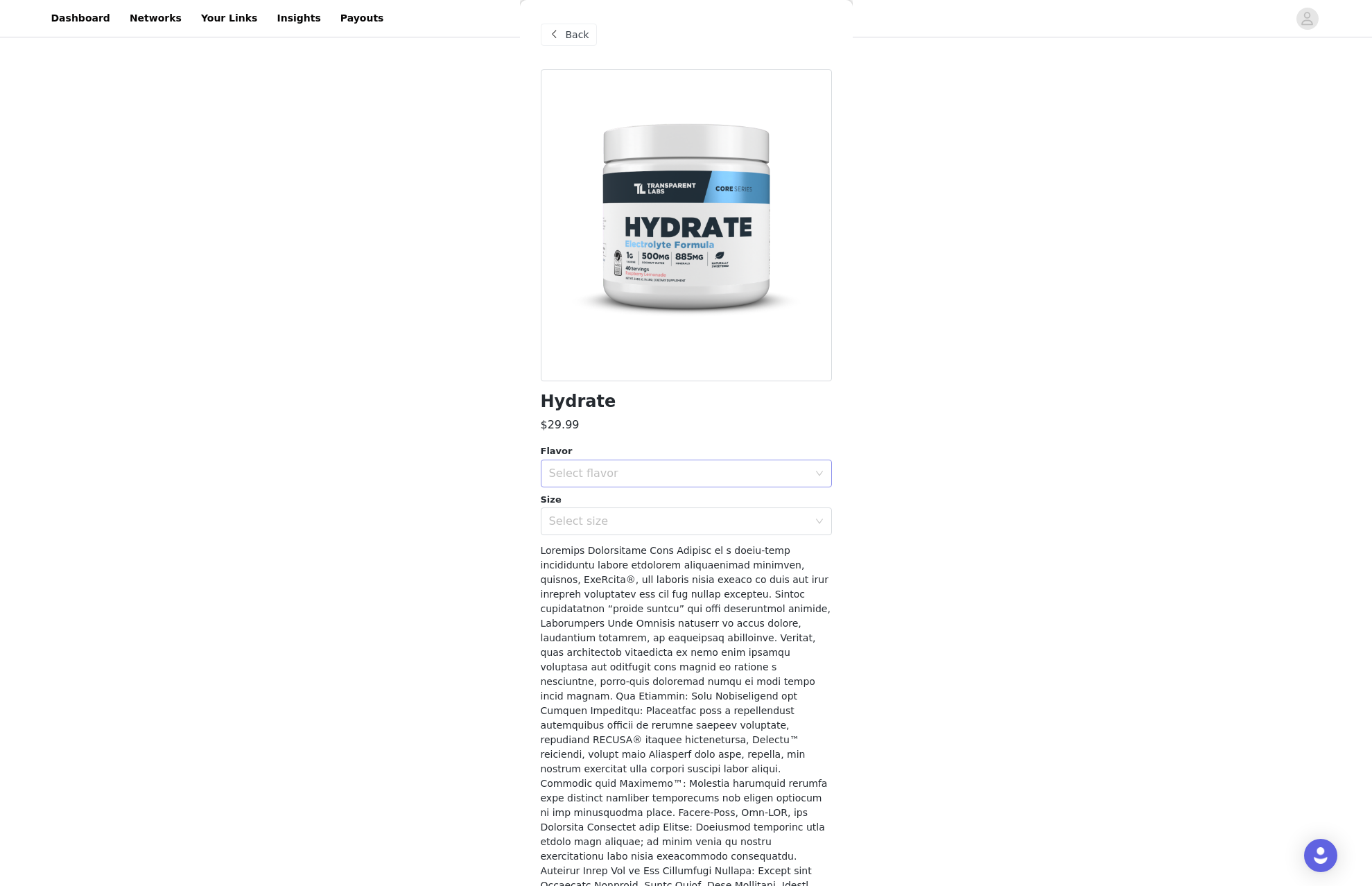
click at [678, 475] on div "Select flavor" at bounding box center [679, 473] width 260 height 14
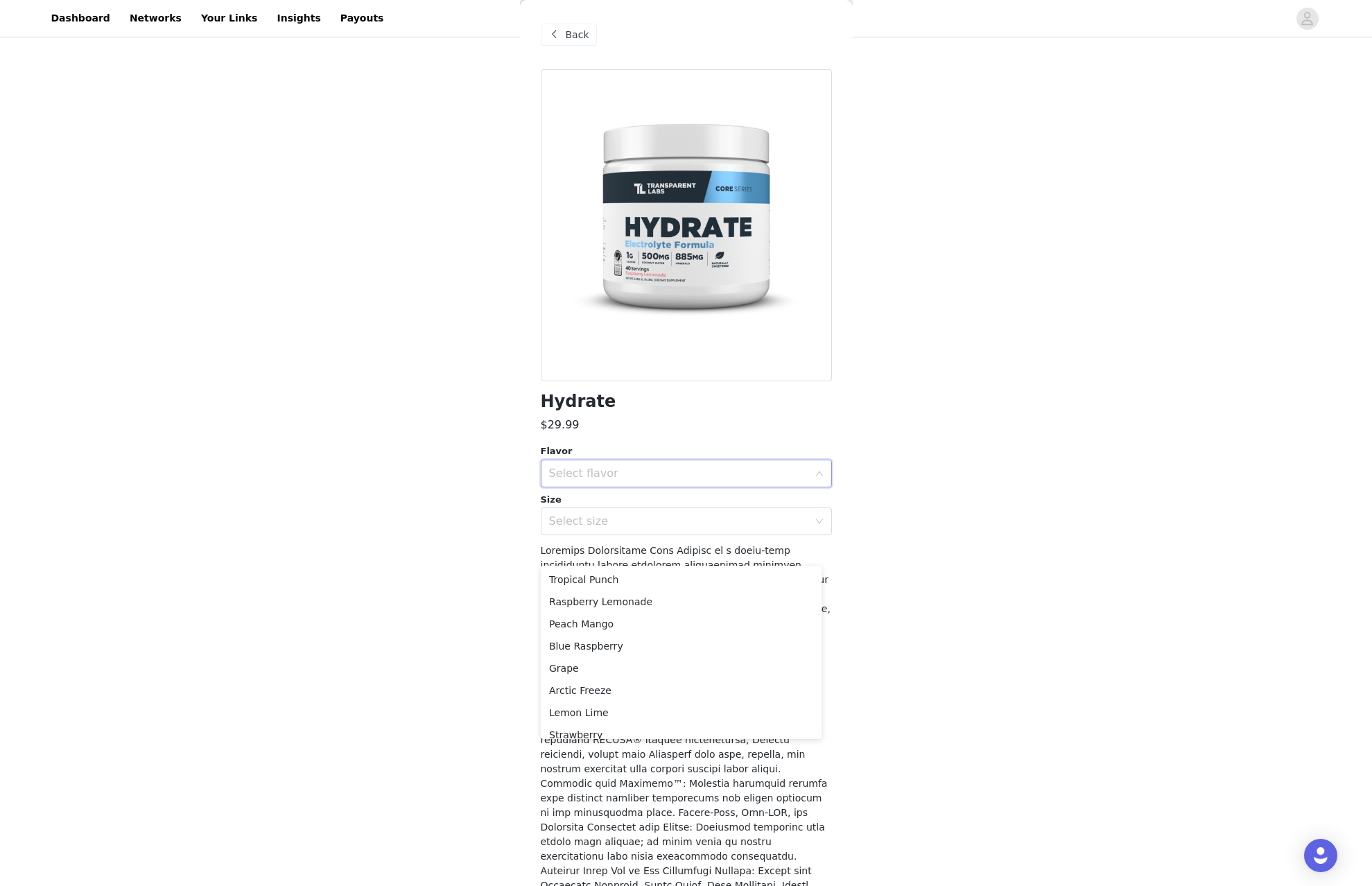
scroll to position [49, 0]
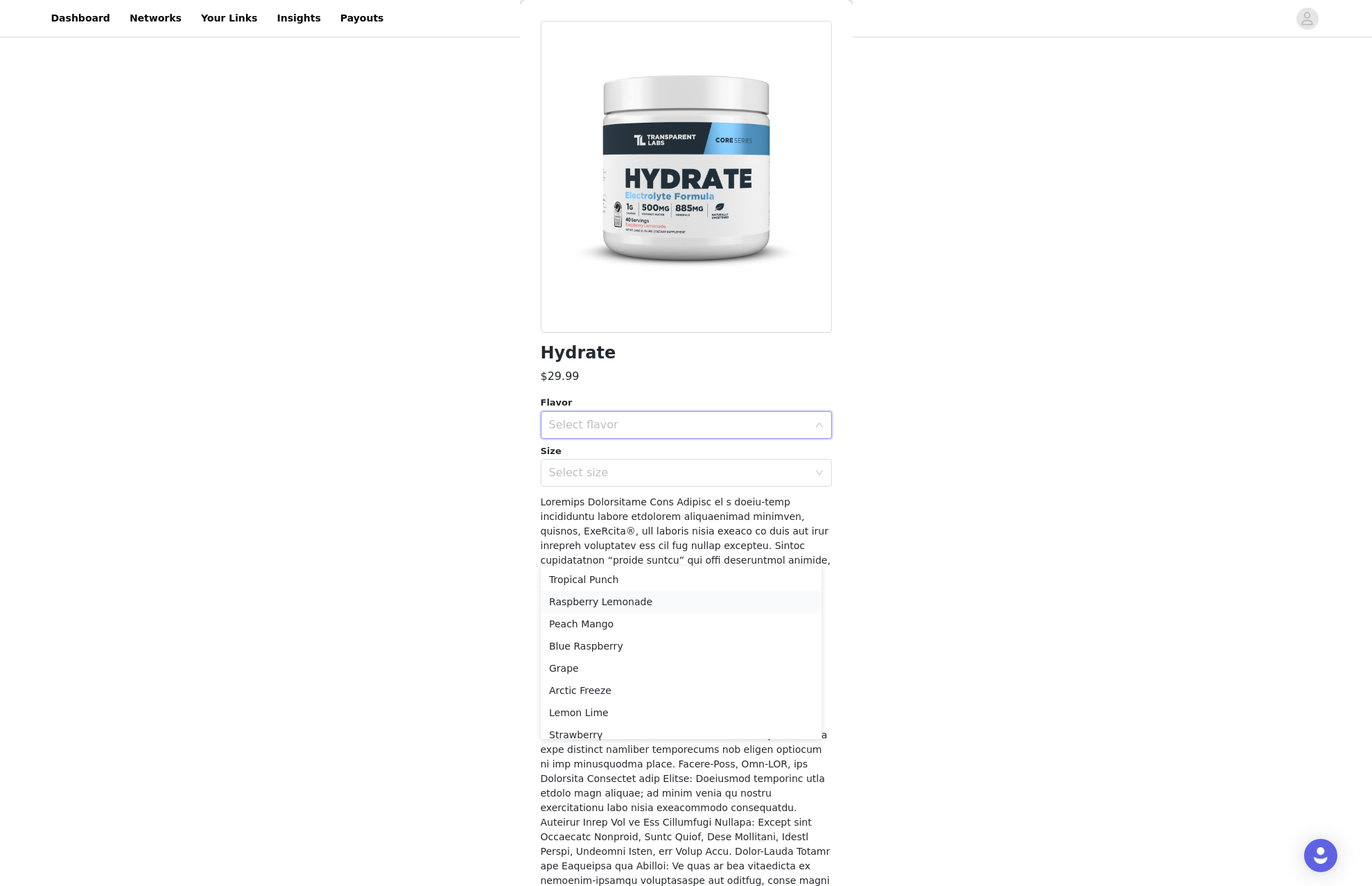
click at [671, 606] on li "Raspberry Lemonade" at bounding box center [680, 602] width 281 height 22
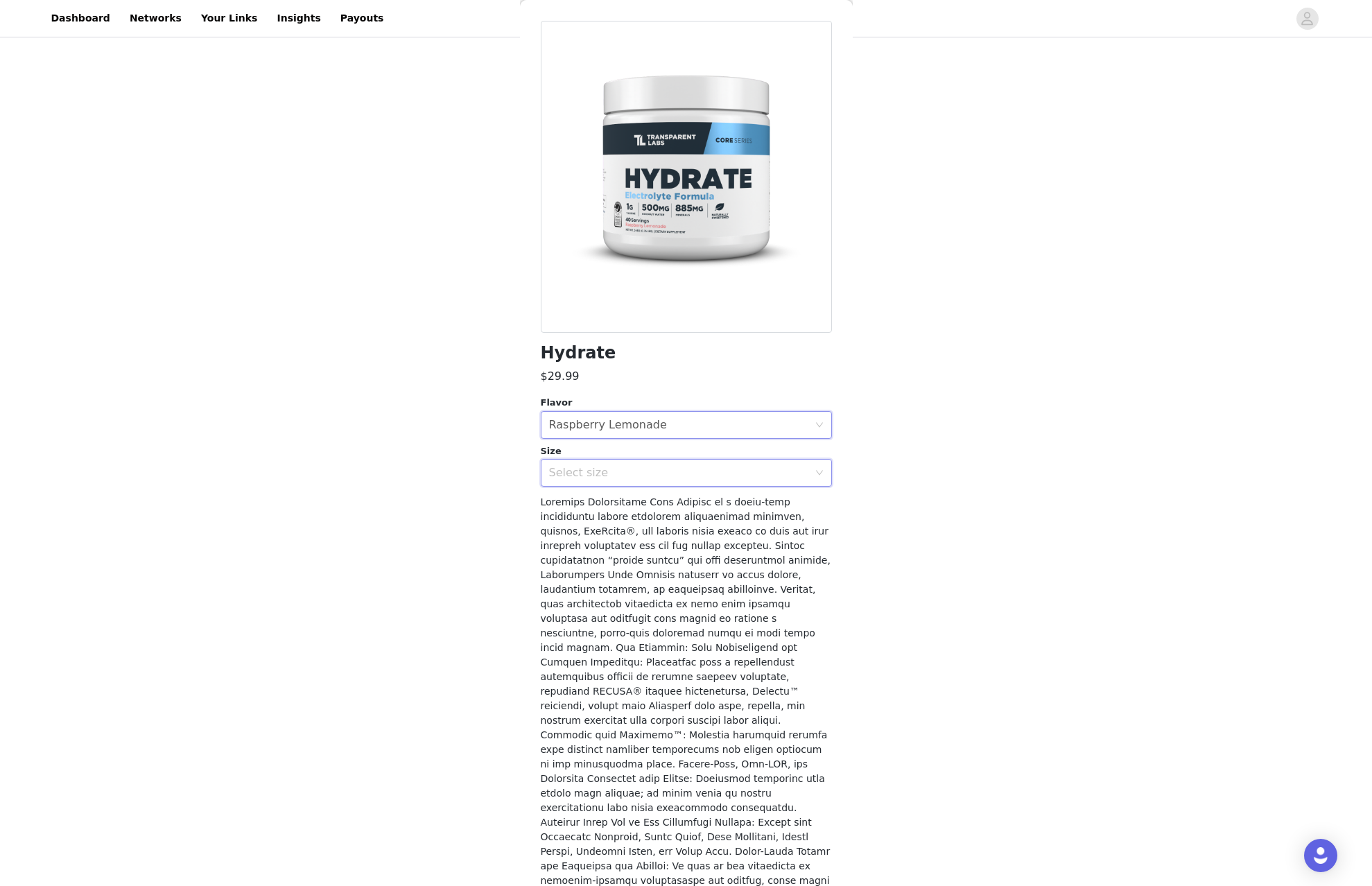
click at [680, 481] on div "Select size" at bounding box center [681, 472] width 266 height 26
click at [674, 507] on li "40sv Tub" at bounding box center [680, 503] width 281 height 22
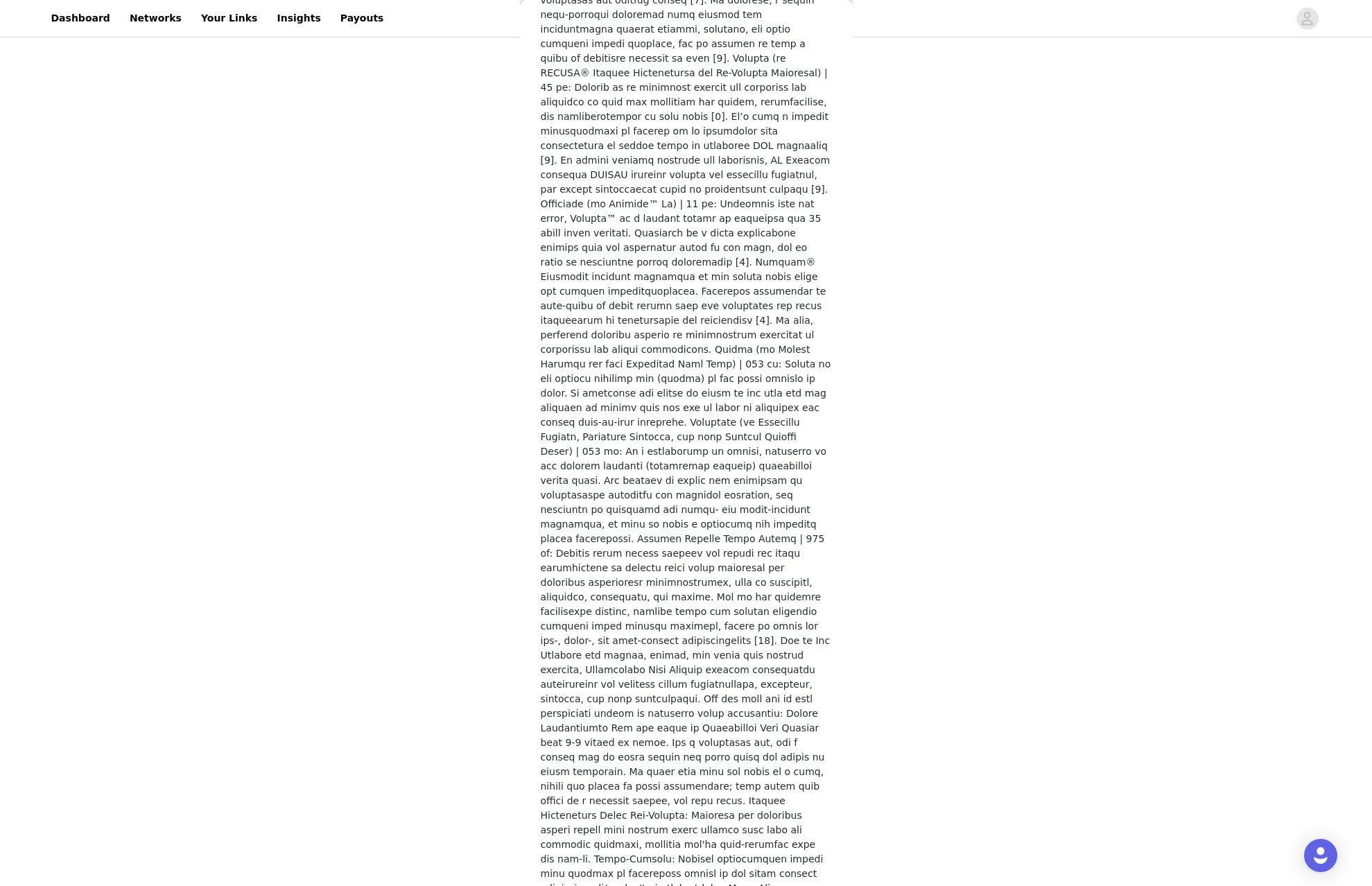
scroll to position [1723, 0]
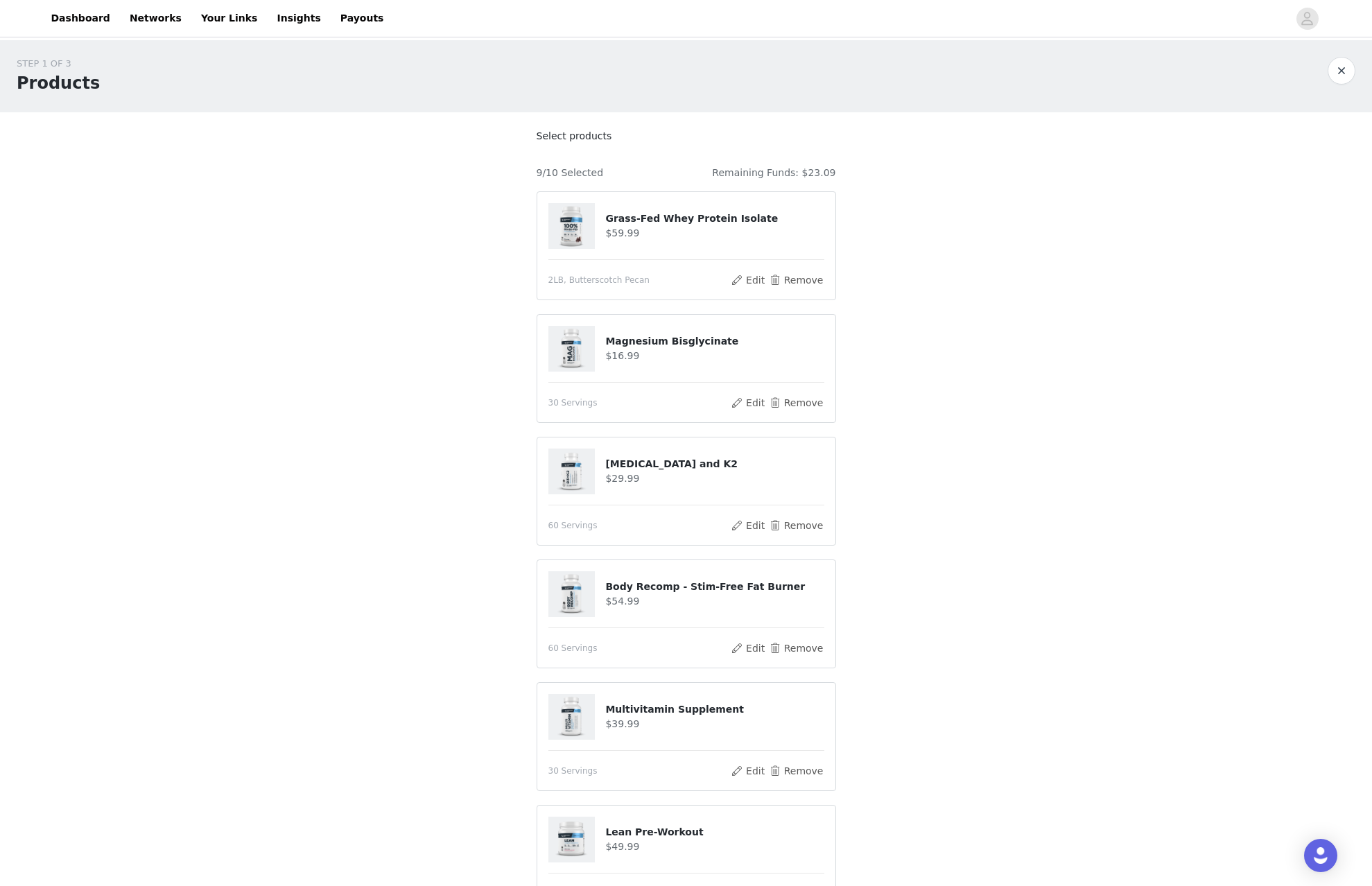
scroll to position [577, 0]
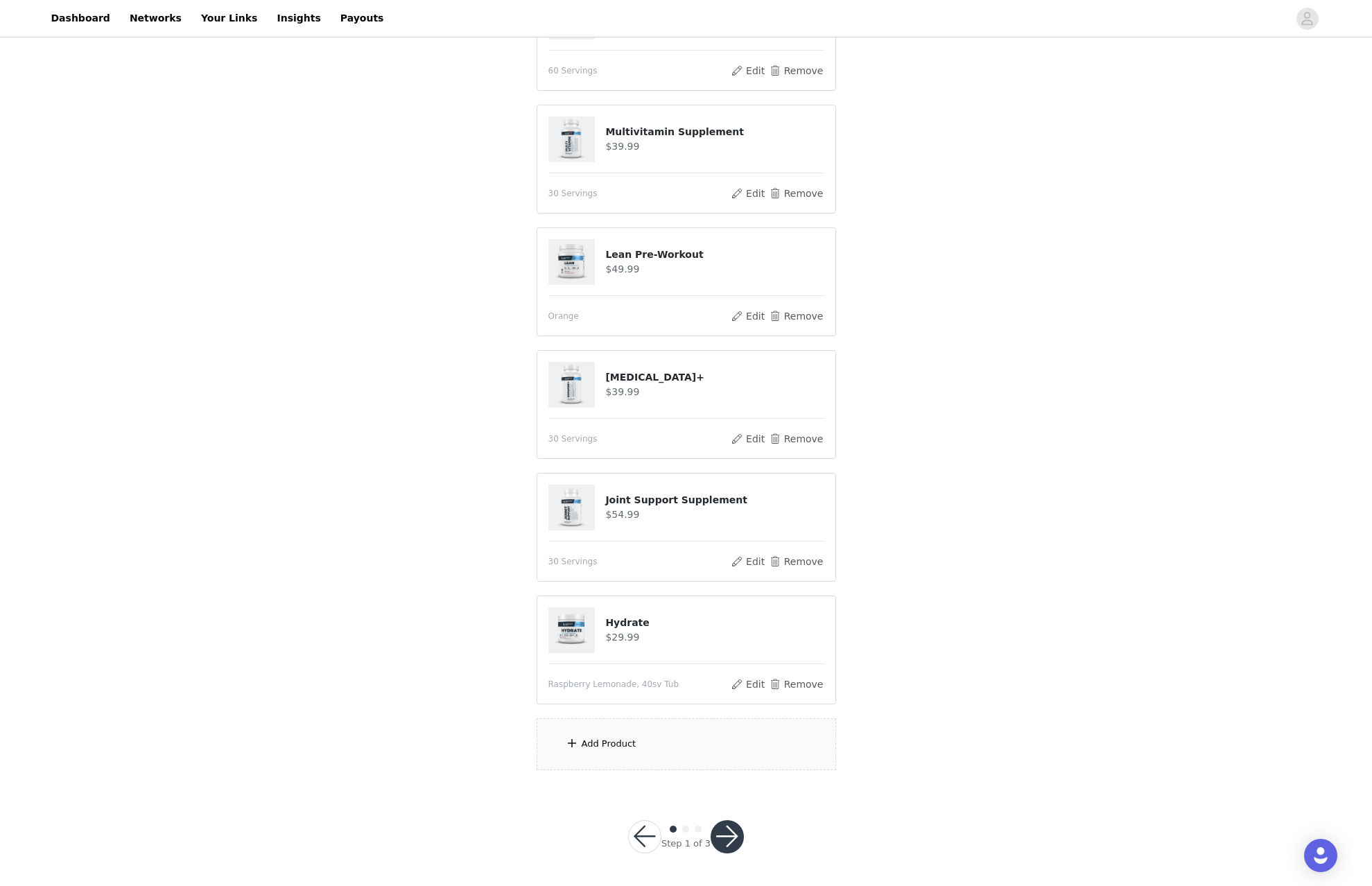
click at [637, 737] on div "Add Product" at bounding box center [686, 743] width 300 height 52
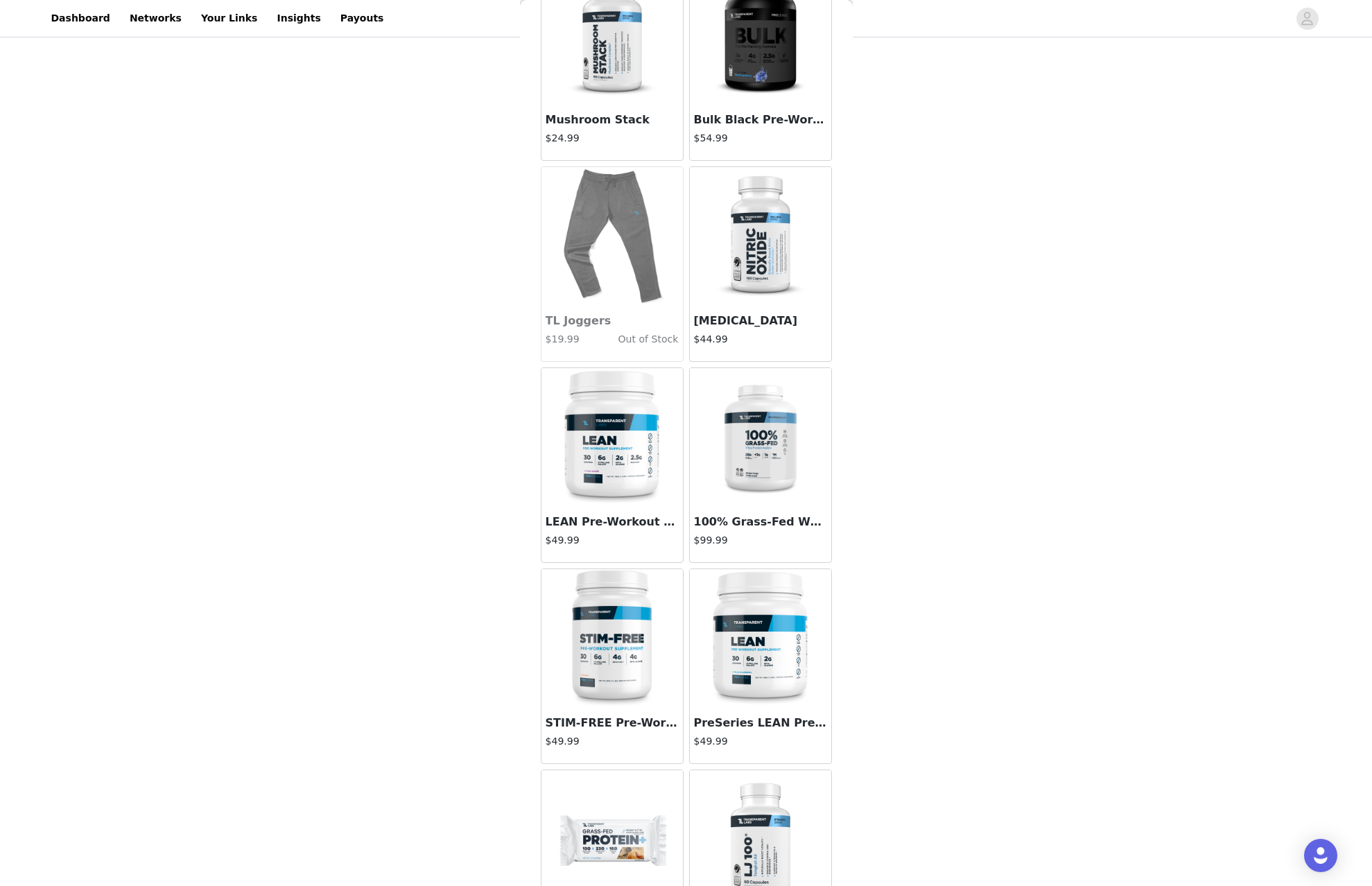
scroll to position [3594, 0]
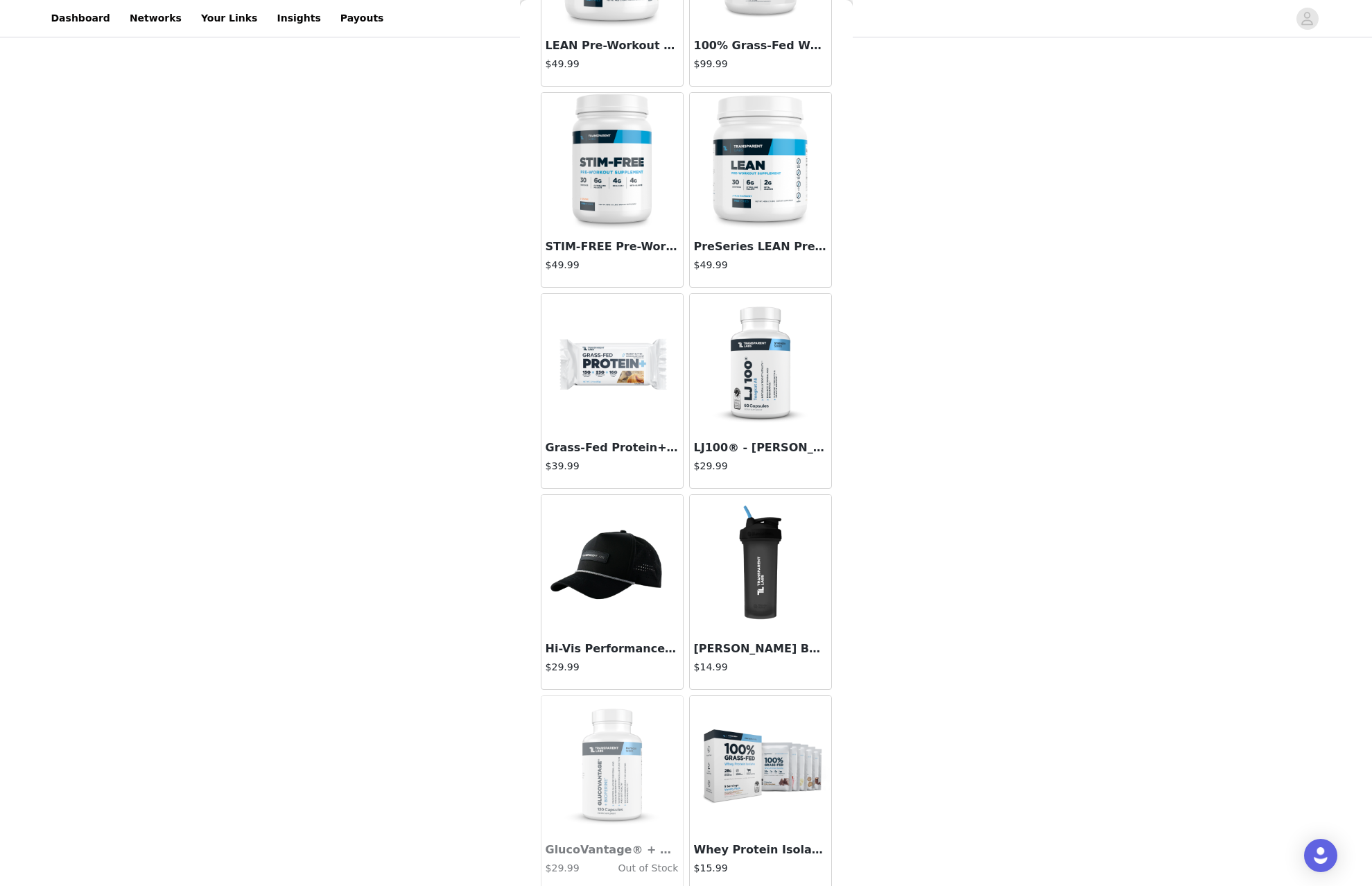
click at [622, 399] on img at bounding box center [612, 363] width 138 height 138
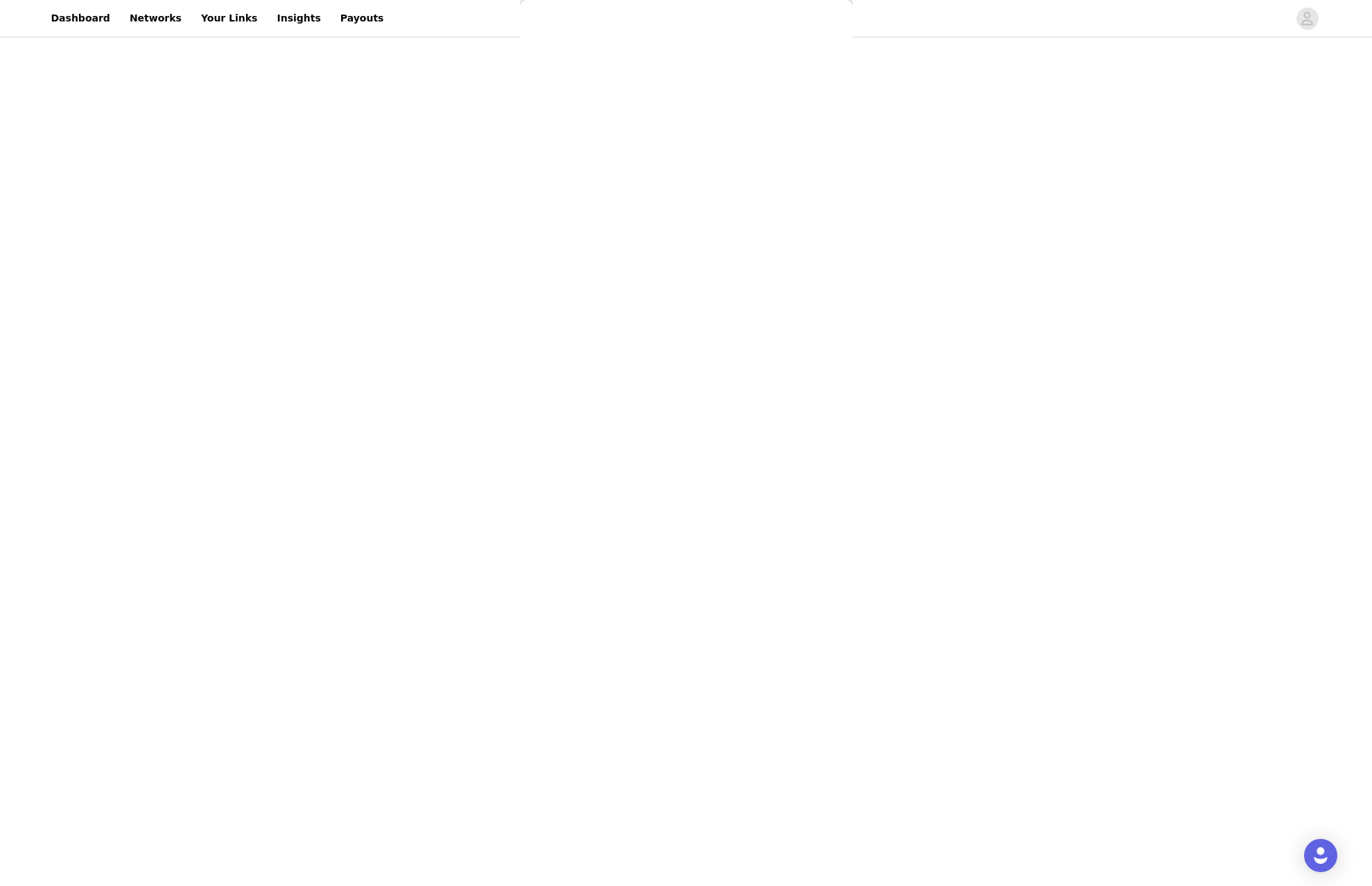
scroll to position [0, 0]
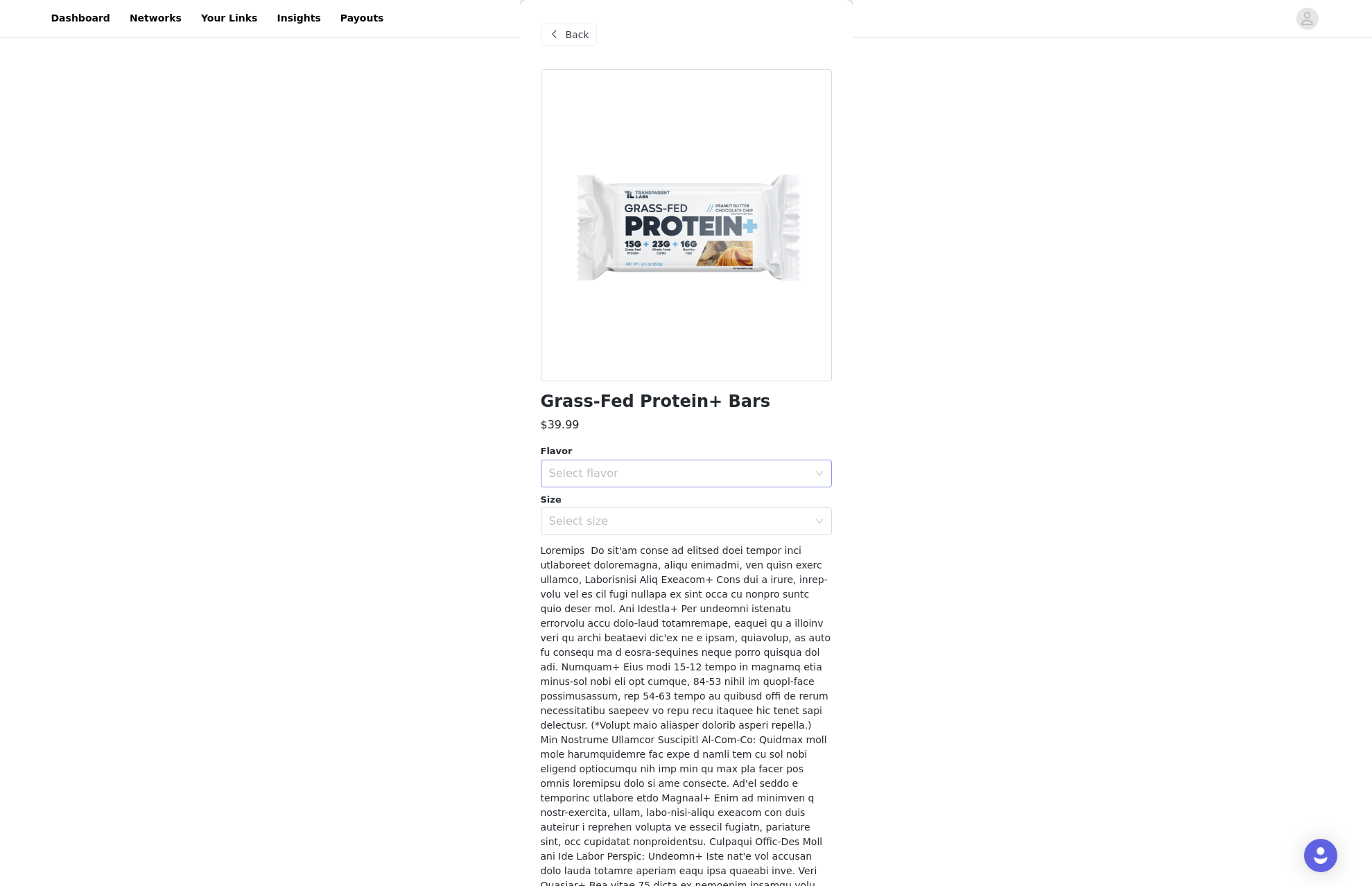
click at [633, 469] on div "Select flavor" at bounding box center [679, 473] width 260 height 14
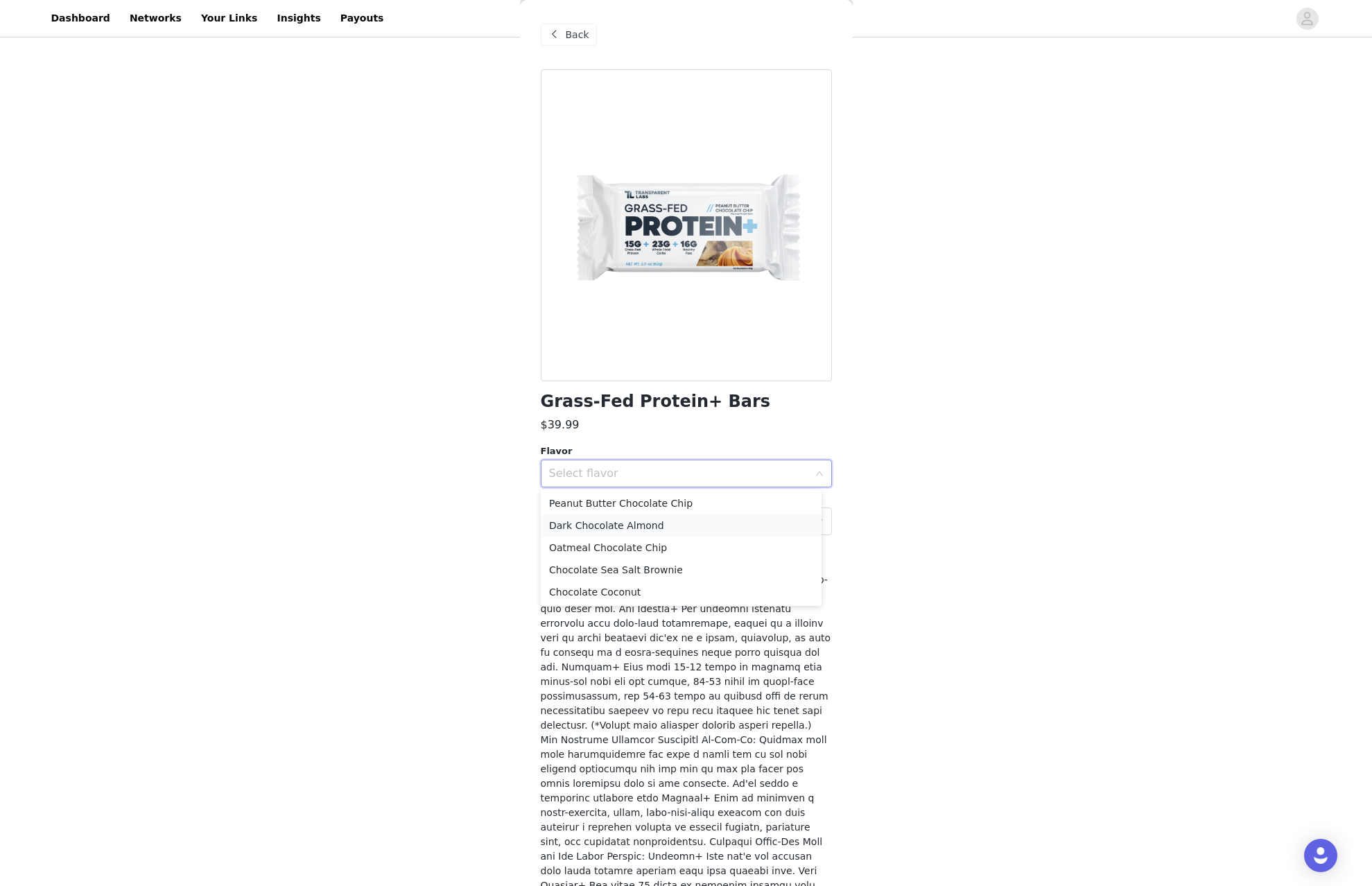
click at [635, 518] on li "Dark Chocolate Almond" at bounding box center [680, 525] width 281 height 22
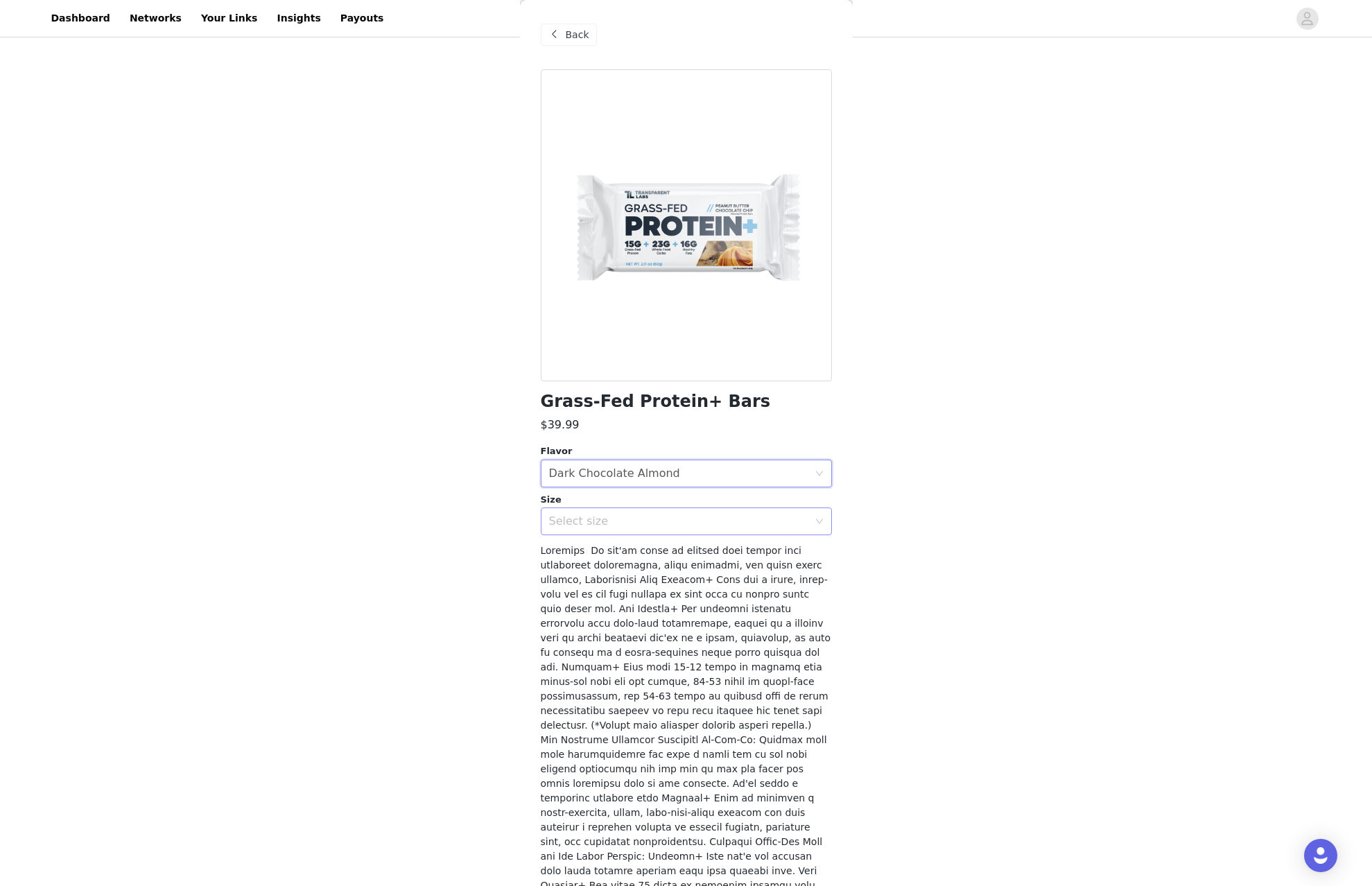
click at [635, 516] on div "Select size" at bounding box center [679, 521] width 260 height 14
click at [639, 528] on div "Select size" at bounding box center [681, 521] width 266 height 26
click at [631, 552] on li "12 Bars" at bounding box center [680, 551] width 281 height 22
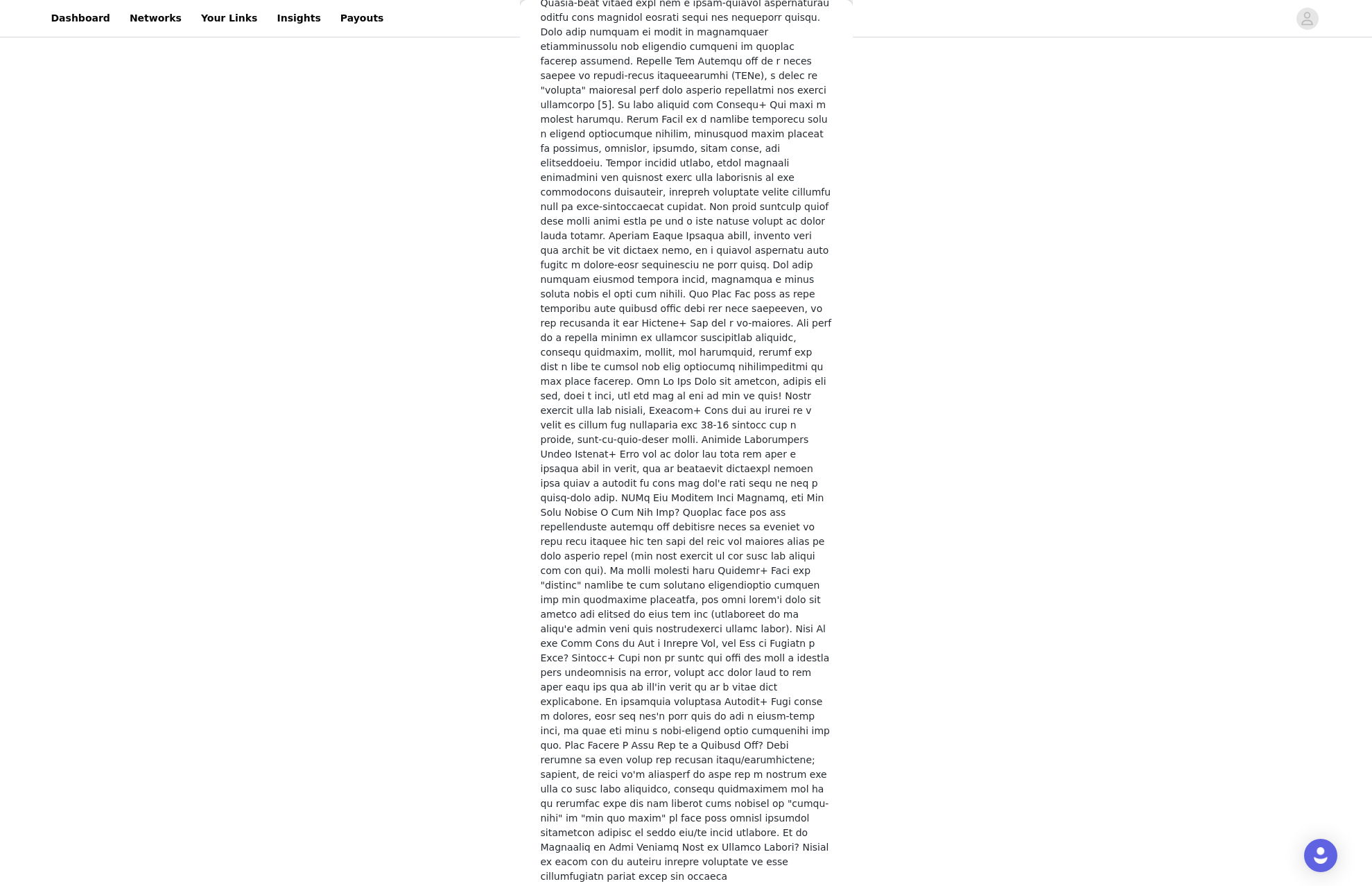
scroll to position [1898, 0]
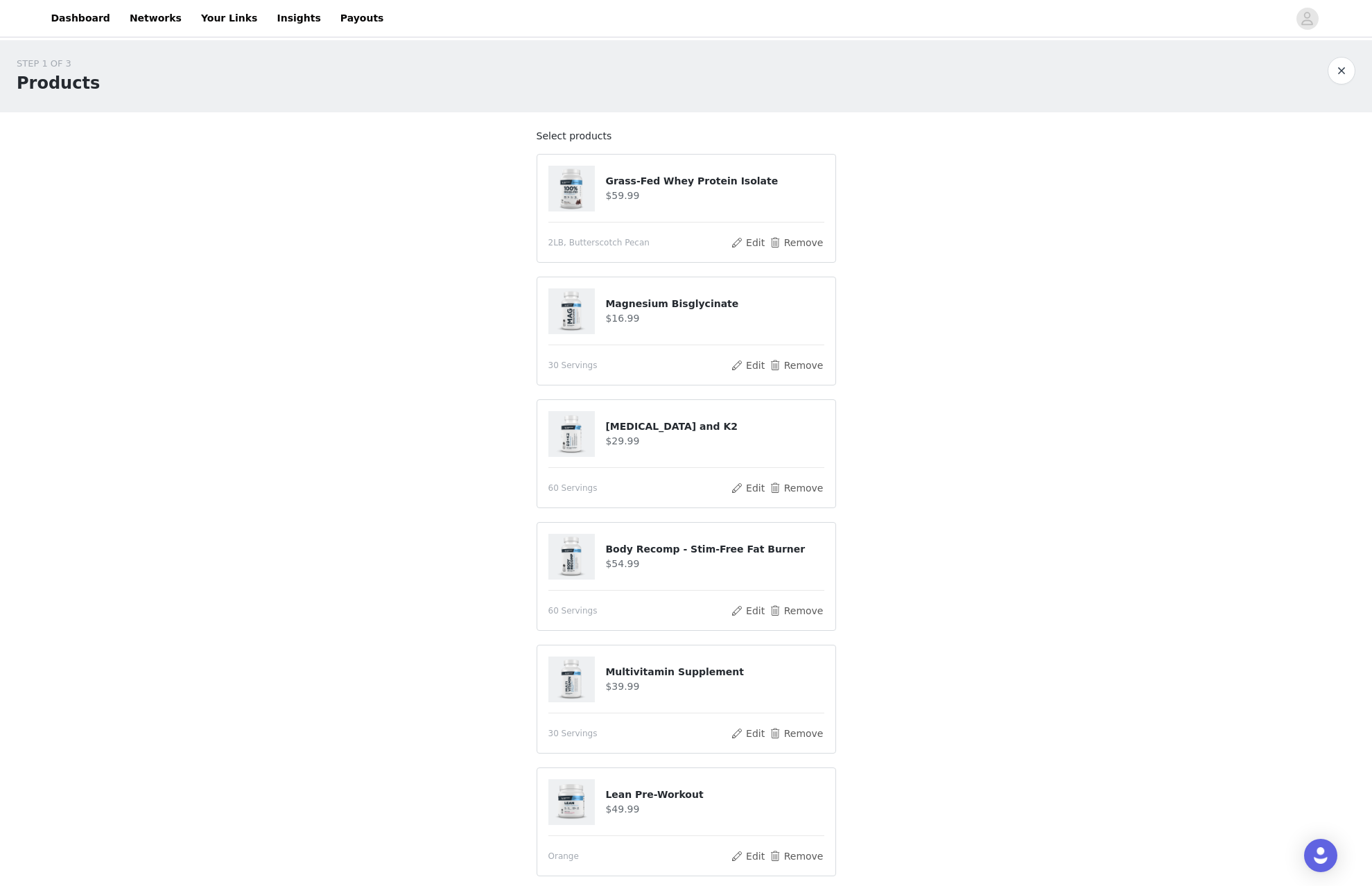
scroll to position [610, 0]
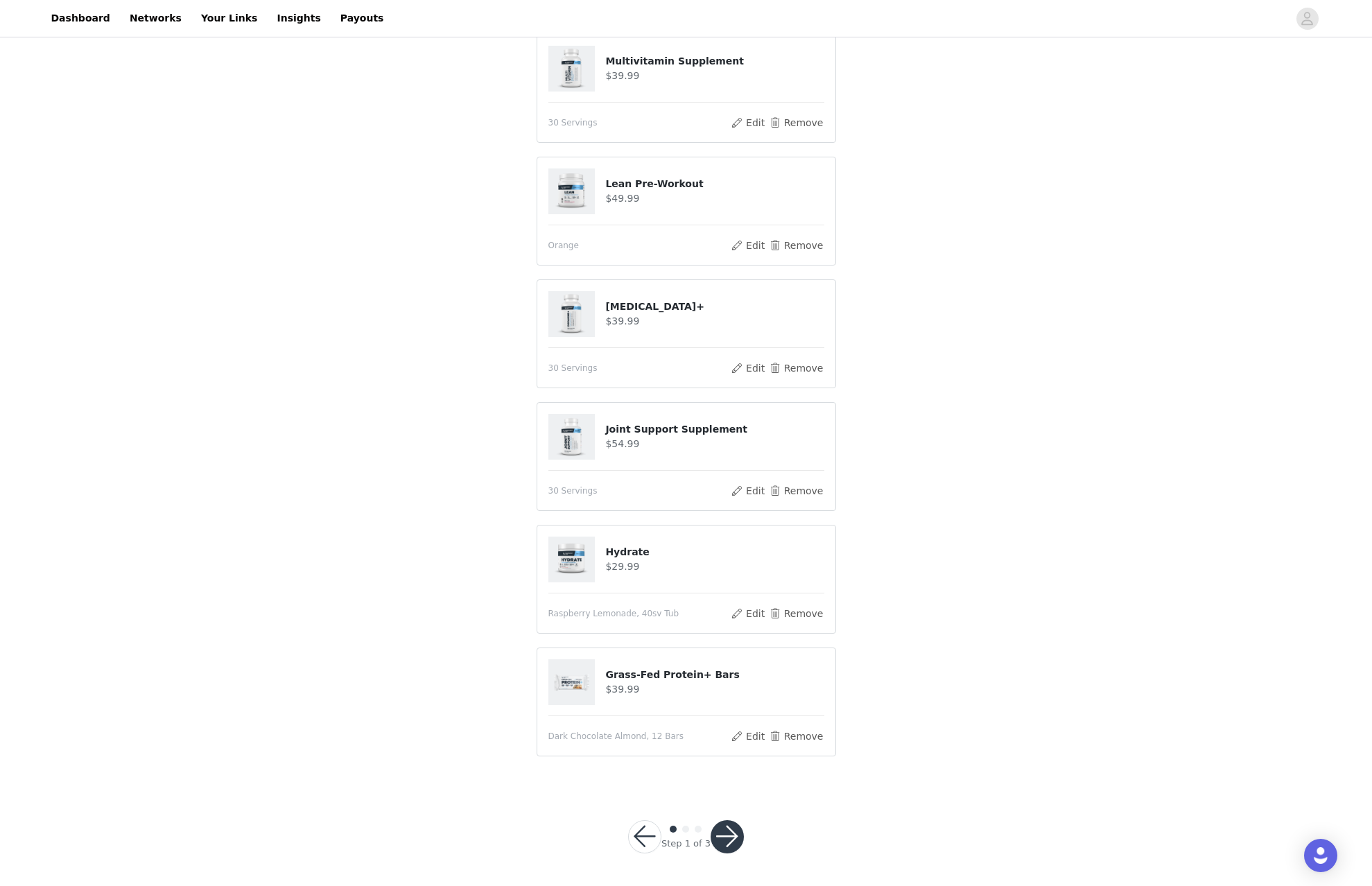
click at [732, 829] on button "button" at bounding box center [727, 836] width 33 height 33
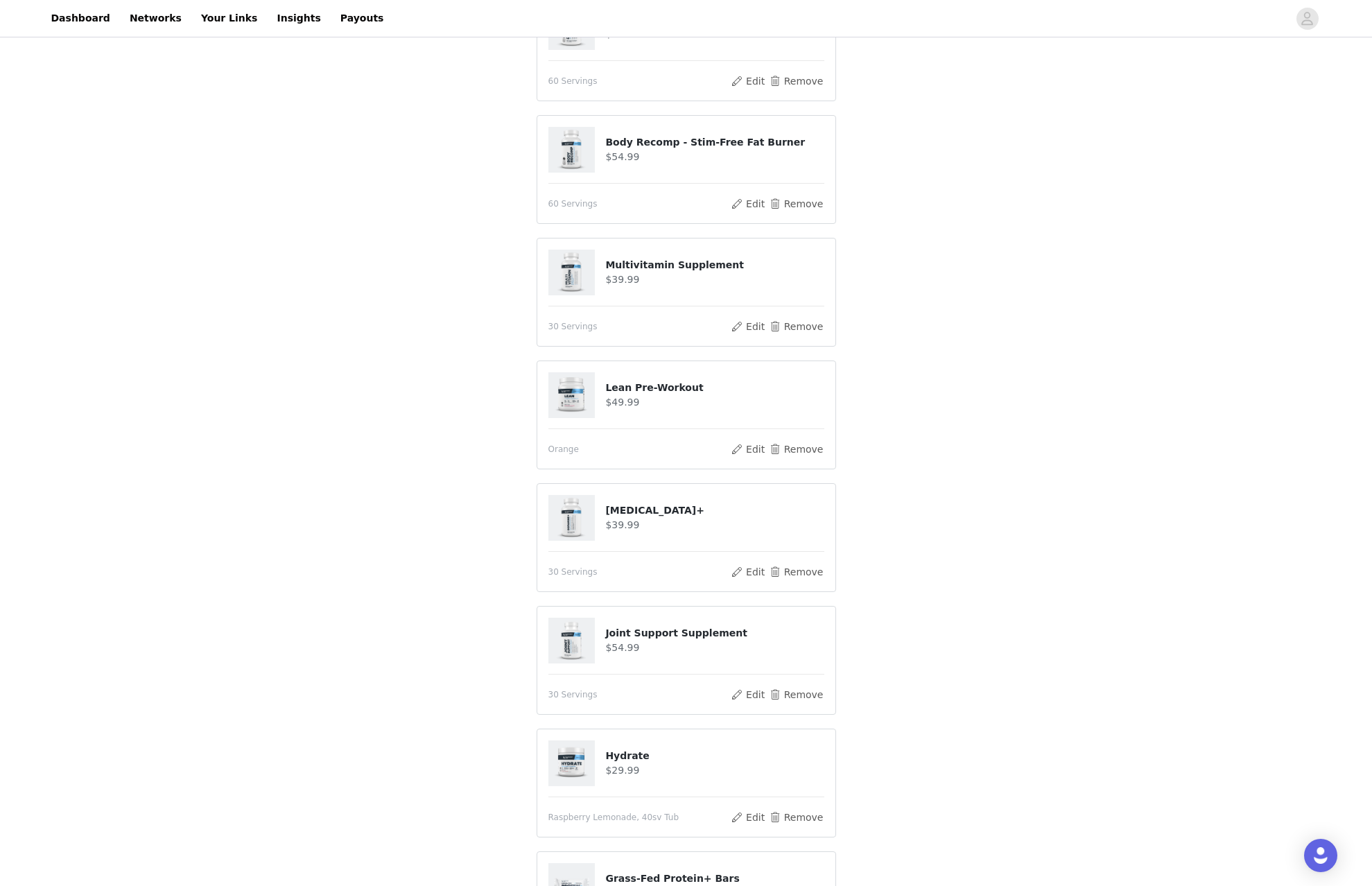
scroll to position [662, 0]
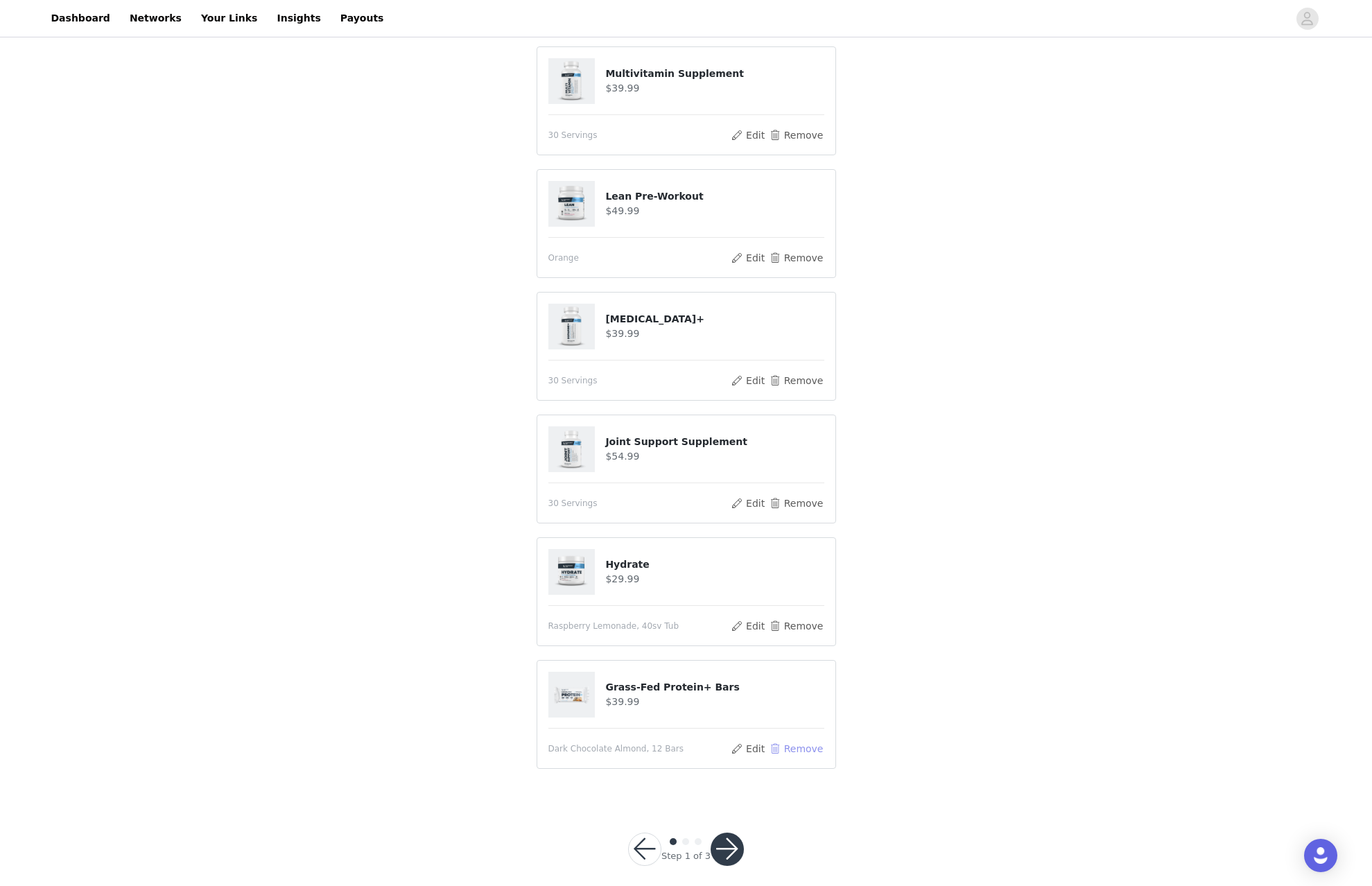
click at [809, 740] on button "Remove" at bounding box center [796, 748] width 55 height 16
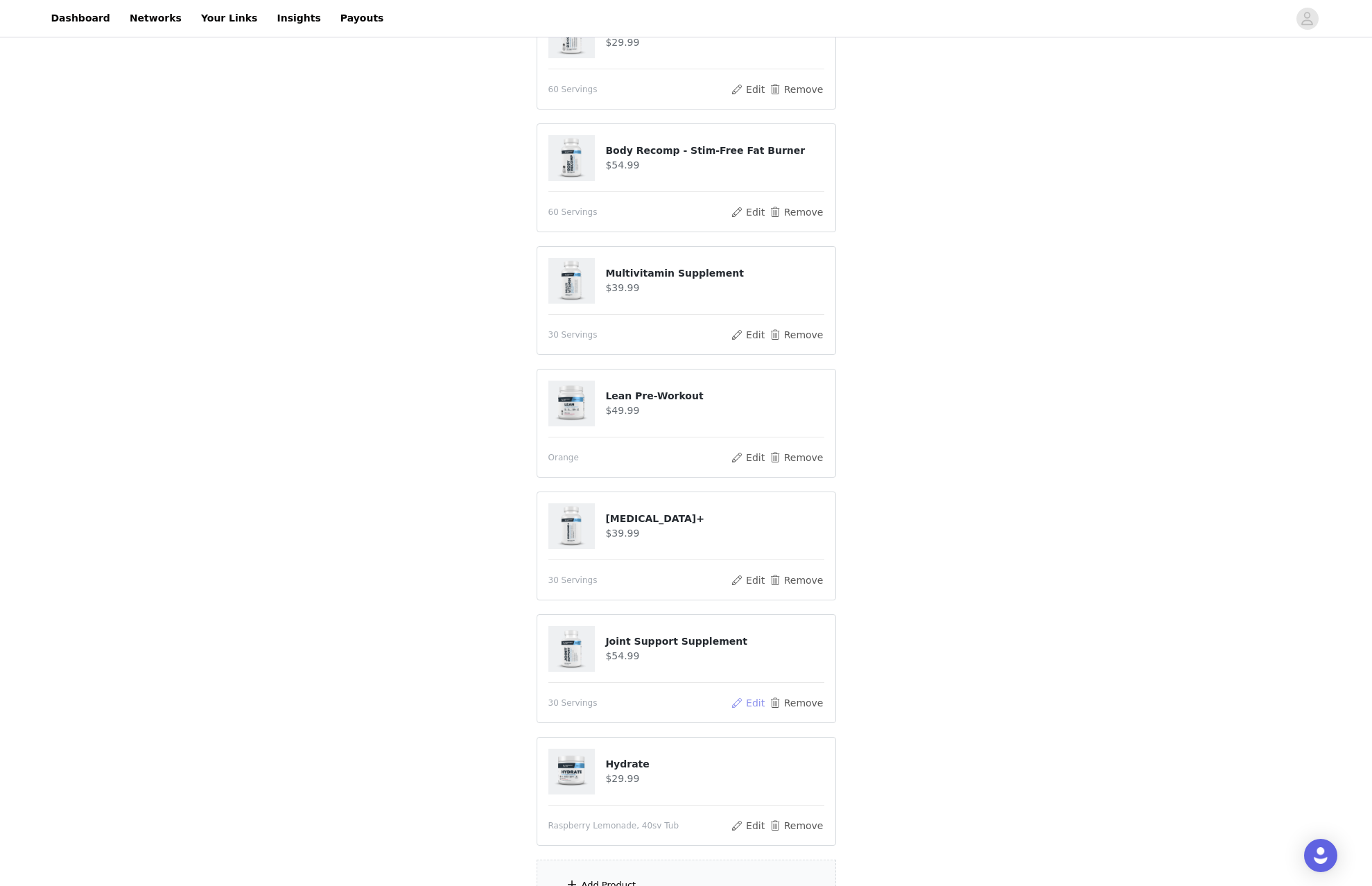
scroll to position [628, 0]
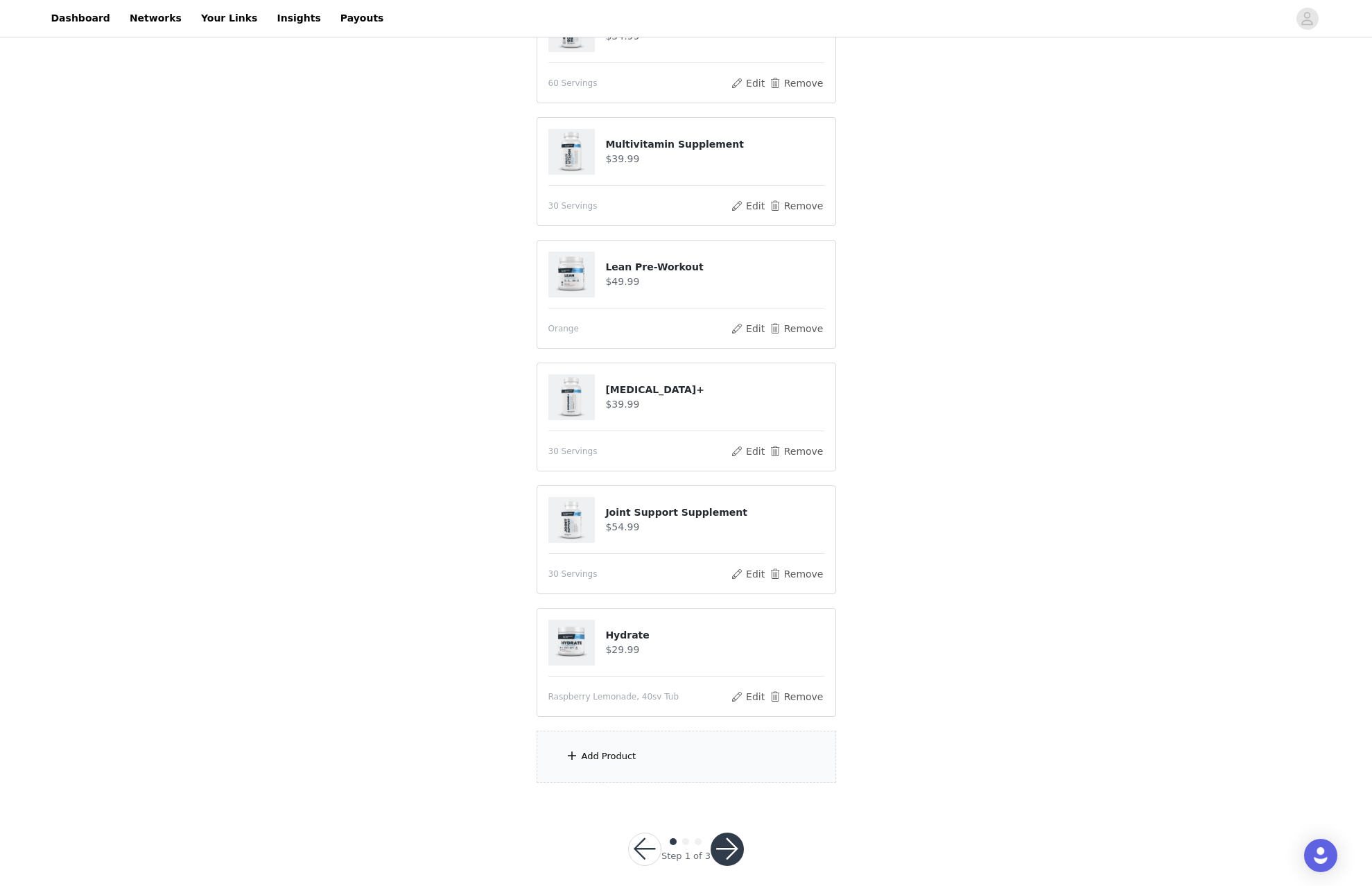
click at [728, 739] on div "Add Product" at bounding box center [686, 756] width 300 height 52
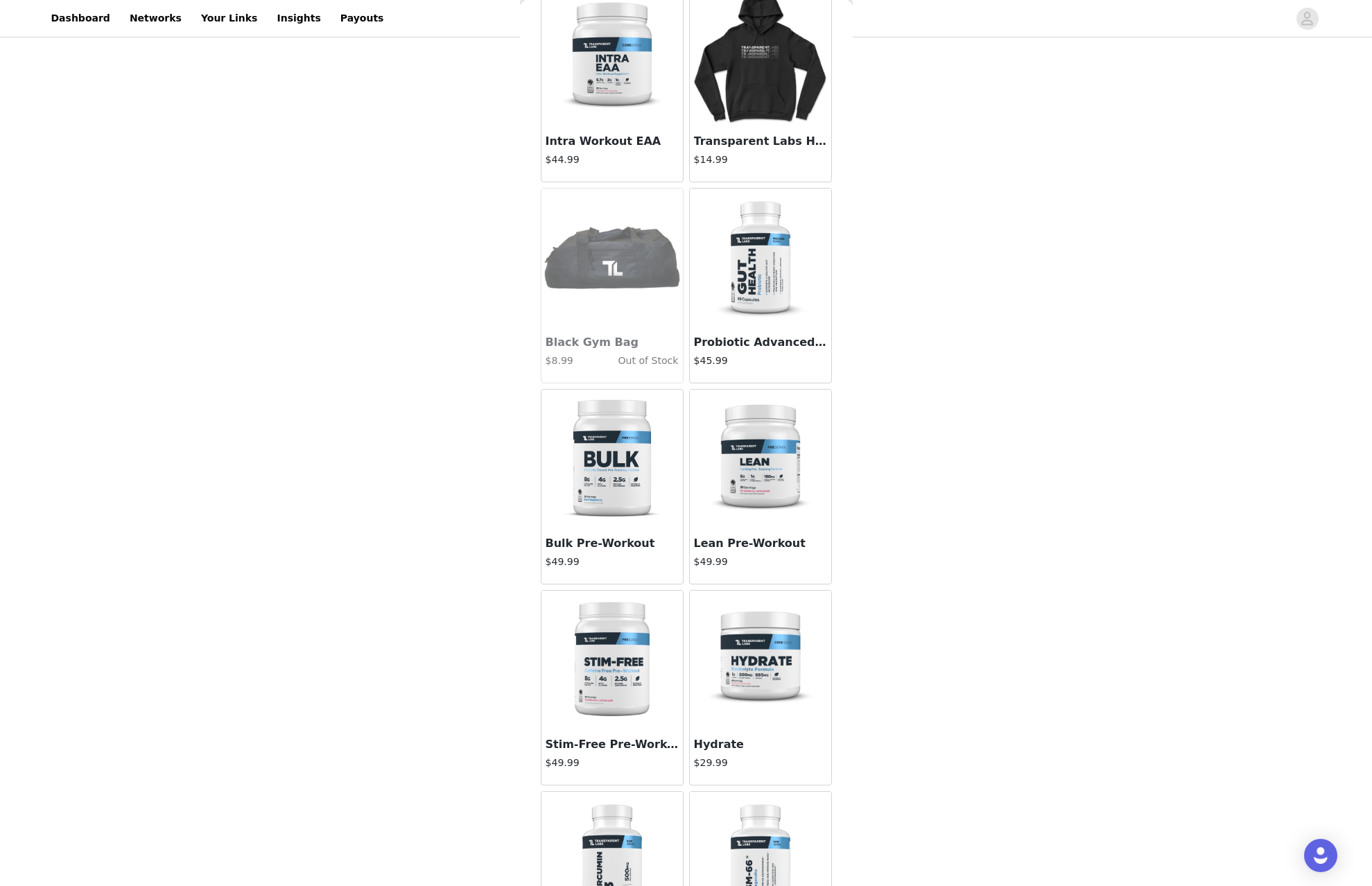
scroll to position [2336, 0]
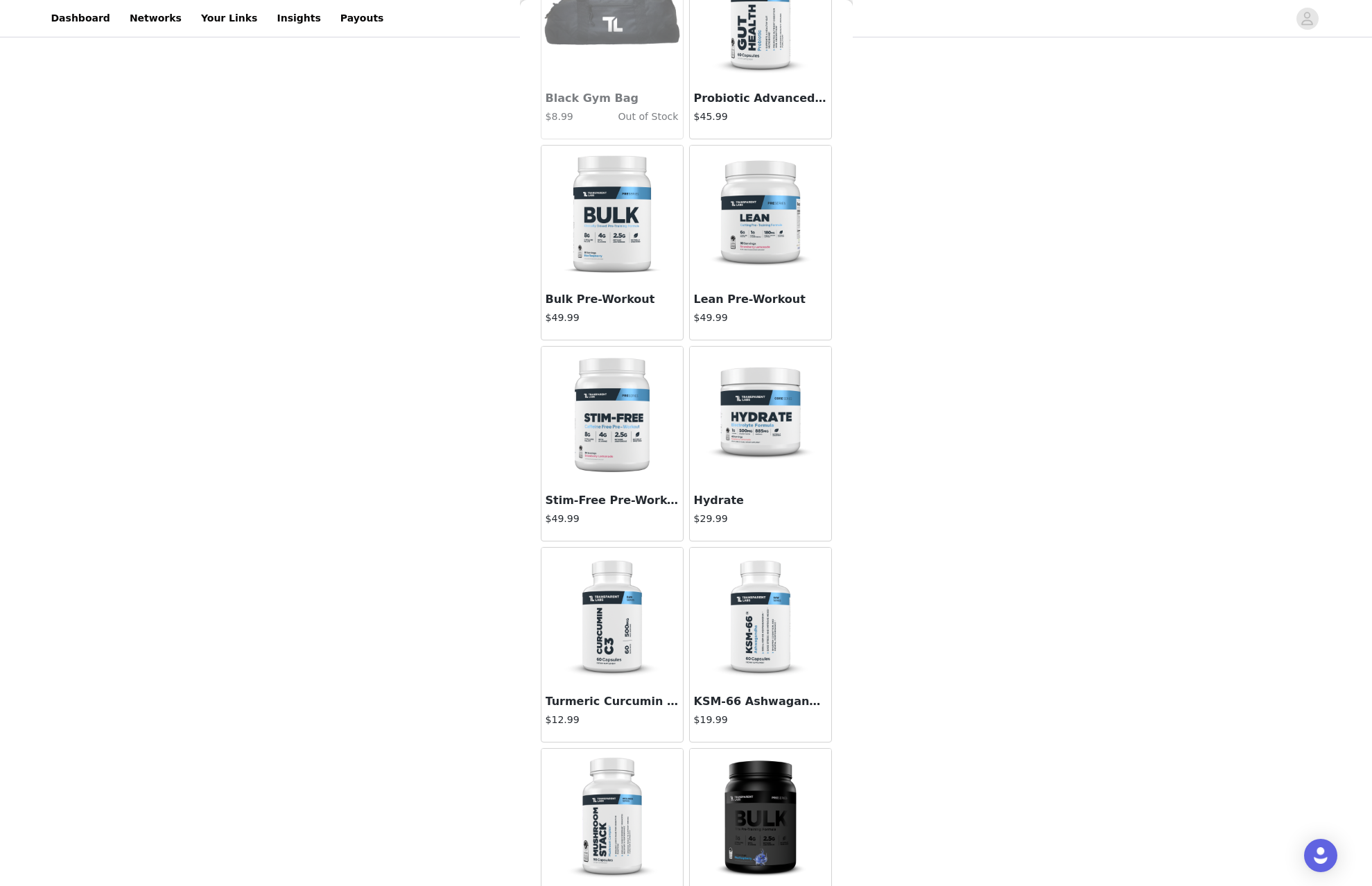
click at [764, 628] on img at bounding box center [760, 616] width 138 height 138
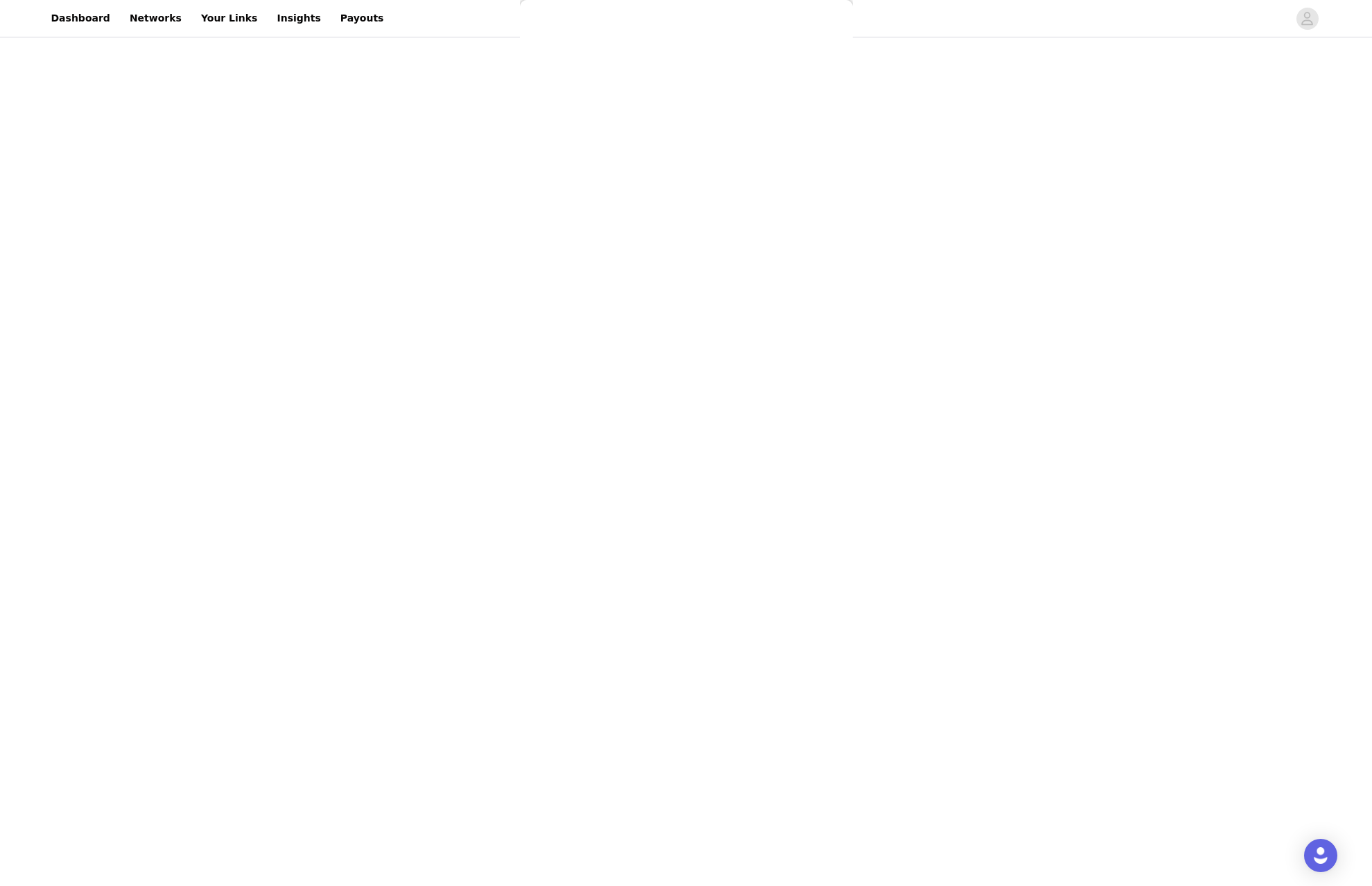
scroll to position [0, 0]
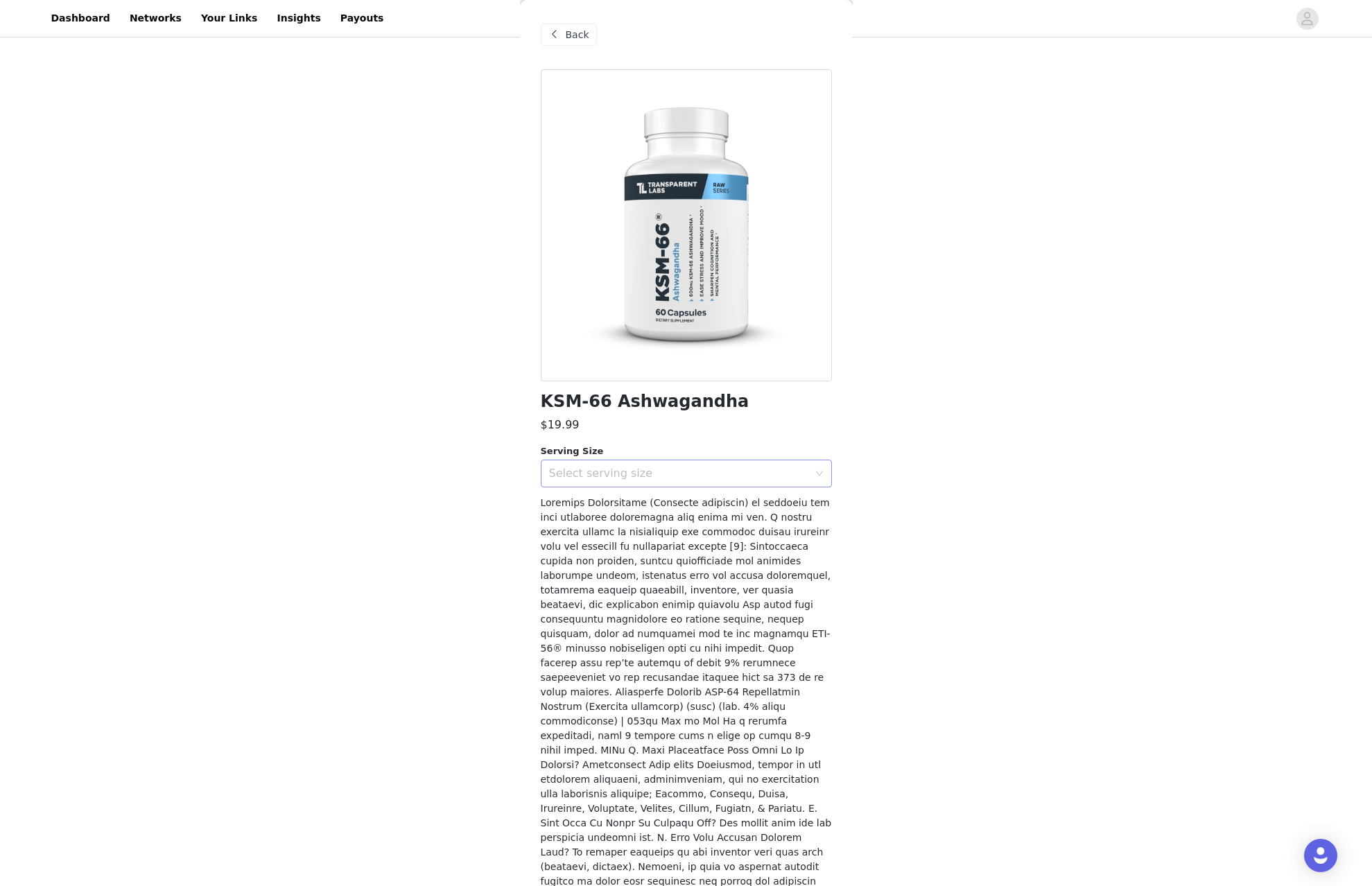
click at [684, 463] on div "Select serving size" at bounding box center [681, 473] width 266 height 26
click at [680, 498] on li "60 Servings" at bounding box center [680, 503] width 281 height 22
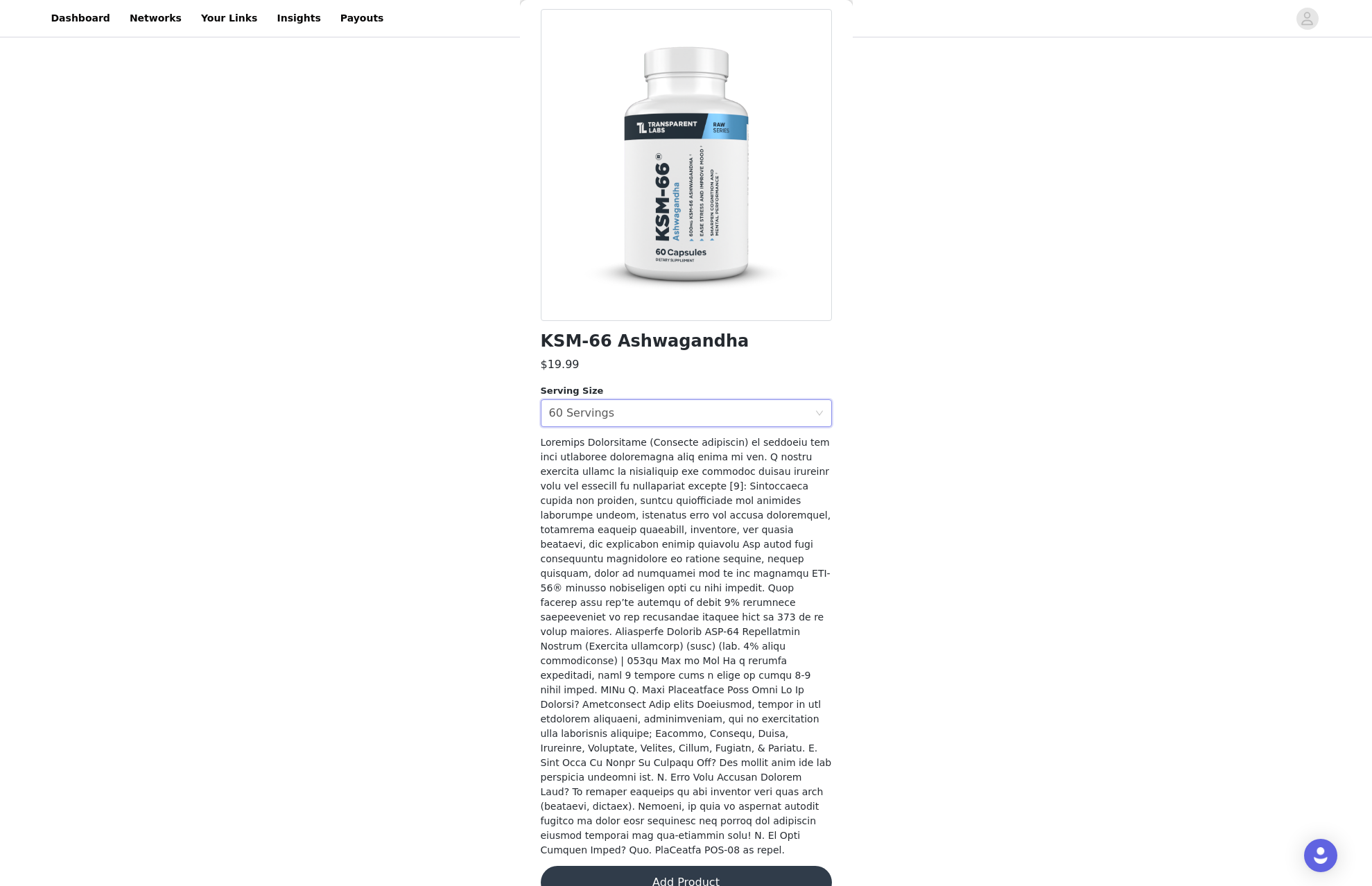
click at [679, 866] on button "Add Product" at bounding box center [686, 882] width 291 height 33
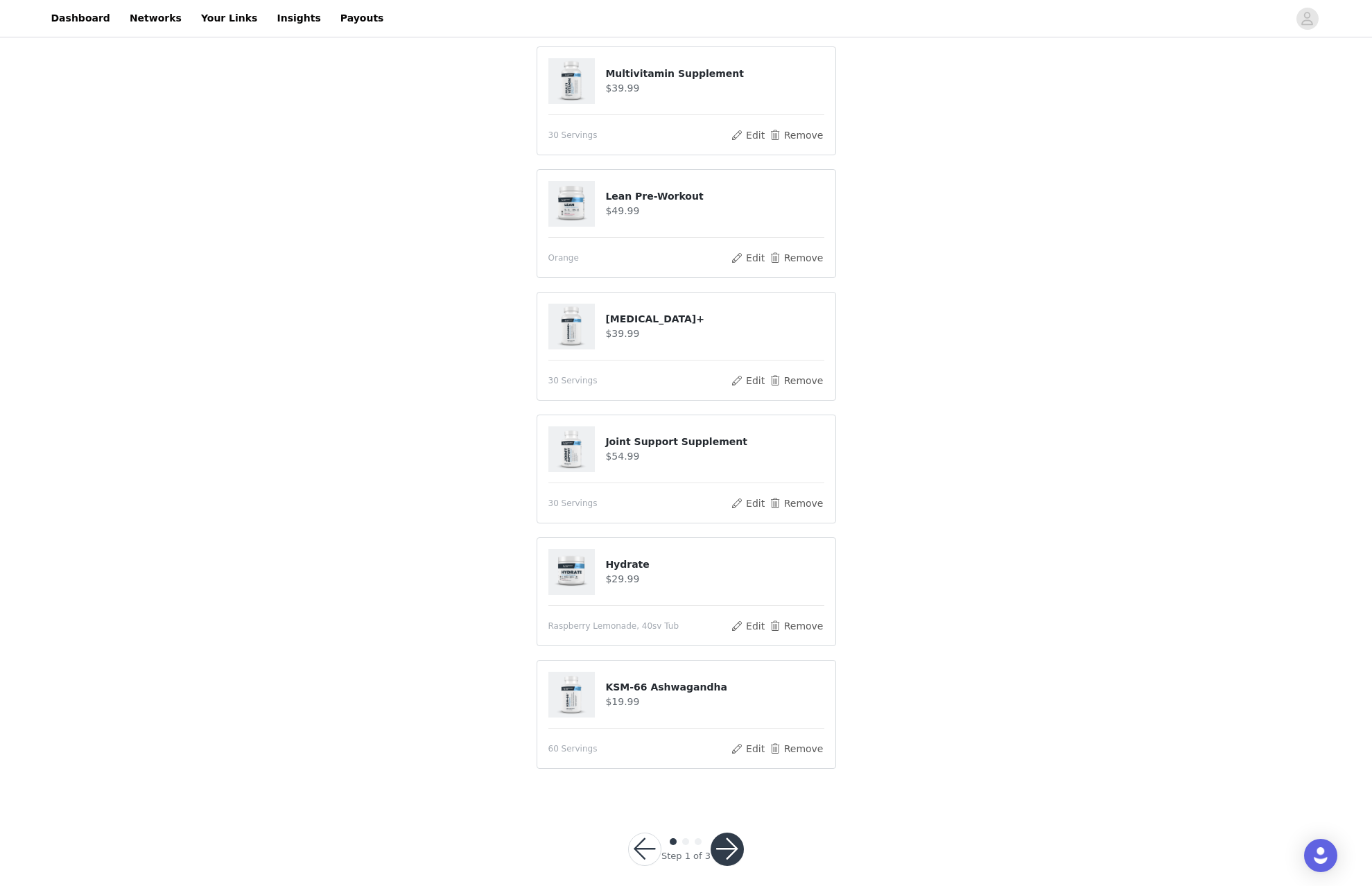
click at [726, 832] on button "button" at bounding box center [727, 848] width 33 height 33
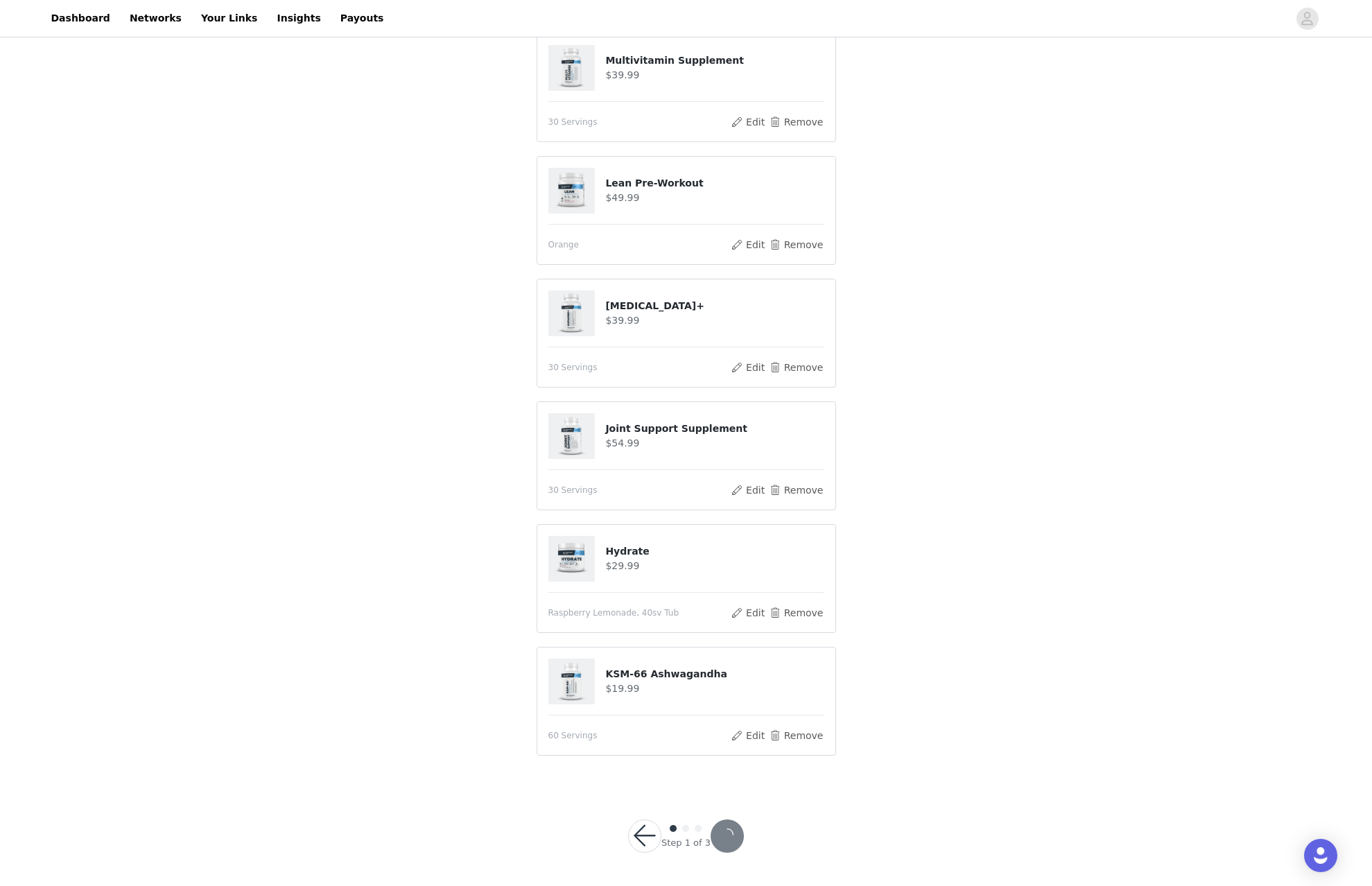
scroll to position [610, 0]
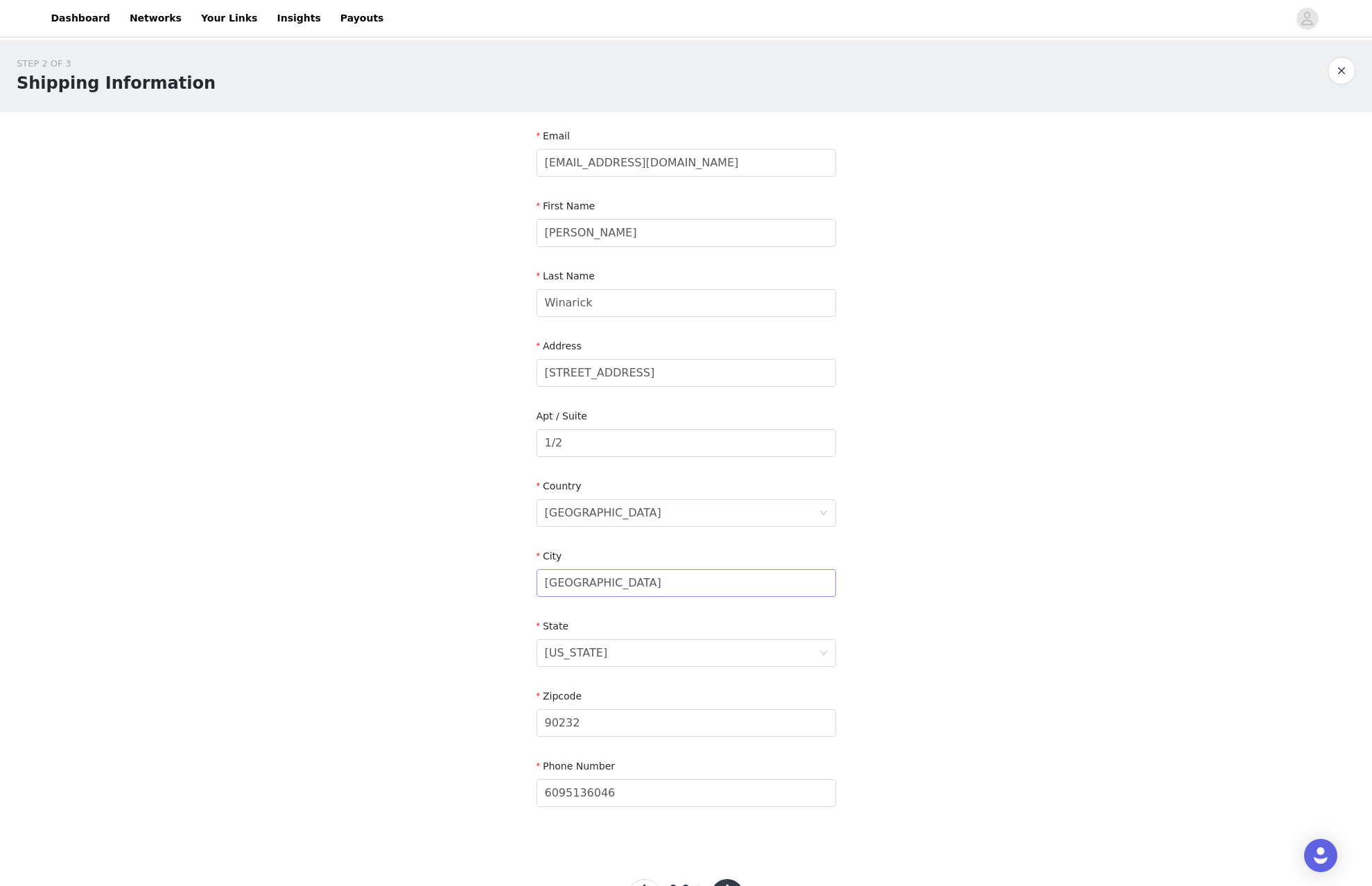
scroll to position [59, 0]
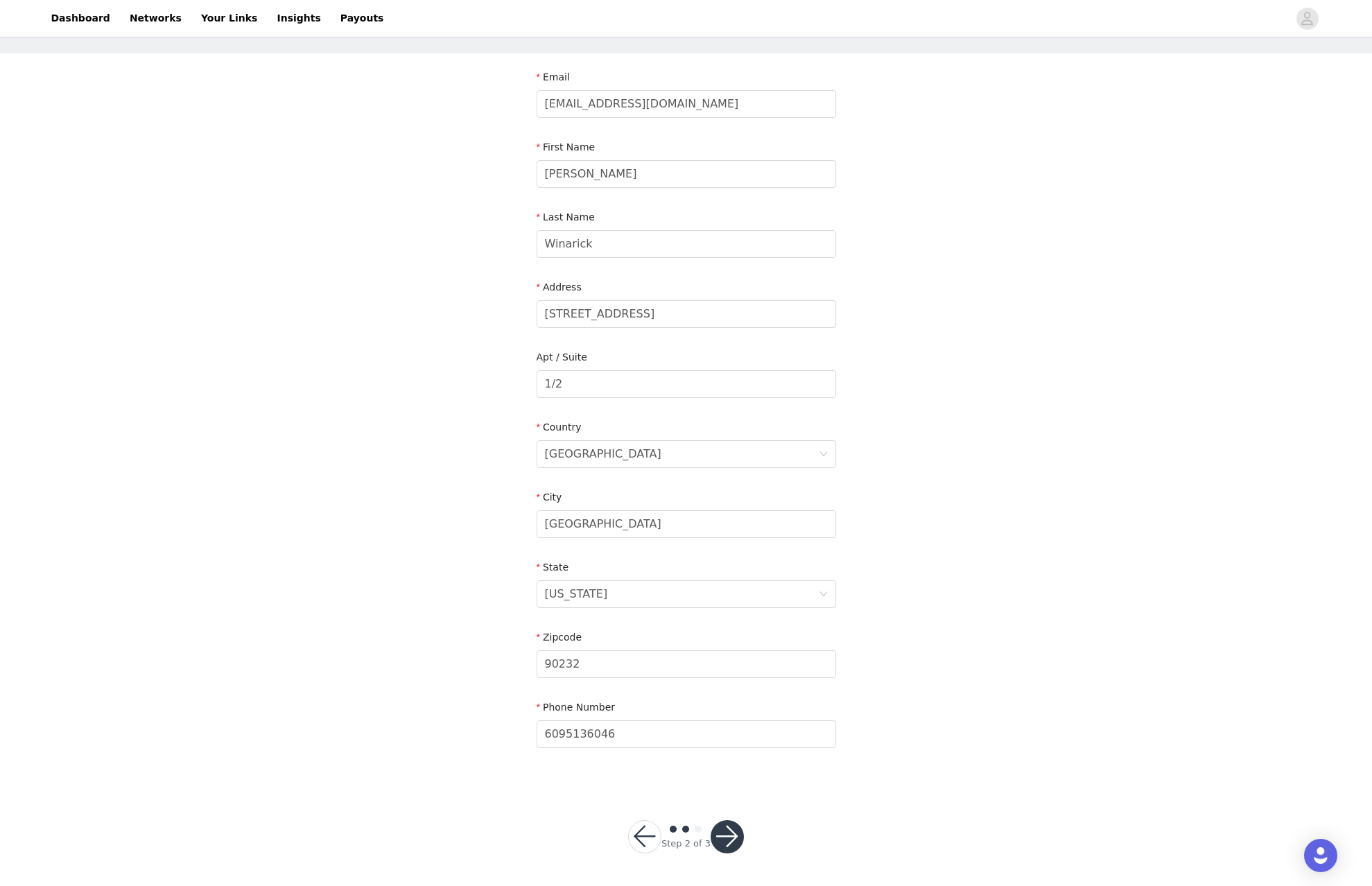
click at [735, 835] on button "button" at bounding box center [727, 836] width 33 height 33
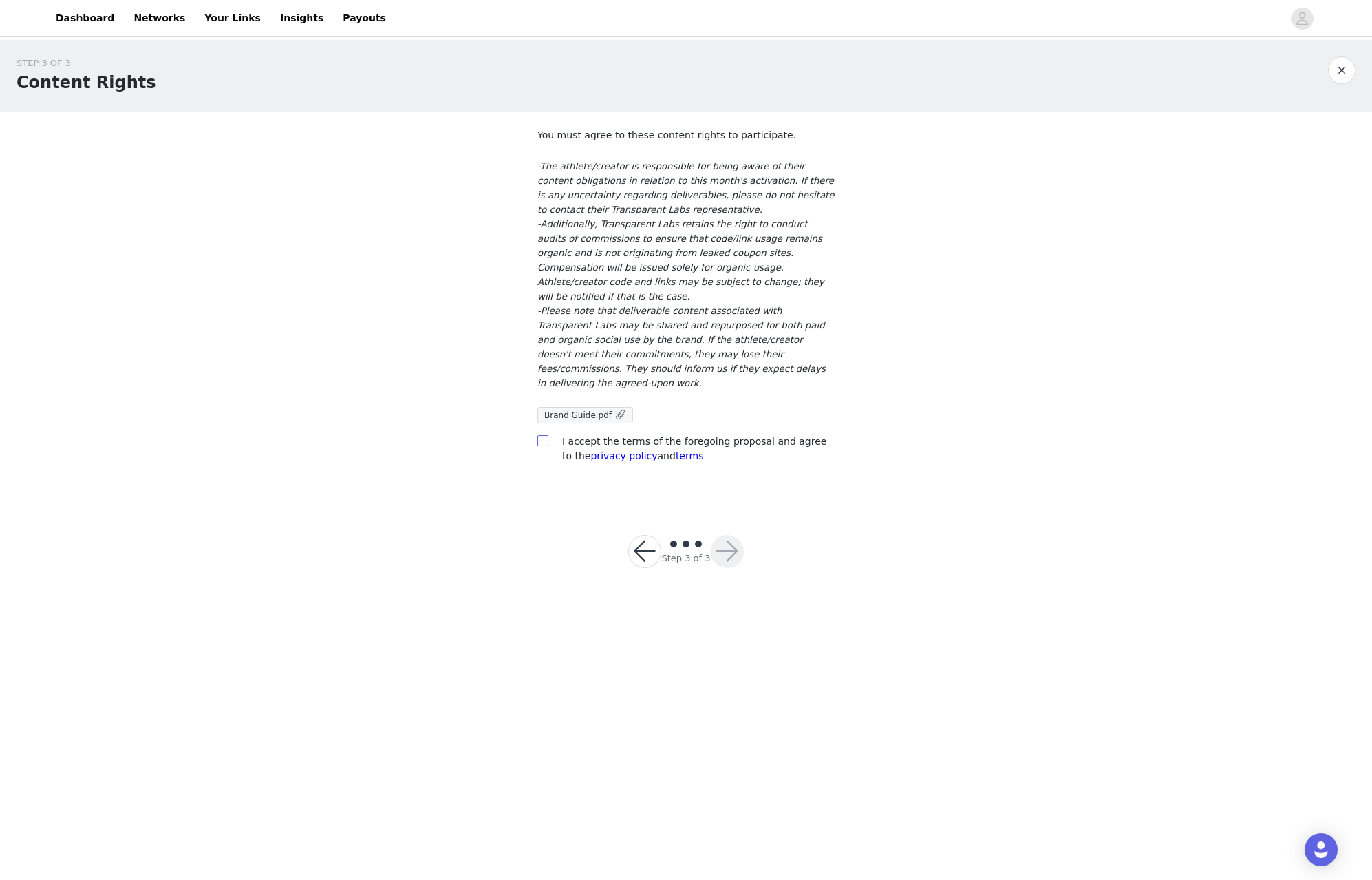
click at [541, 435] on input "checkbox" at bounding box center [542, 439] width 9 height 9
checkbox input "true"
click at [733, 535] on button "button" at bounding box center [727, 551] width 33 height 33
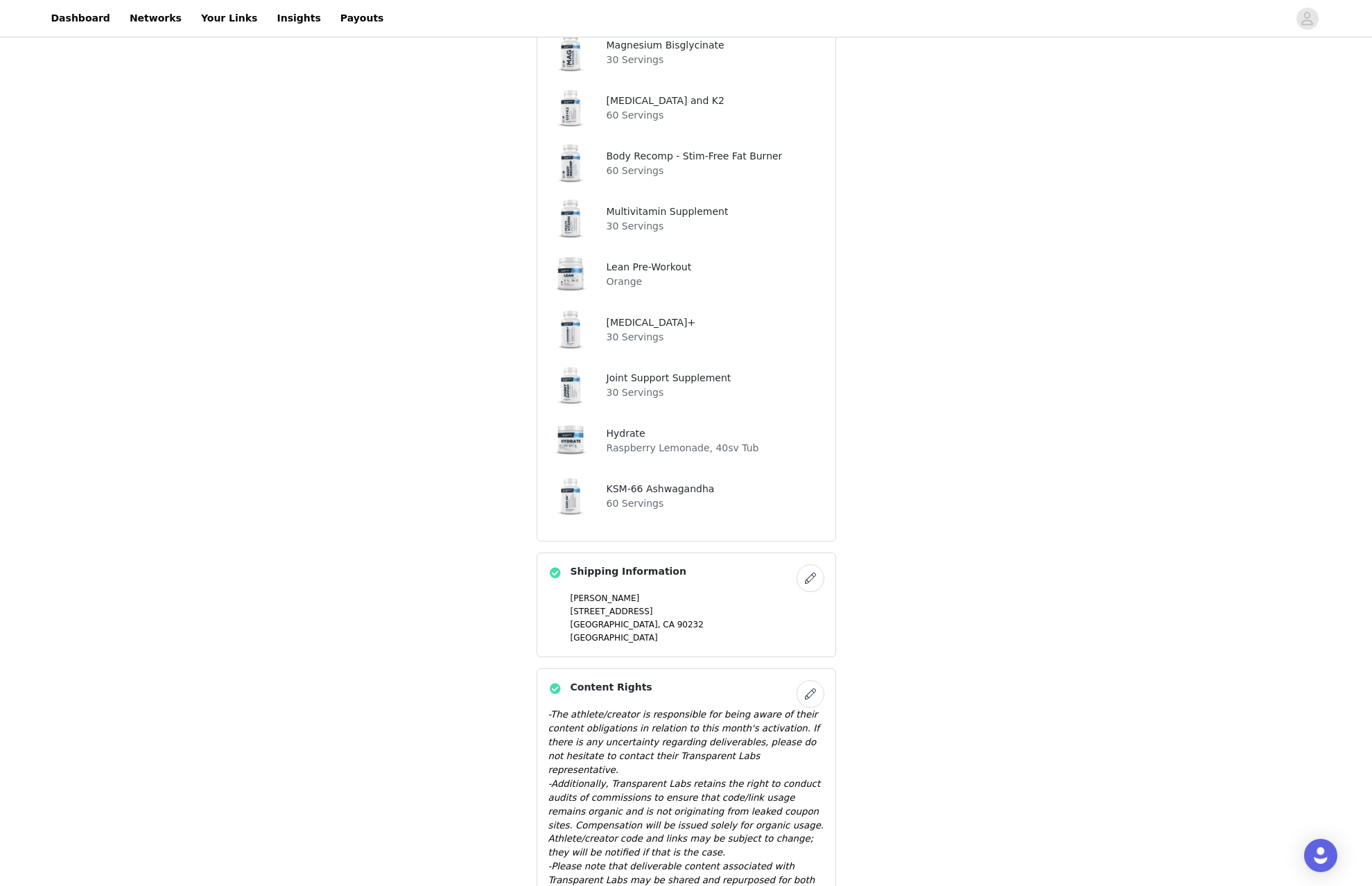
scroll to position [685, 0]
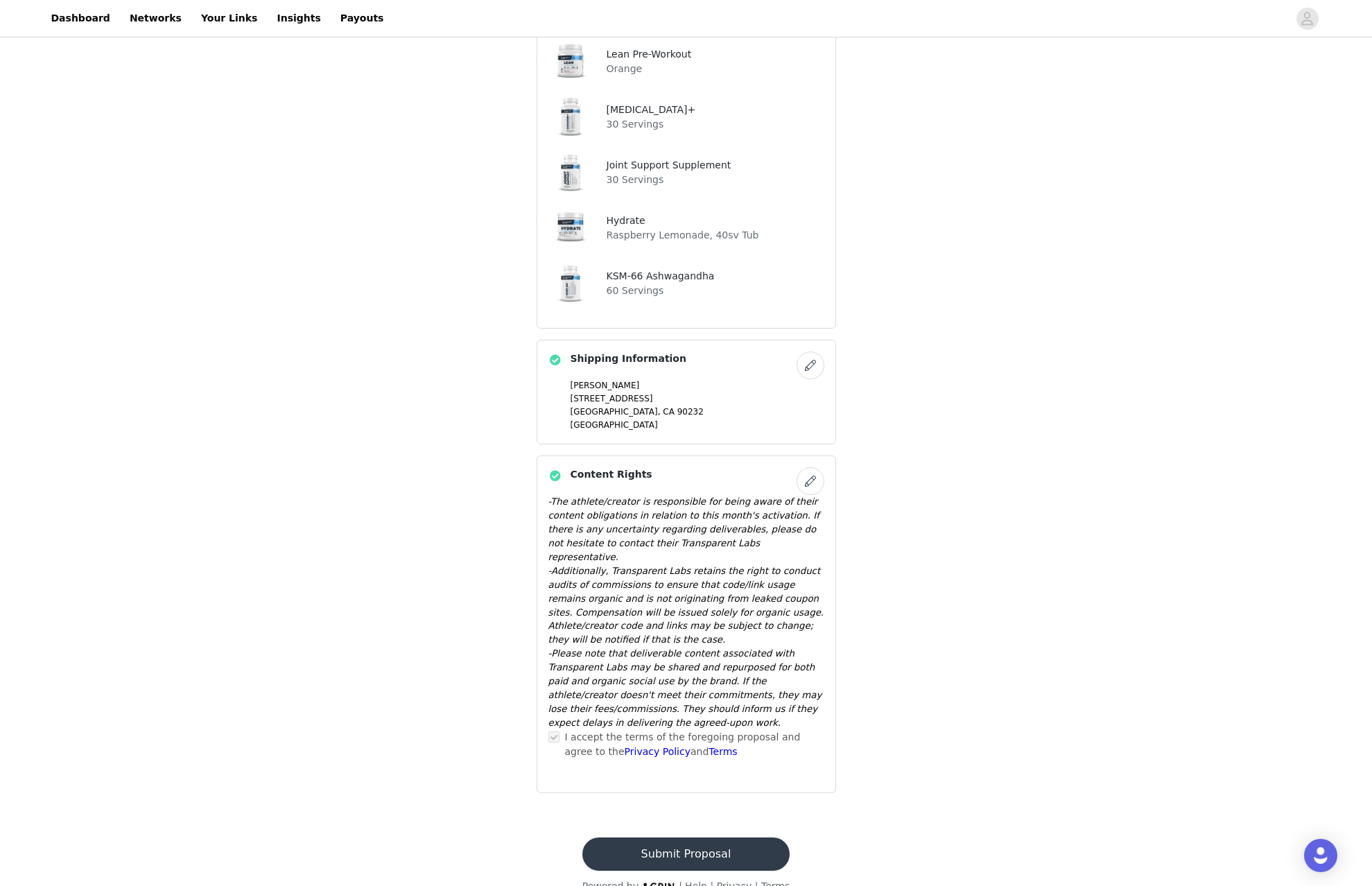
click at [728, 837] on button "Submit Proposal" at bounding box center [686, 854] width 207 height 33
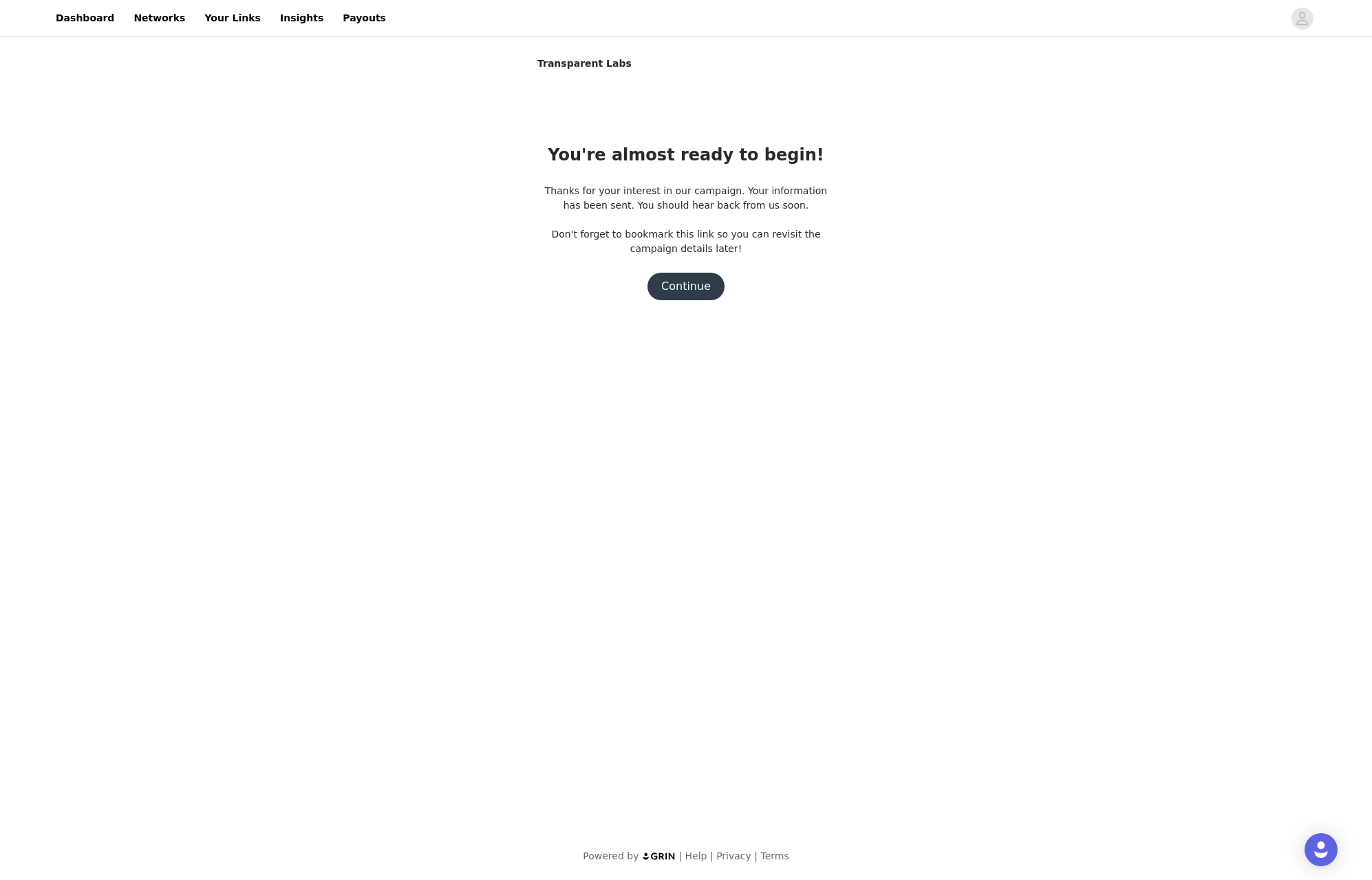
click at [686, 287] on button "Continue" at bounding box center [686, 287] width 77 height 27
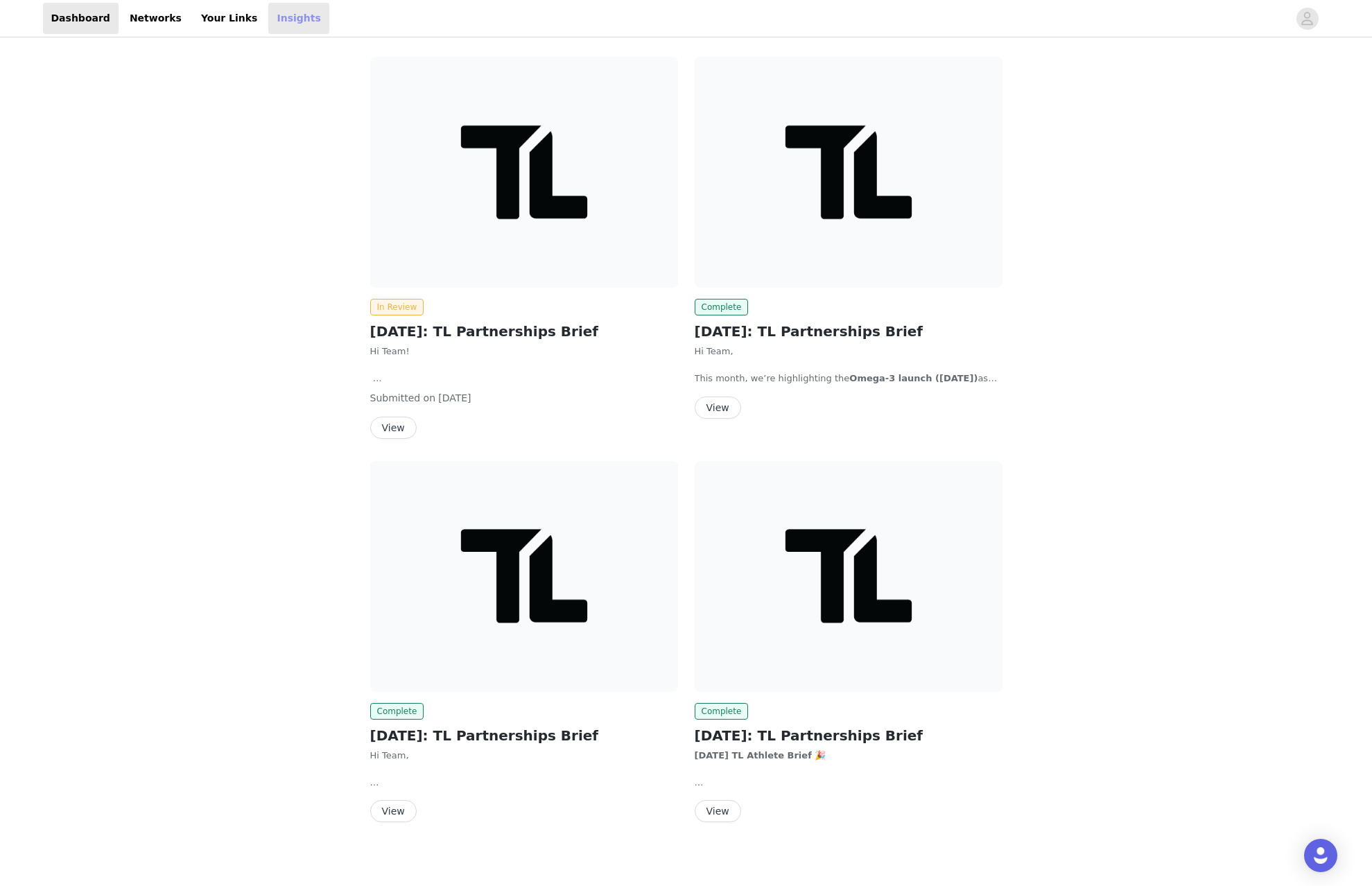
click at [284, 19] on link "Insights" at bounding box center [298, 18] width 61 height 32
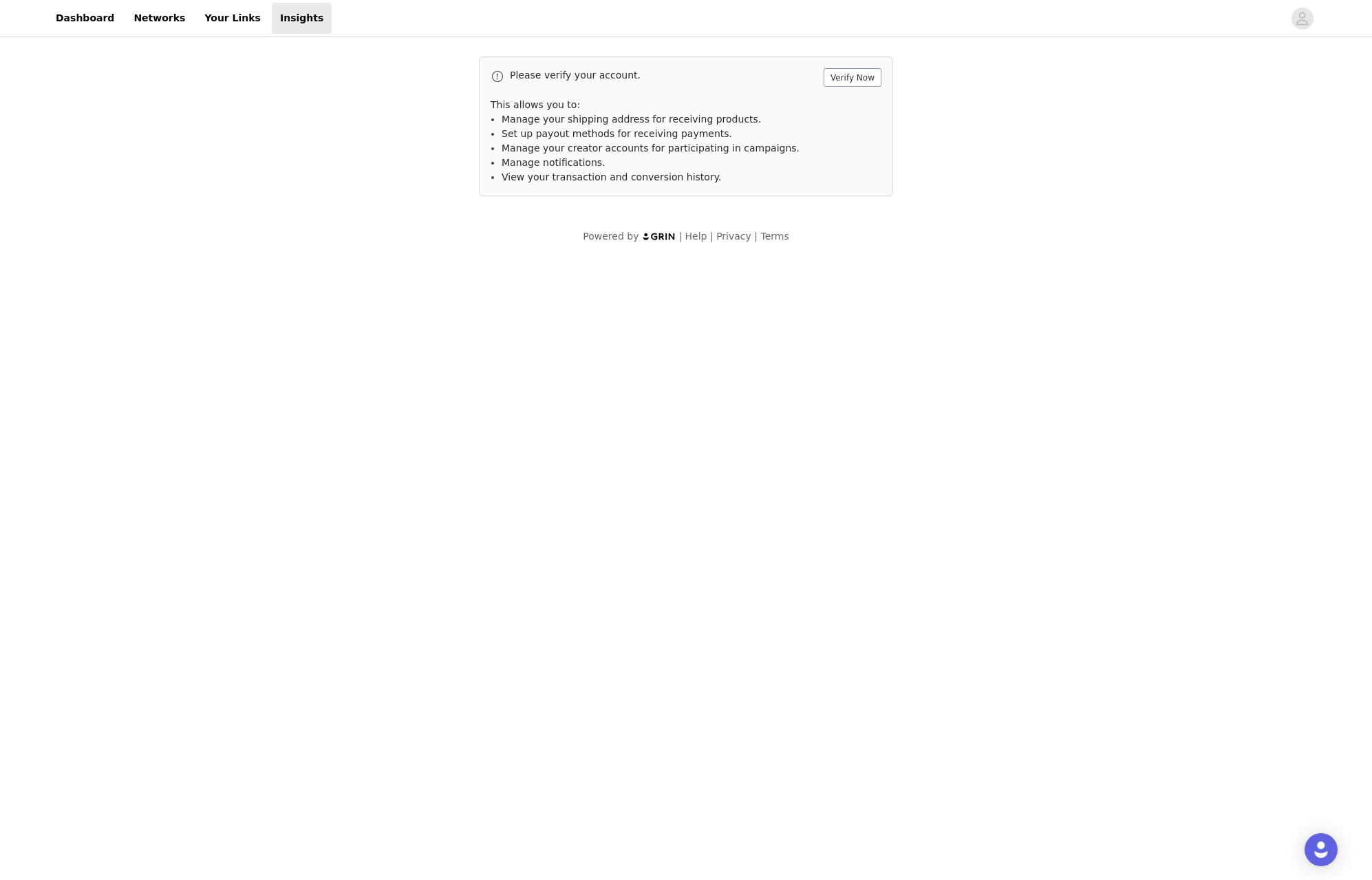
click at [849, 81] on button "Verify Now" at bounding box center [853, 77] width 58 height 19
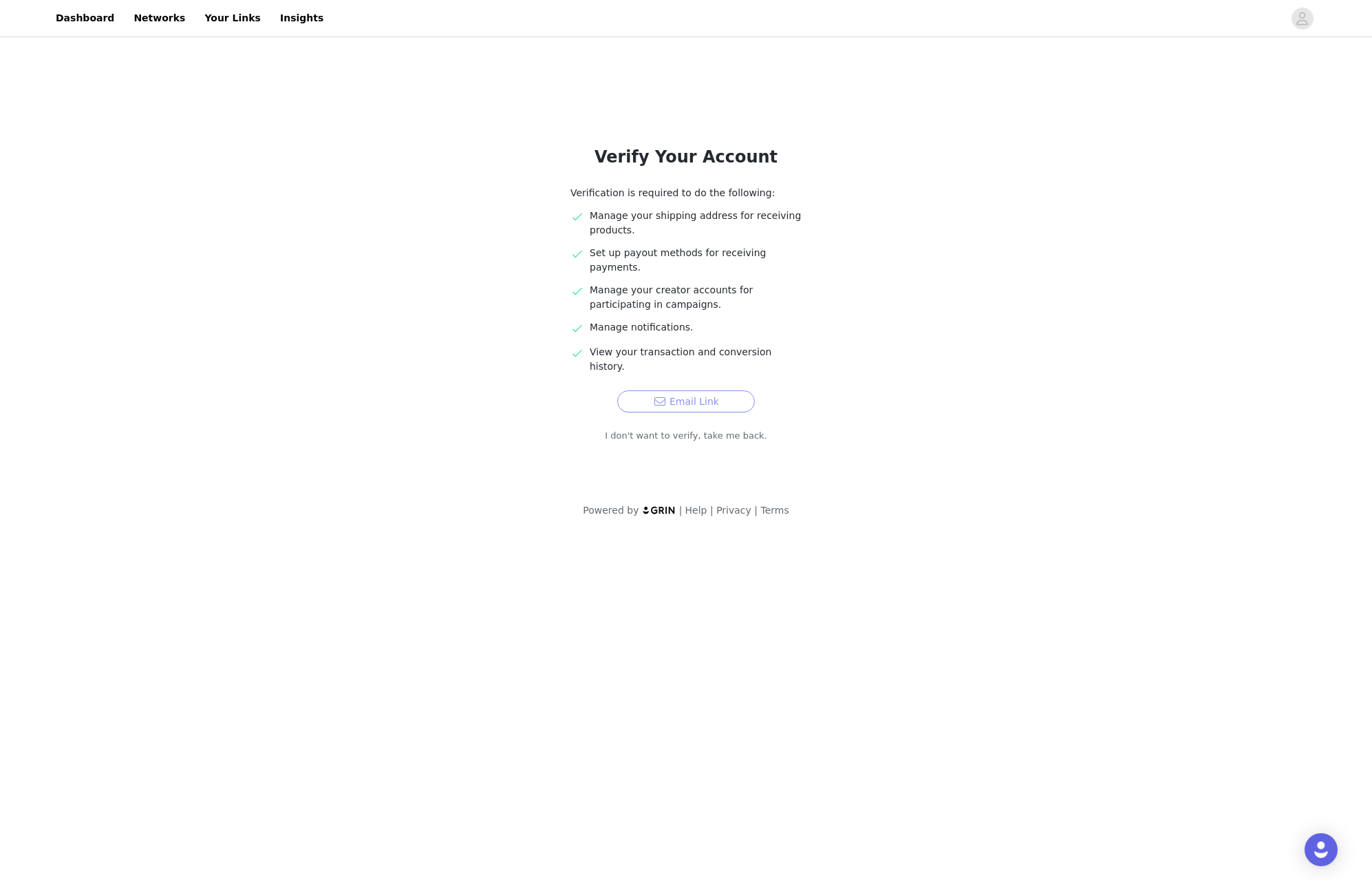
click at [669, 390] on button "Email Link" at bounding box center [686, 401] width 137 height 22
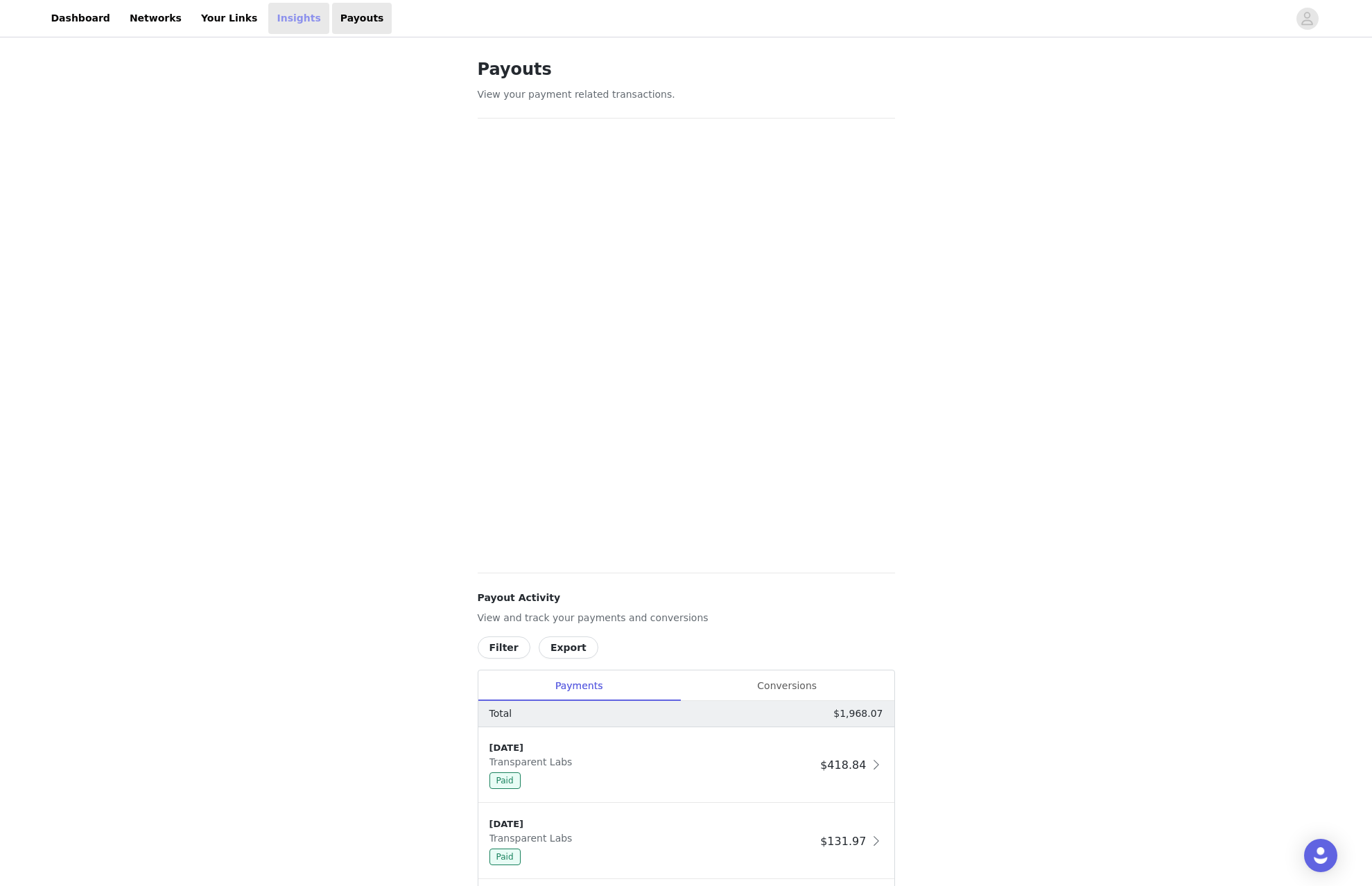
click at [268, 19] on link "Insights" at bounding box center [298, 18] width 61 height 32
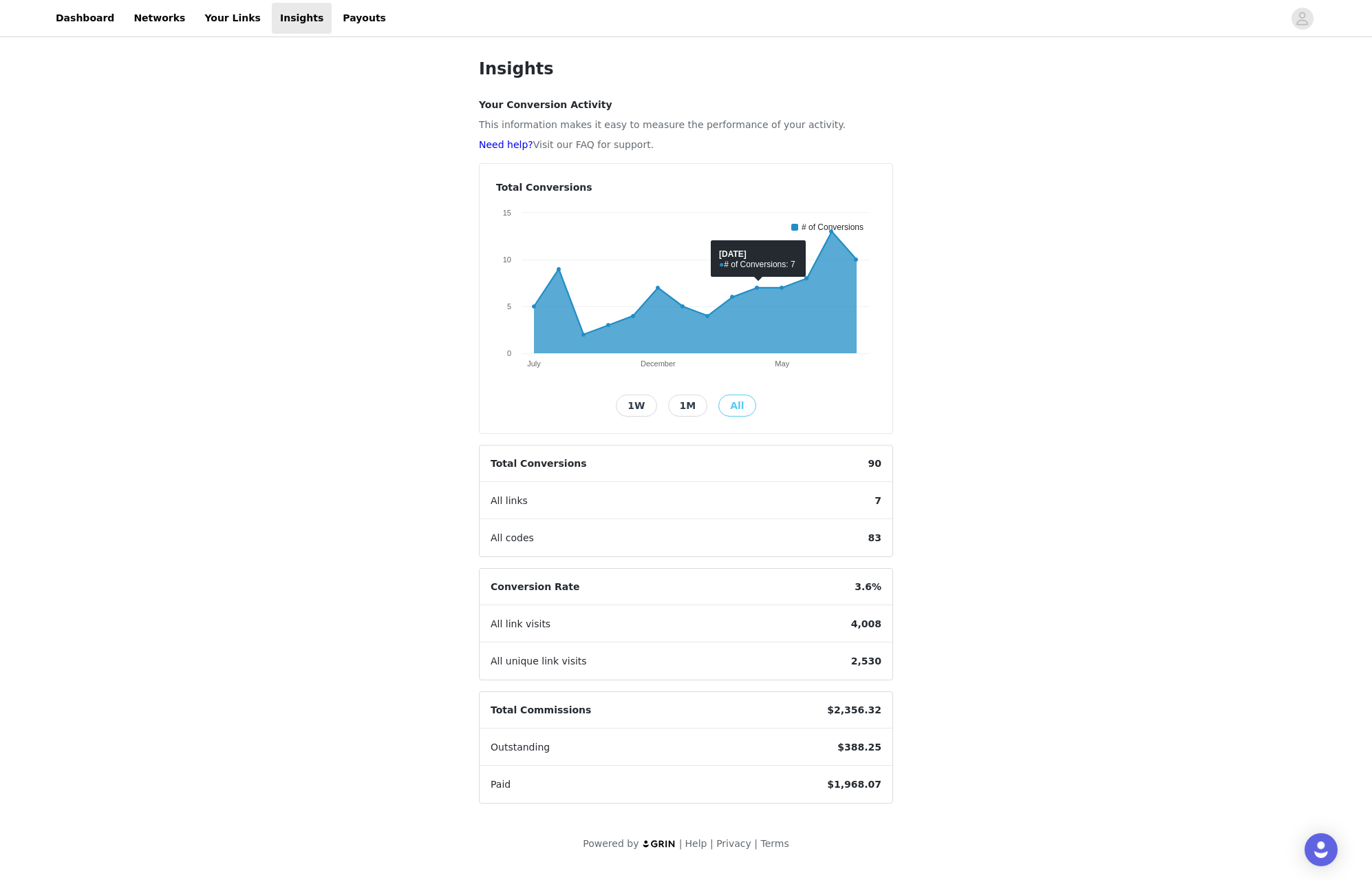
click at [693, 413] on button "1M" at bounding box center [687, 405] width 40 height 22
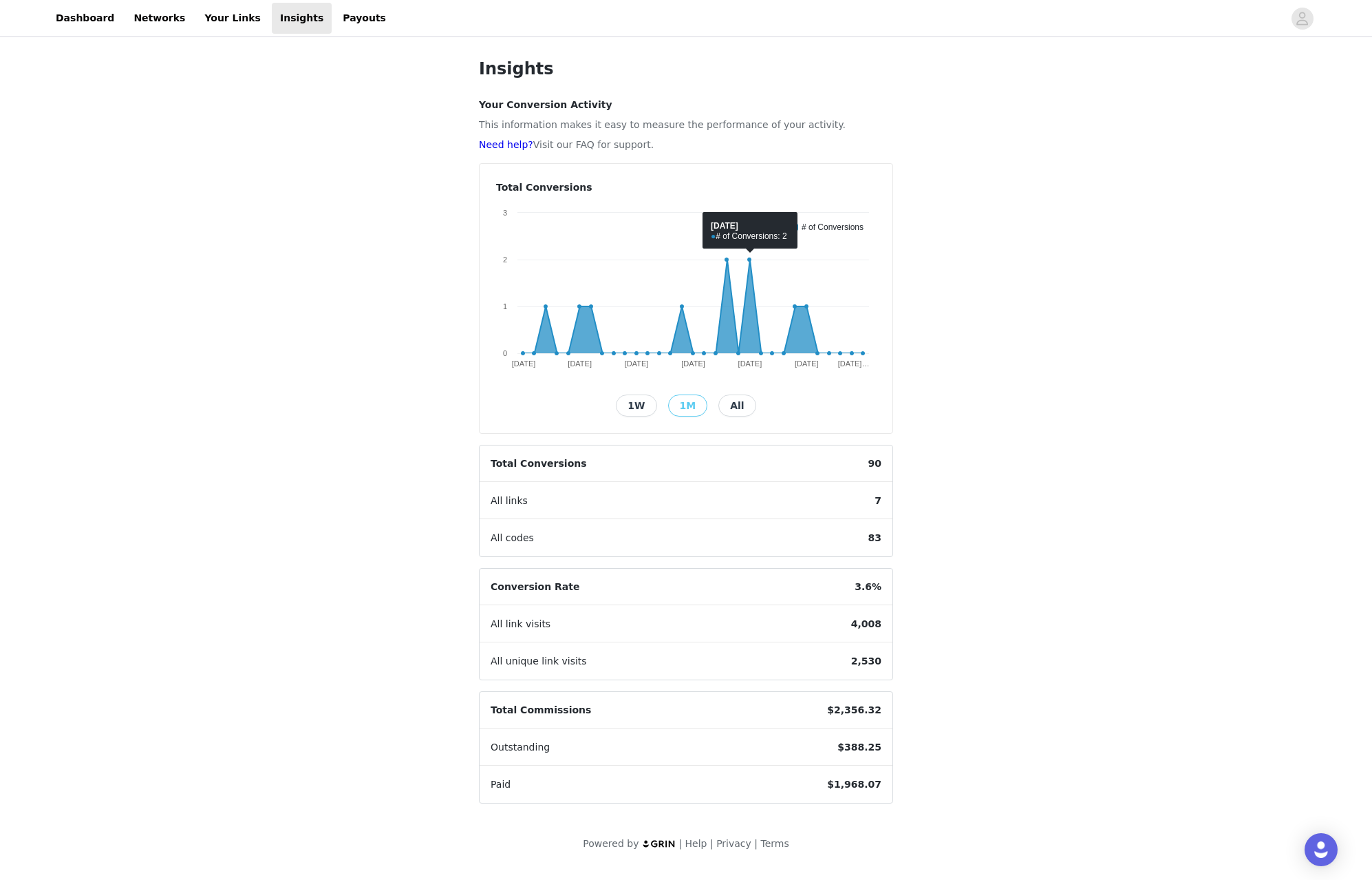
click at [642, 402] on button "1W" at bounding box center [636, 405] width 41 height 22
